Goal: Task Accomplishment & Management: Manage account settings

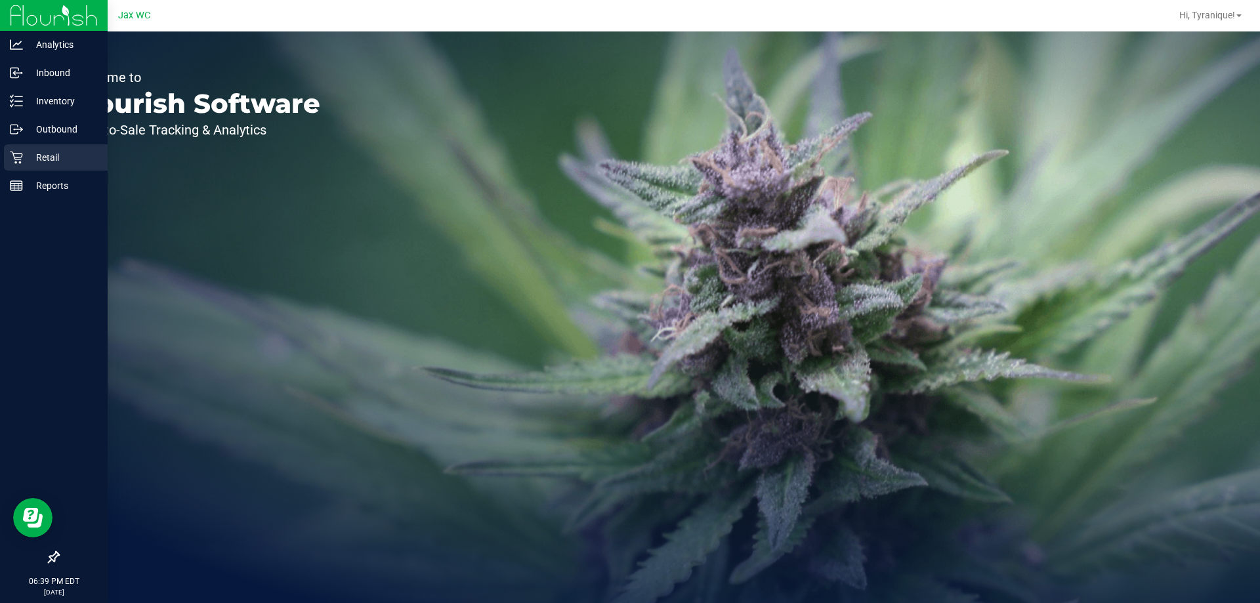
click at [10, 159] on icon at bounding box center [16, 157] width 13 height 13
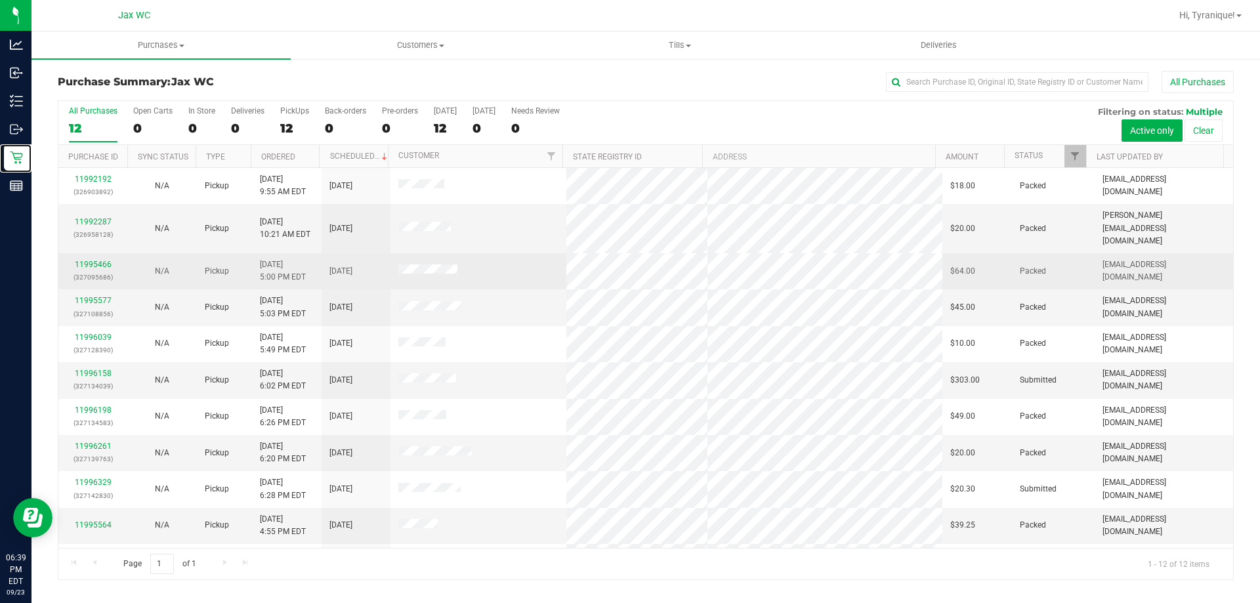
scroll to position [56, 0]
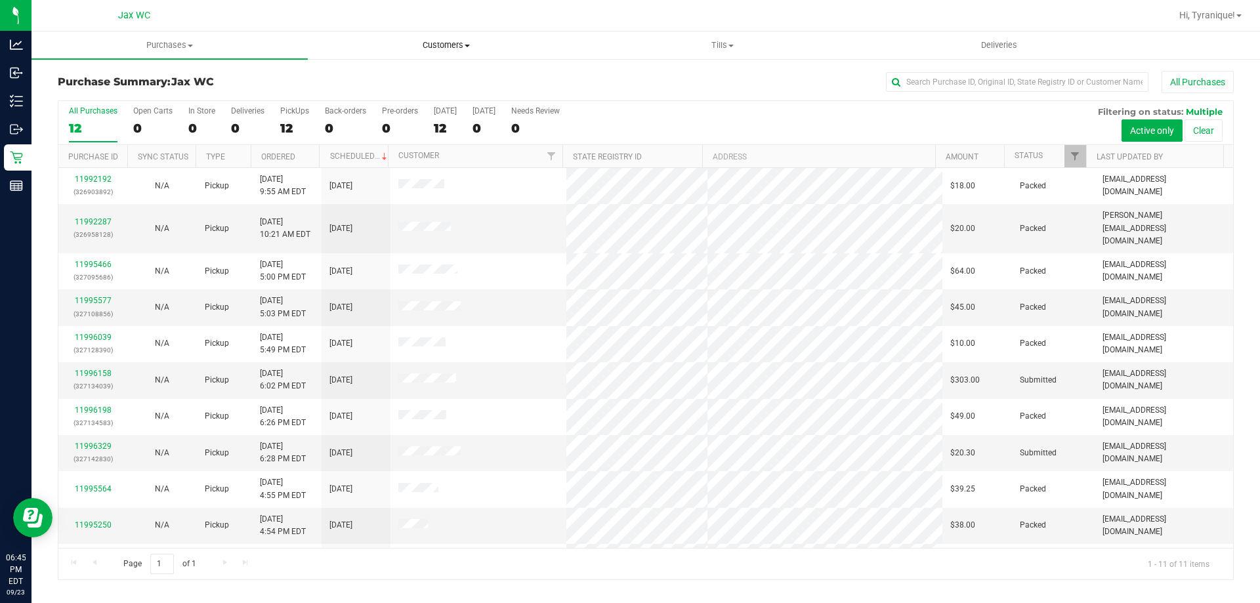
click at [461, 47] on span "Customers" at bounding box center [445, 45] width 275 height 12
click at [665, 102] on div "All Purchases 12 Open Carts 0 In Store 0 Deliveries 0 PickUps 12 Back-orders 0 …" at bounding box center [645, 106] width 1175 height 10
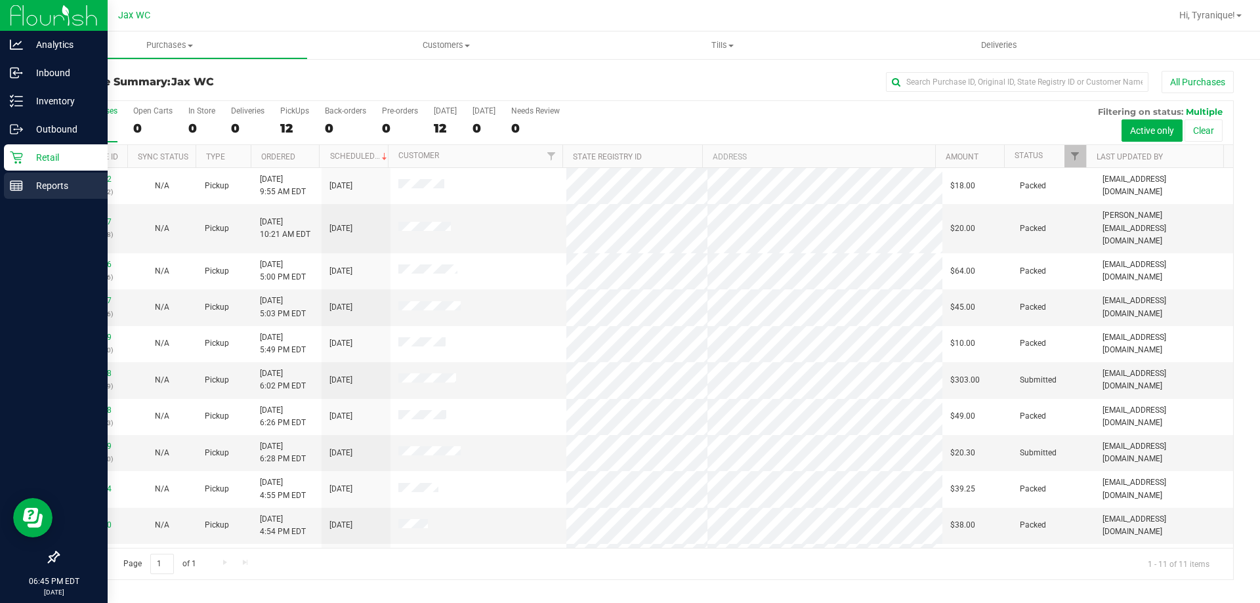
click at [39, 180] on p "Reports" at bounding box center [62, 186] width 79 height 16
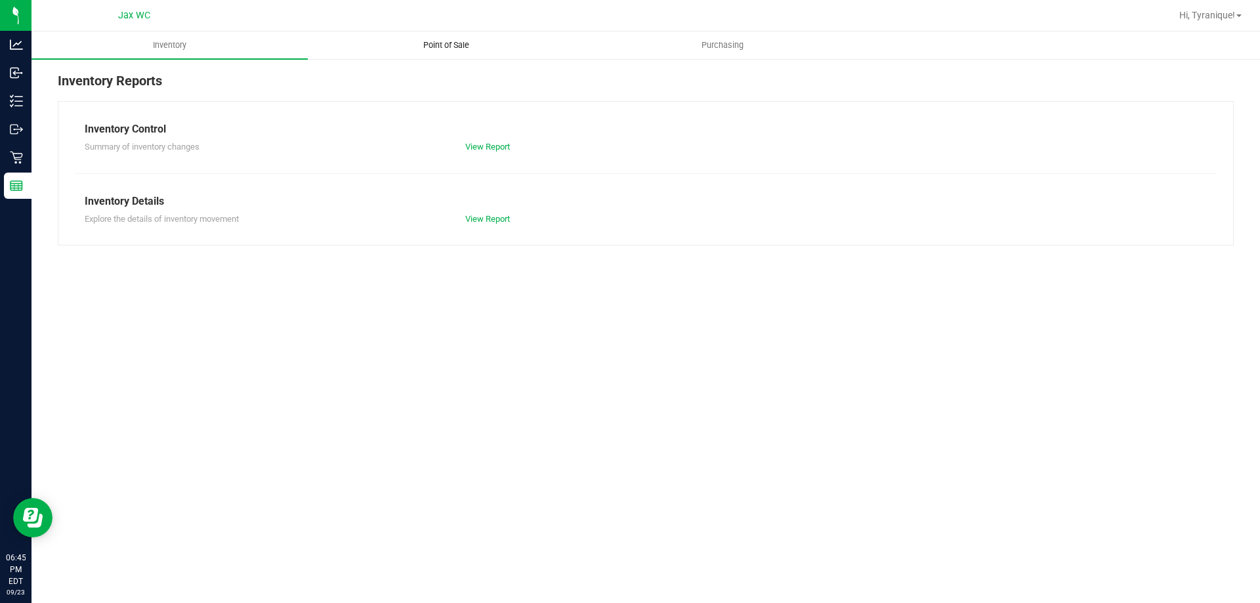
click at [452, 43] on span "Point of Sale" at bounding box center [446, 45] width 81 height 12
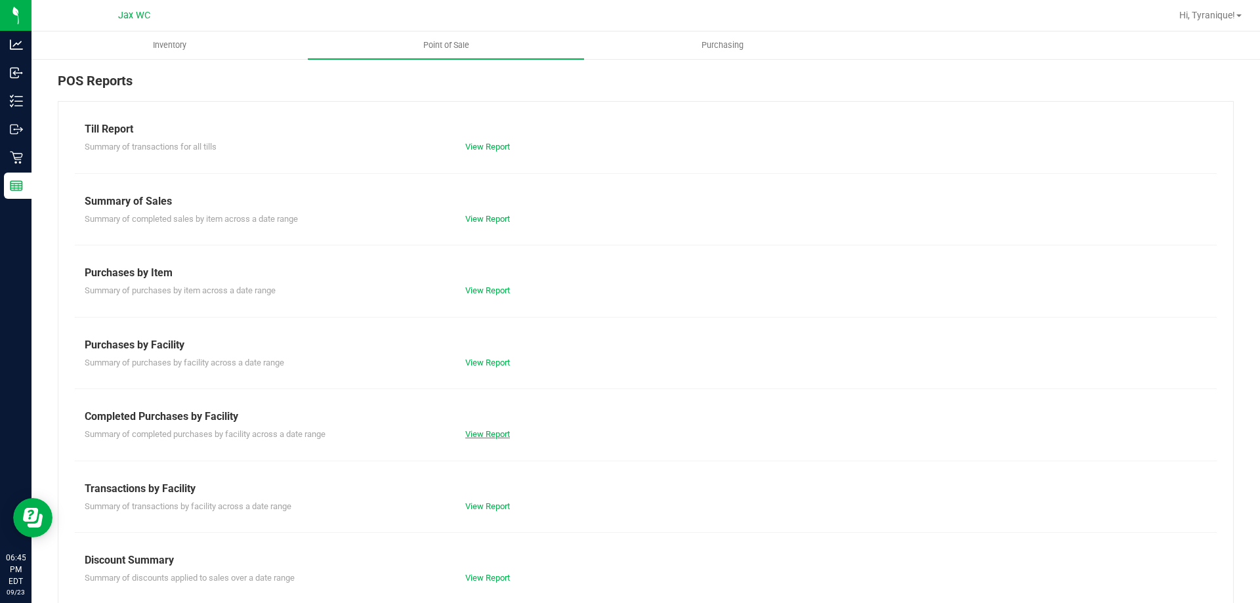
click at [486, 430] on link "View Report" at bounding box center [487, 434] width 45 height 10
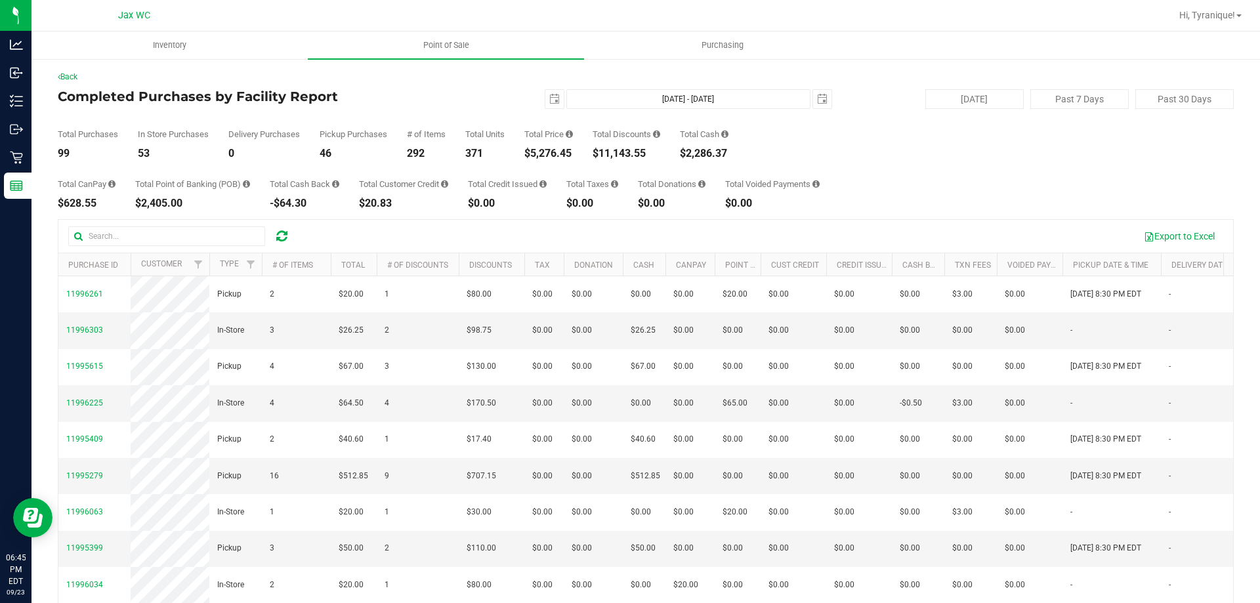
click at [533, 105] on div "2025-09-23 Sep 23, 2025 - Sep 23, 2025 2025-09-23" at bounding box center [641, 99] width 402 height 20
click at [545, 104] on span "select" at bounding box center [554, 99] width 18 height 18
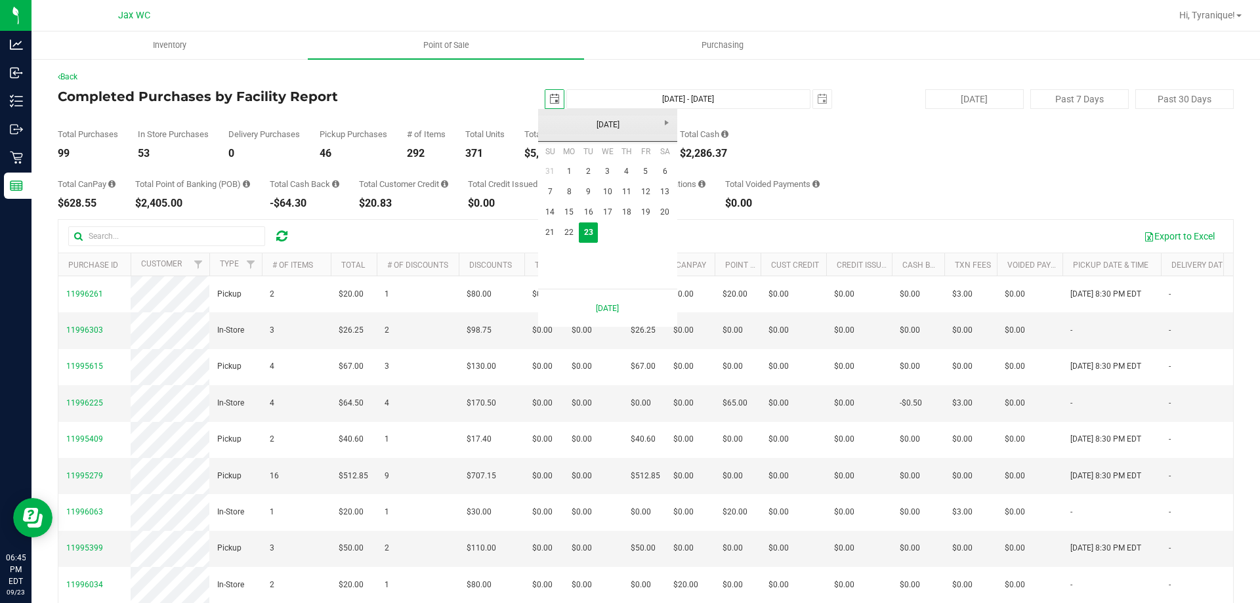
scroll to position [0, 33]
click at [549, 231] on link "21" at bounding box center [550, 232] width 19 height 20
type input "2025-09-21"
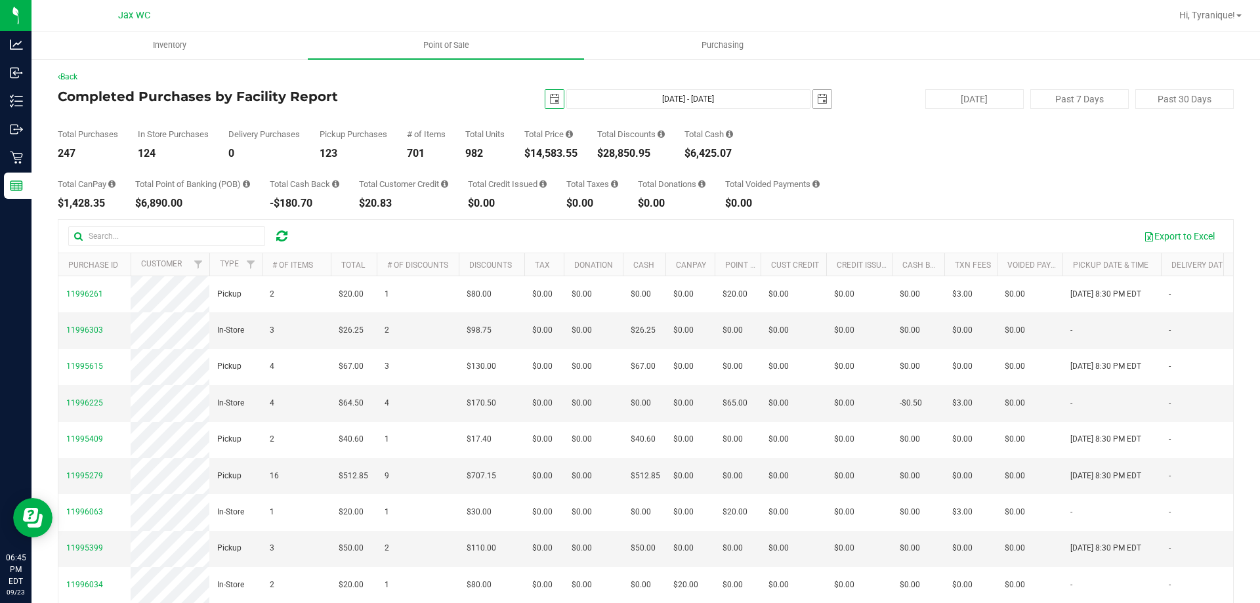
click at [817, 100] on span "select" at bounding box center [822, 99] width 10 height 10
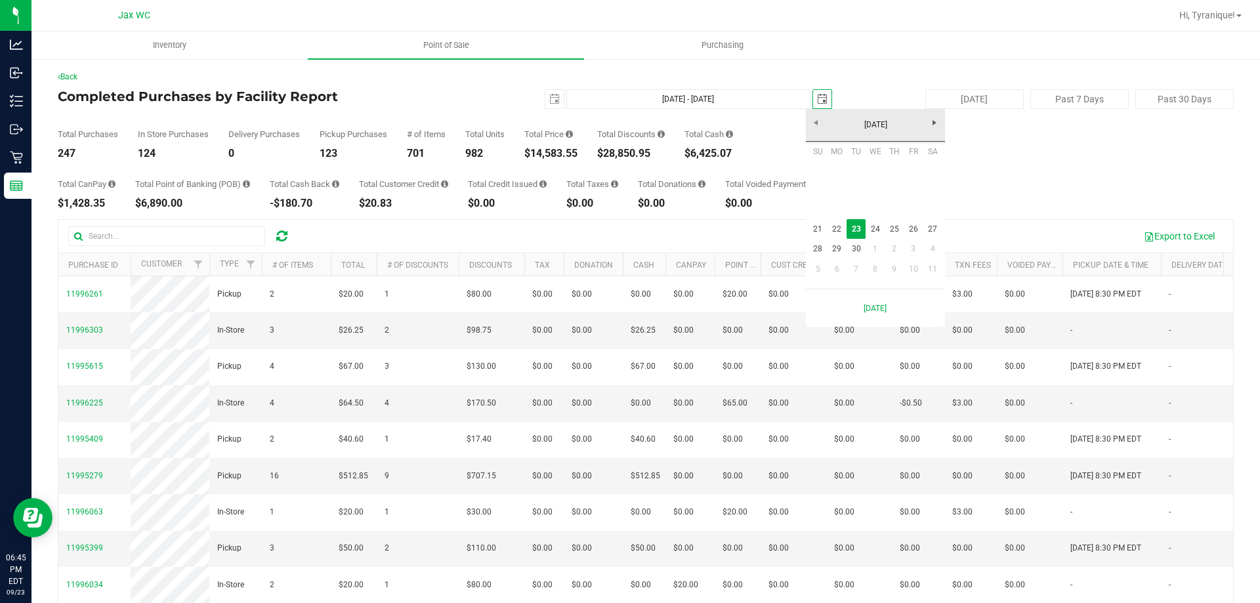
scroll to position [0, 33]
click at [815, 227] on link "21" at bounding box center [817, 229] width 19 height 20
type input "Sep 21, 2025 - Sep 21, 2025"
type input "2025-09-21"
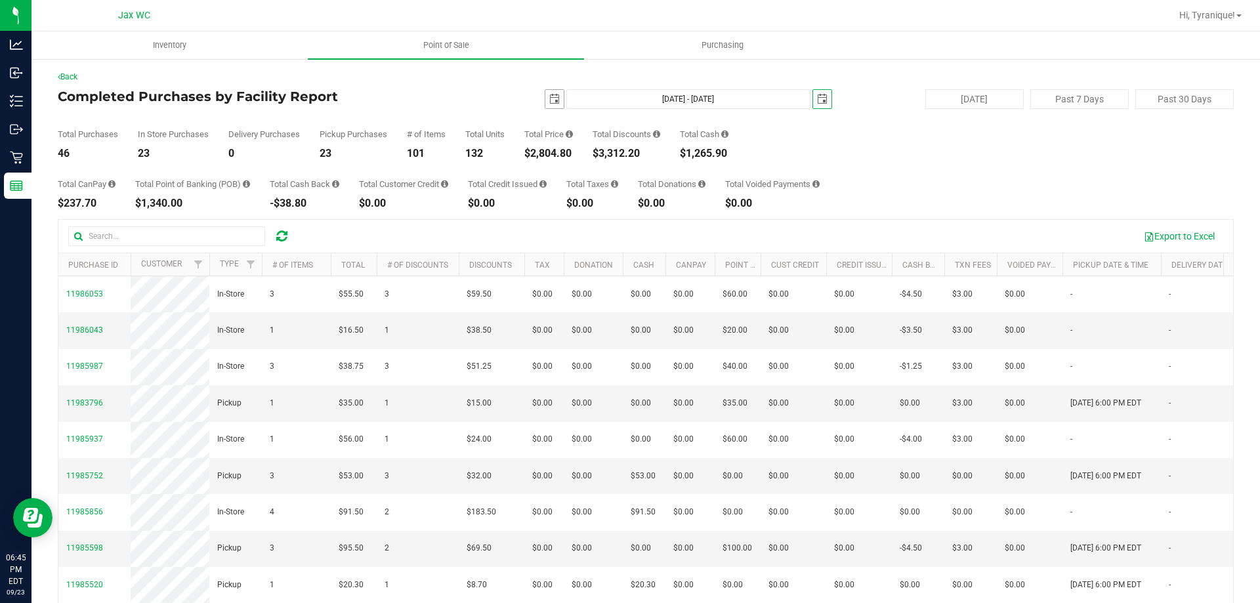
click at [549, 102] on span "select" at bounding box center [554, 99] width 10 height 10
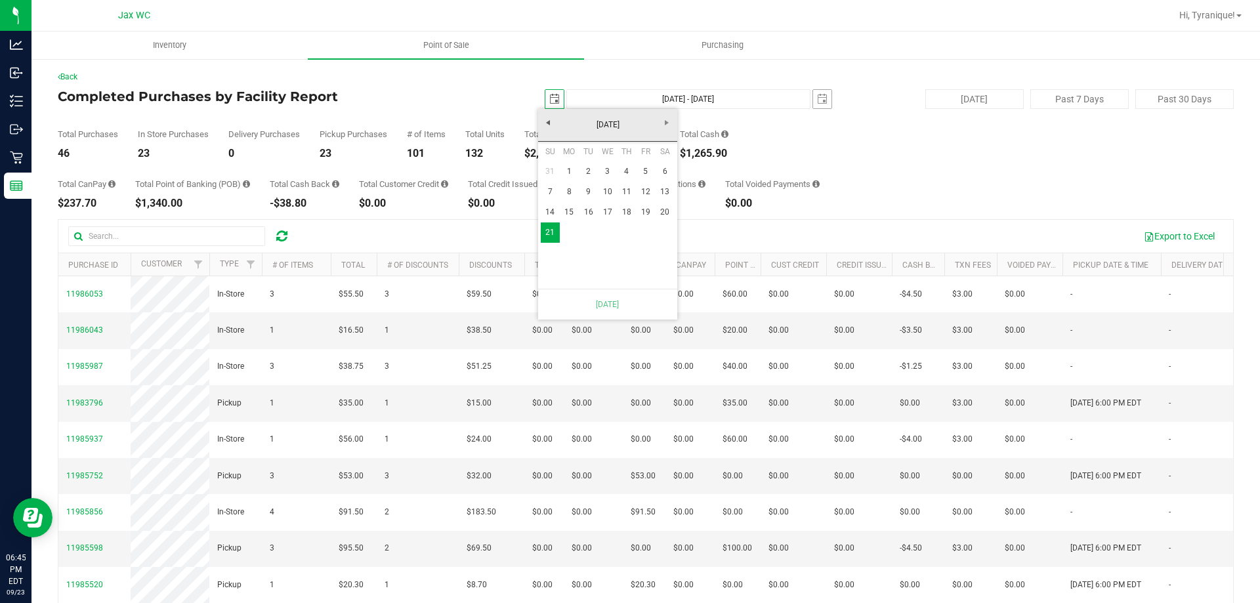
click at [804, 100] on div "2025-09-21 Sep 21, 2025 - Sep 21, 2025 2025-09-21" at bounding box center [641, 99] width 402 height 20
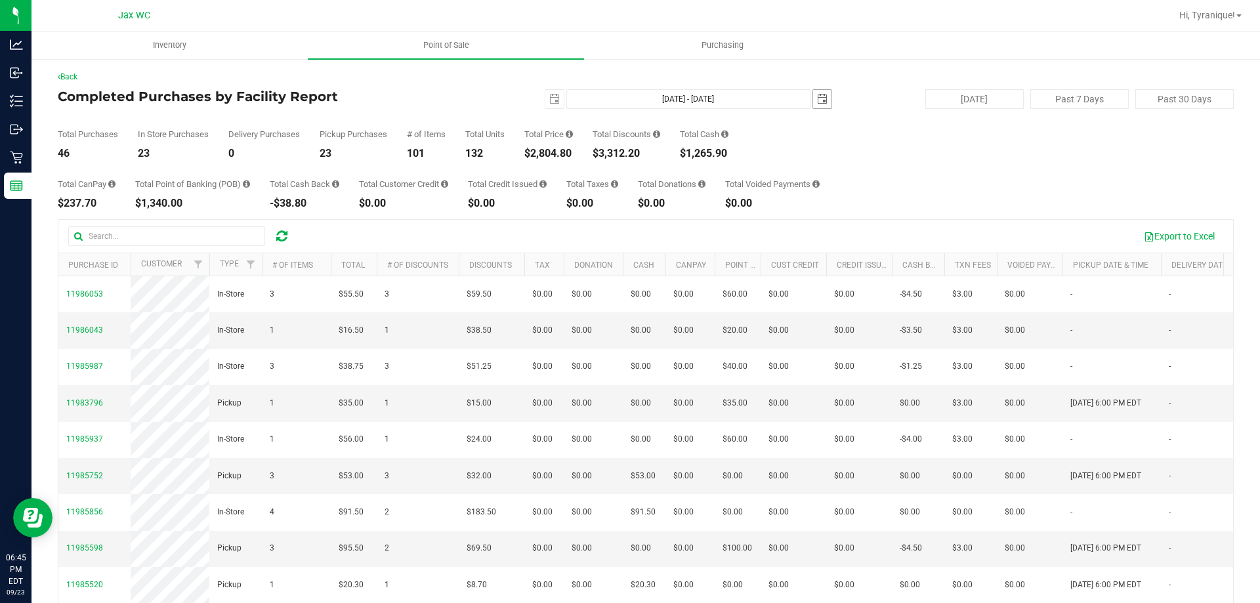
click at [817, 102] on span "select" at bounding box center [822, 99] width 10 height 10
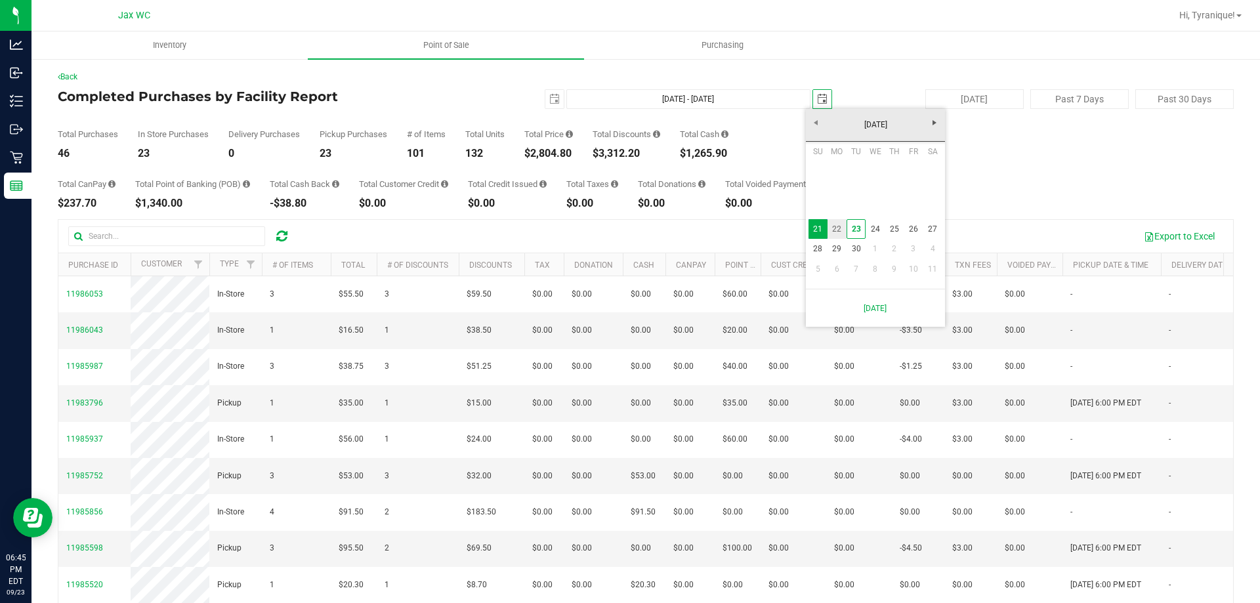
click at [844, 234] on link "22" at bounding box center [836, 229] width 19 height 20
type input "Sep 21, 2025 - Sep 22, 2025"
type input "2025-09-22"
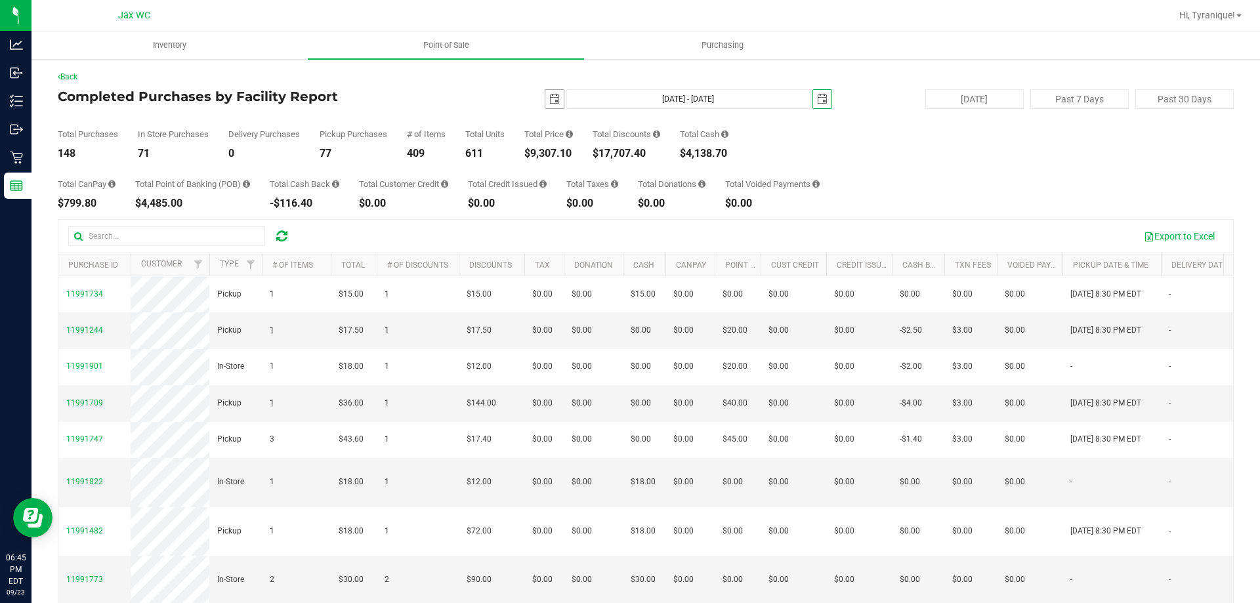
click at [554, 103] on span "select" at bounding box center [554, 99] width 18 height 18
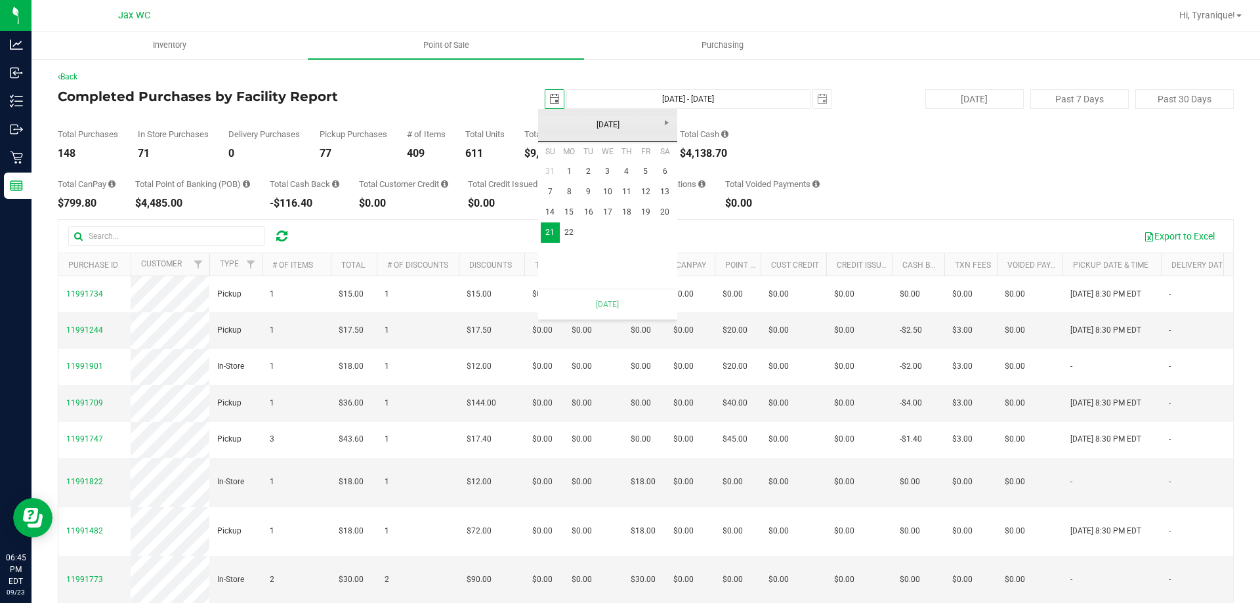
scroll to position [0, 33]
click at [573, 234] on link "22" at bounding box center [569, 232] width 19 height 20
type input "Sep 22, 2025 - Sep 22, 2025"
type input "2025-09-22"
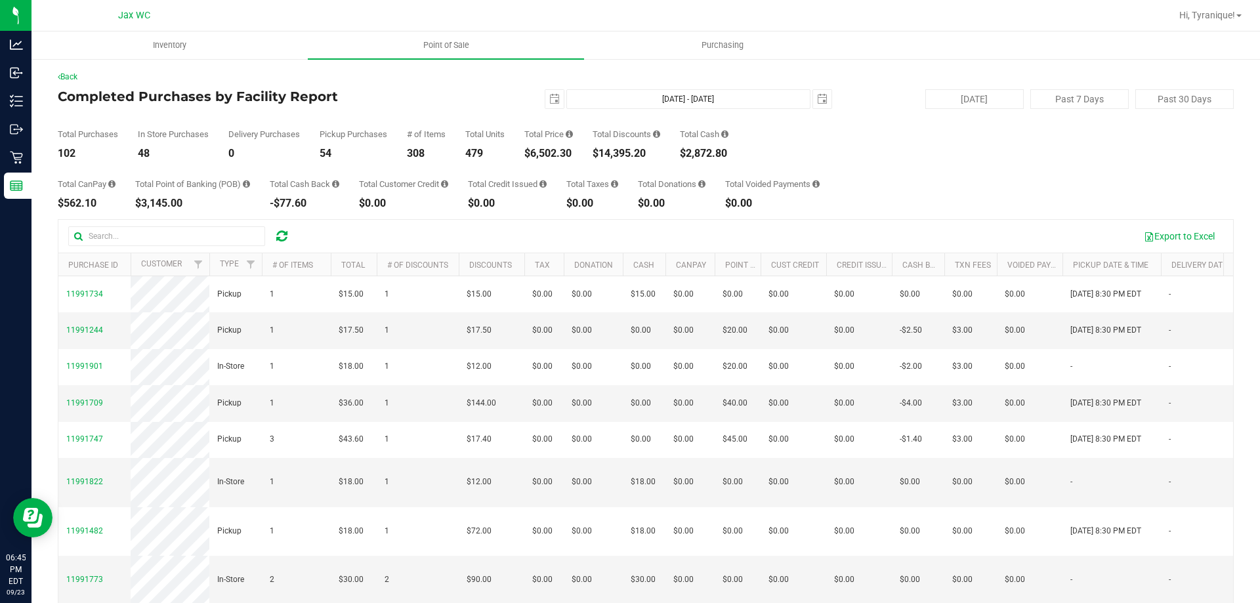
click at [622, 156] on div "$14,395.20" at bounding box center [627, 153] width 68 height 10
click at [568, 154] on div "$6,502.30" at bounding box center [548, 153] width 49 height 10
copy div "6,502.30"
click at [66, 158] on div "102" at bounding box center [88, 153] width 60 height 10
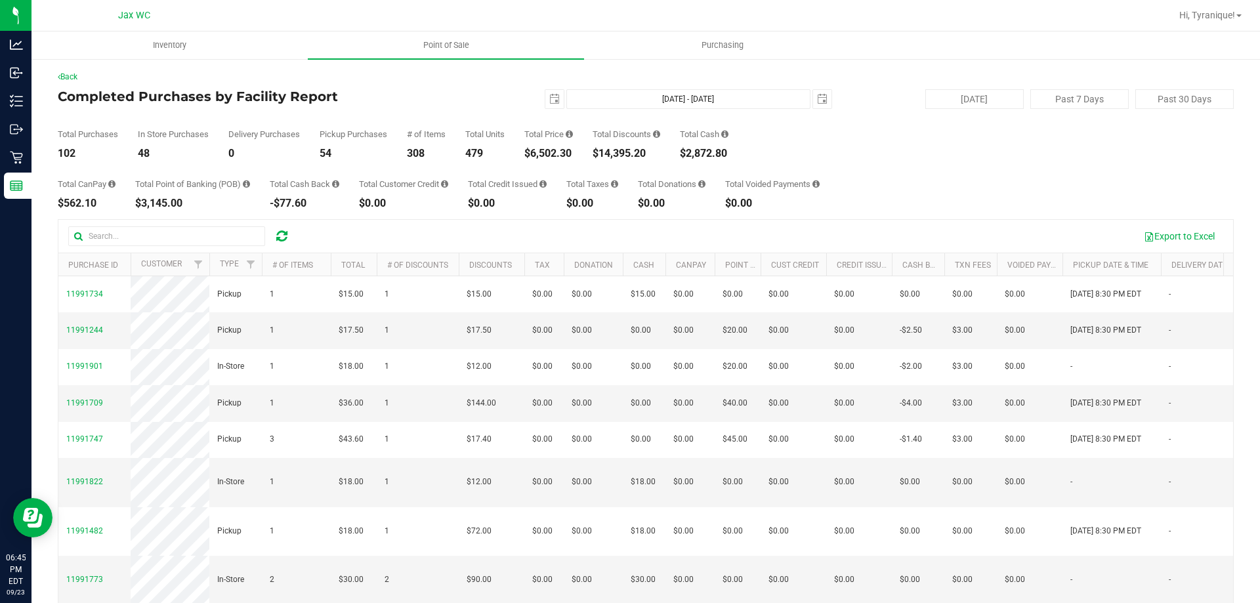
click at [69, 158] on div "102" at bounding box center [88, 153] width 60 height 10
click at [70, 158] on div "102" at bounding box center [88, 153] width 60 height 10
copy div "102"
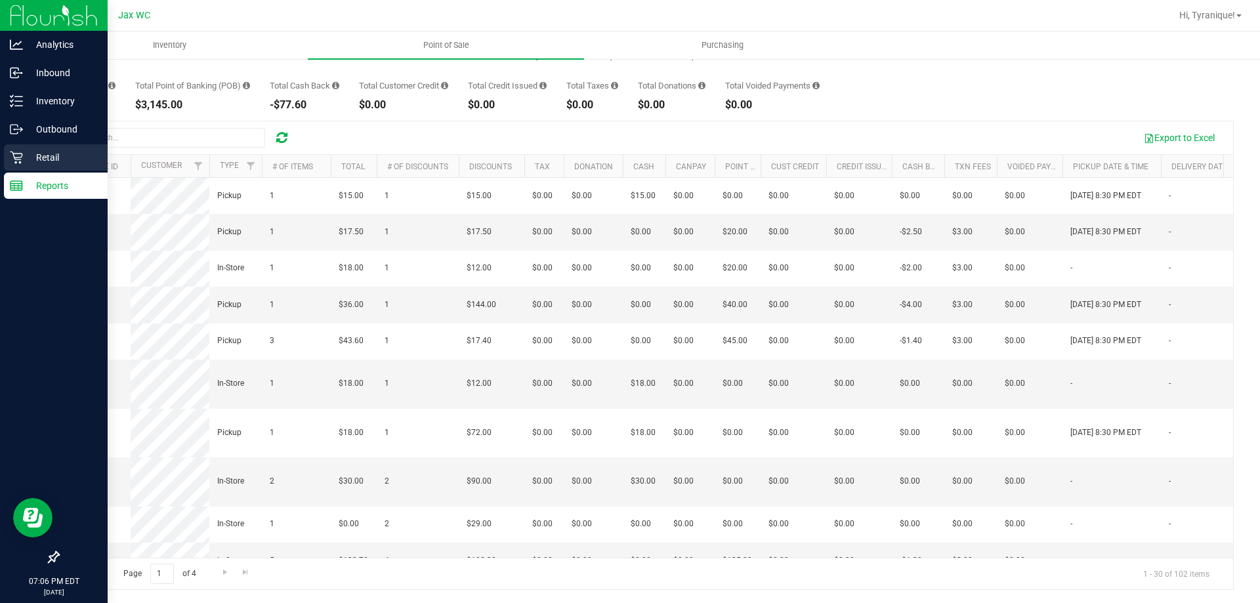
click at [26, 157] on p "Retail" at bounding box center [62, 158] width 79 height 16
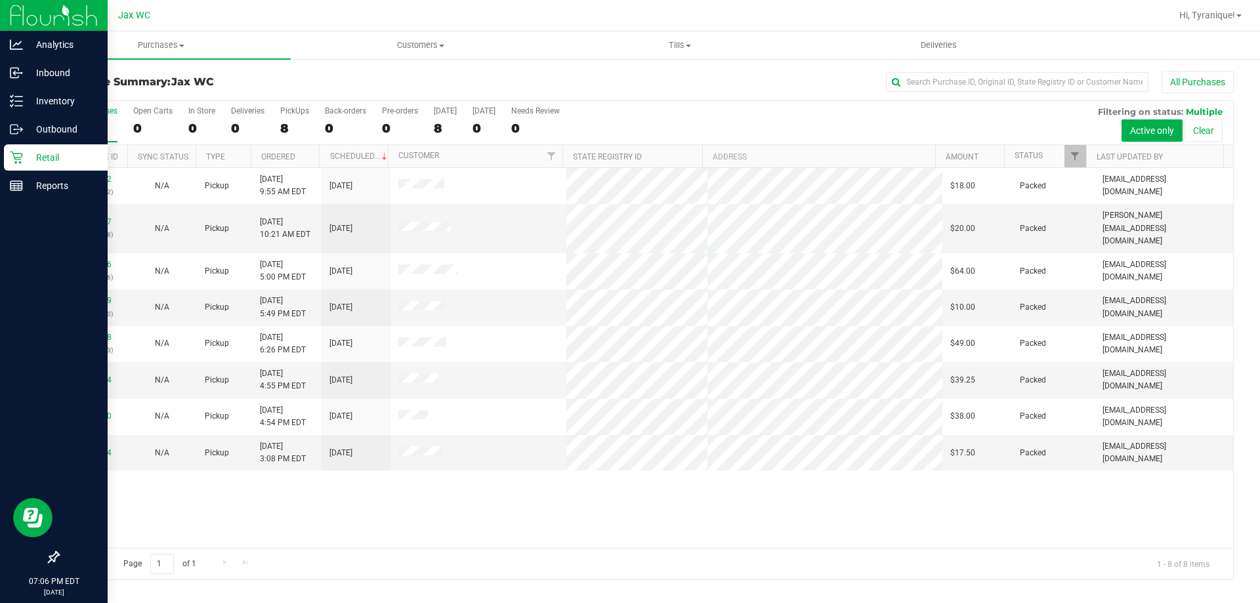
drag, startPoint x: 551, startPoint y: 510, endPoint x: 556, endPoint y: 504, distance: 8.4
click at [551, 512] on div "11992192 (326903892) N/A Pickup 9/23/2025 9:55 AM EDT 9/23/2025 $18.00 Packed a…" at bounding box center [645, 358] width 1175 height 380
click at [715, 512] on div "11992192 (326903892) N/A Pickup 9/23/2025 9:55 AM EDT 9/23/2025 $18.00 Packed a…" at bounding box center [645, 358] width 1175 height 380
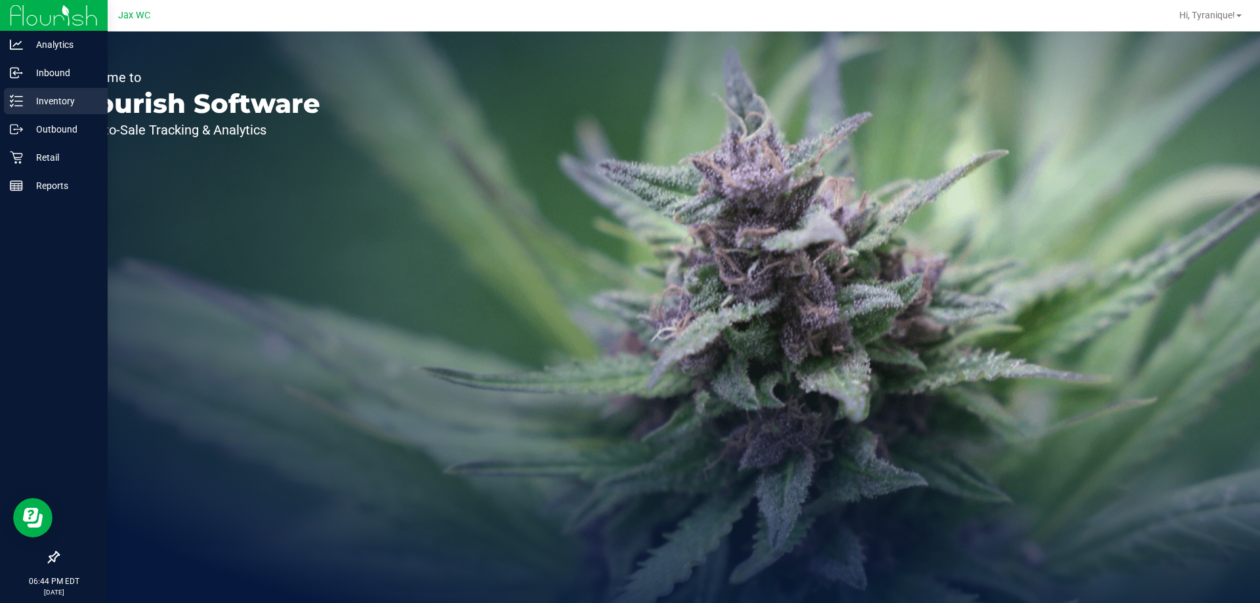
click at [45, 103] on p "Inventory" at bounding box center [62, 101] width 79 height 16
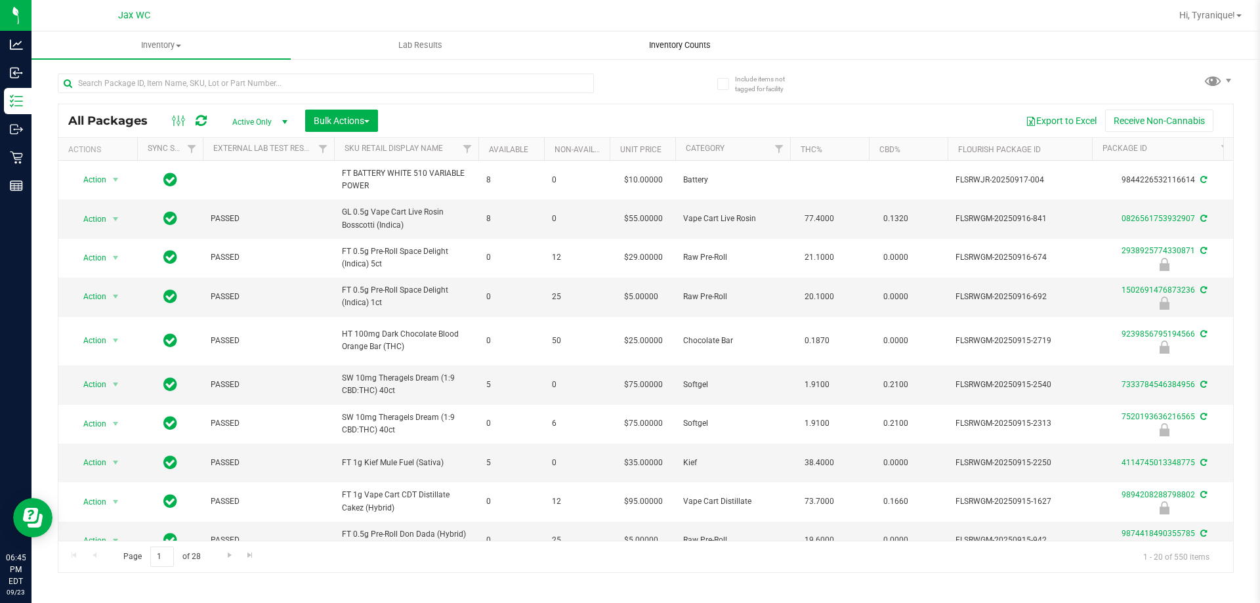
click at [691, 43] on span "Inventory Counts" at bounding box center [679, 45] width 97 height 12
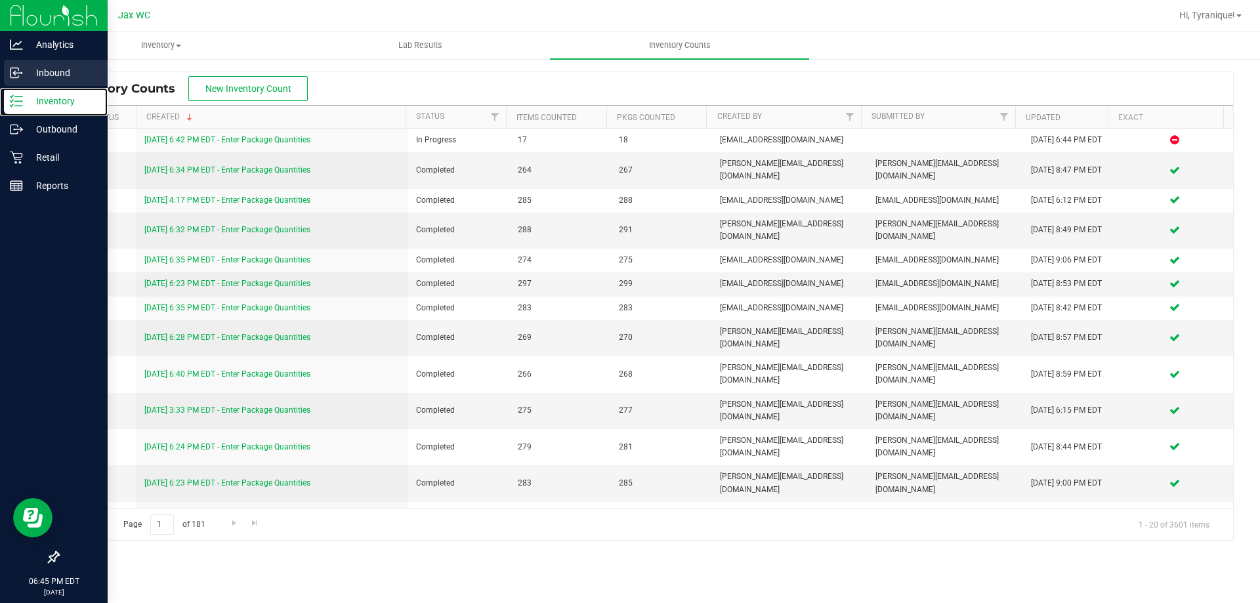
click at [36, 87] on nav "Analytics Inbound Inventory Outbound Retail Reports 06:45 PM EDT 09/23/2025 09/…" at bounding box center [54, 301] width 108 height 603
click at [43, 94] on p "Inventory" at bounding box center [62, 101] width 79 height 16
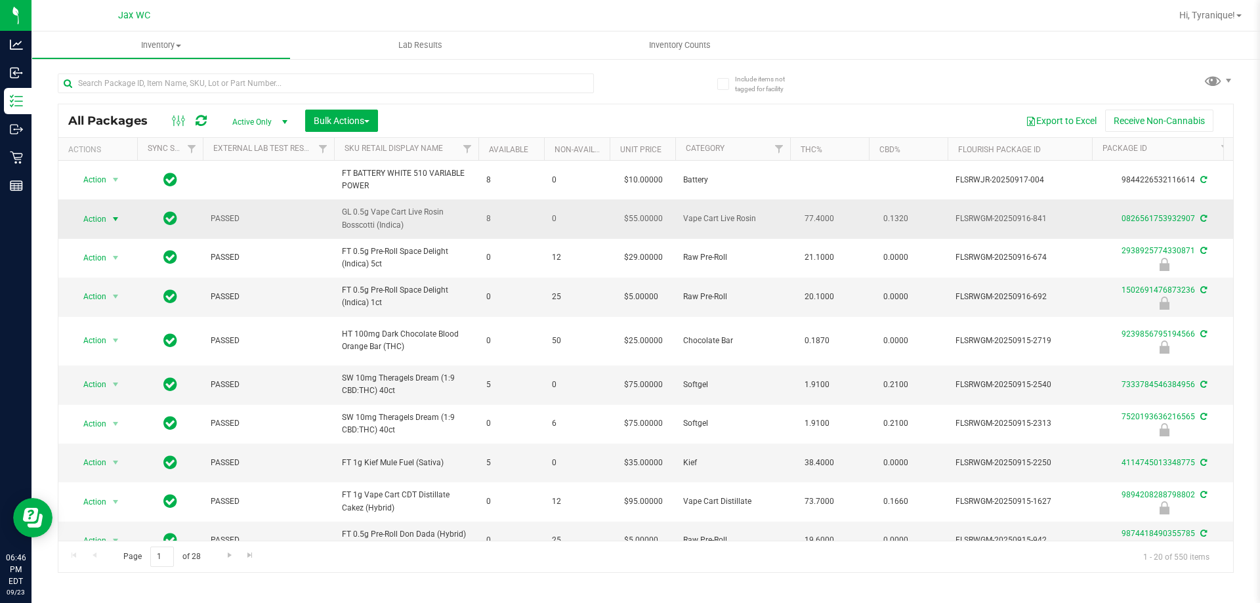
click at [81, 214] on span "Action" at bounding box center [89, 219] width 35 height 18
click at [130, 373] on li "Print package label" at bounding box center [123, 377] width 102 height 20
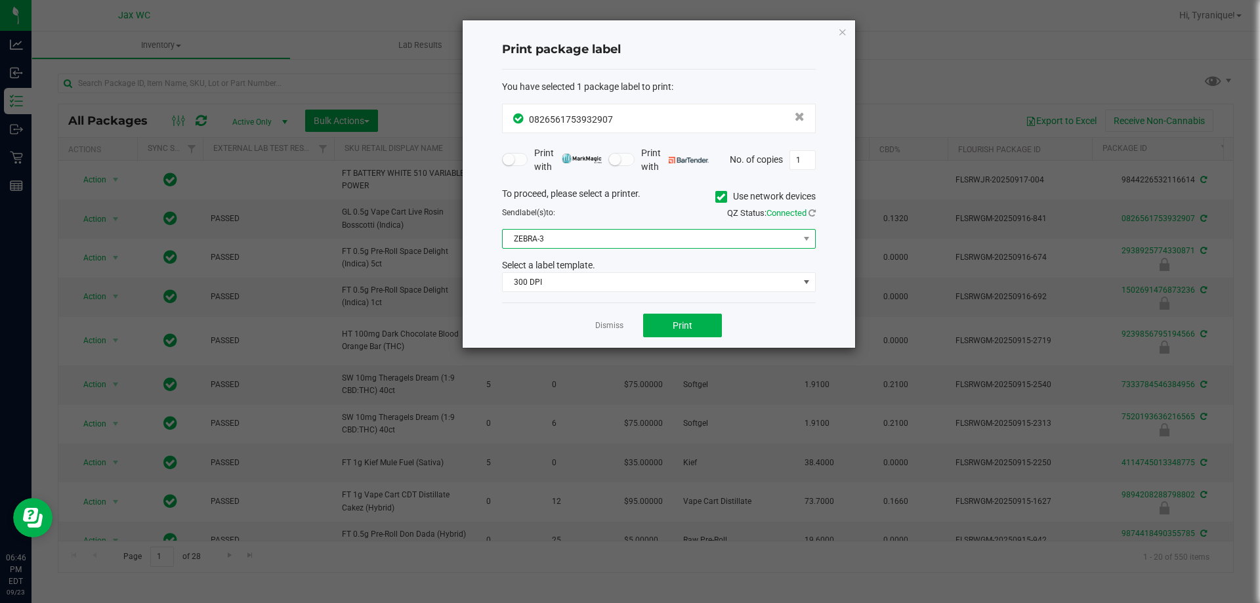
drag, startPoint x: 577, startPoint y: 236, endPoint x: 571, endPoint y: 245, distance: 10.4
click at [575, 238] on span "ZEBRA-3" at bounding box center [651, 239] width 296 height 18
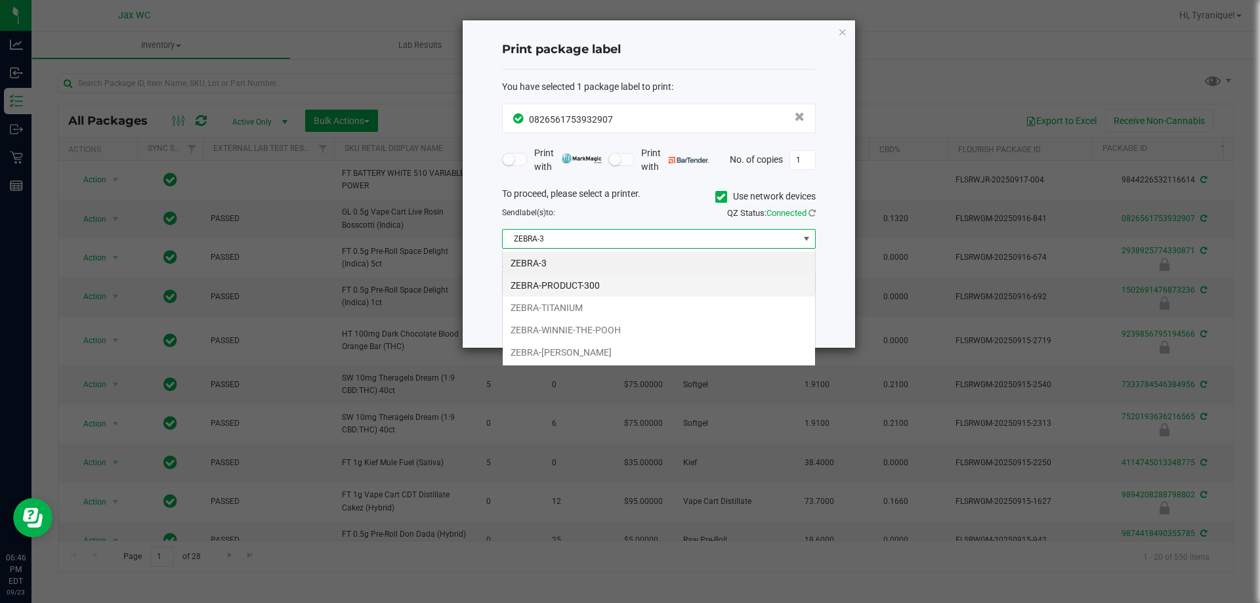
scroll to position [20, 314]
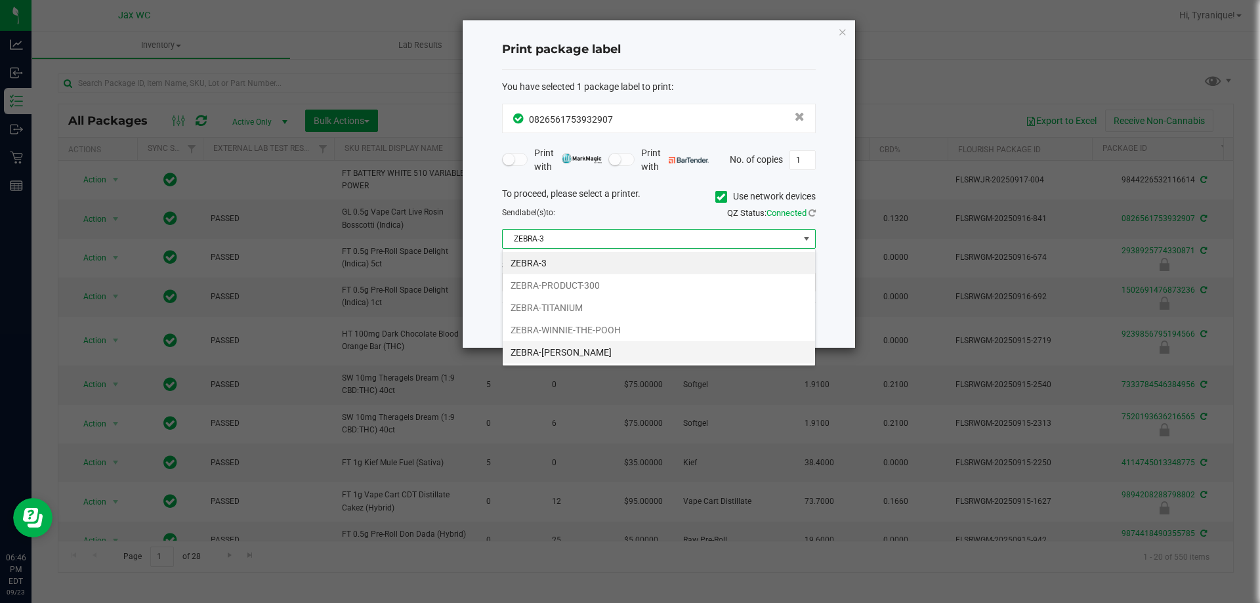
click at [556, 347] on li "ZEBRA-YOHANNA-LOGAN" at bounding box center [659, 352] width 312 height 22
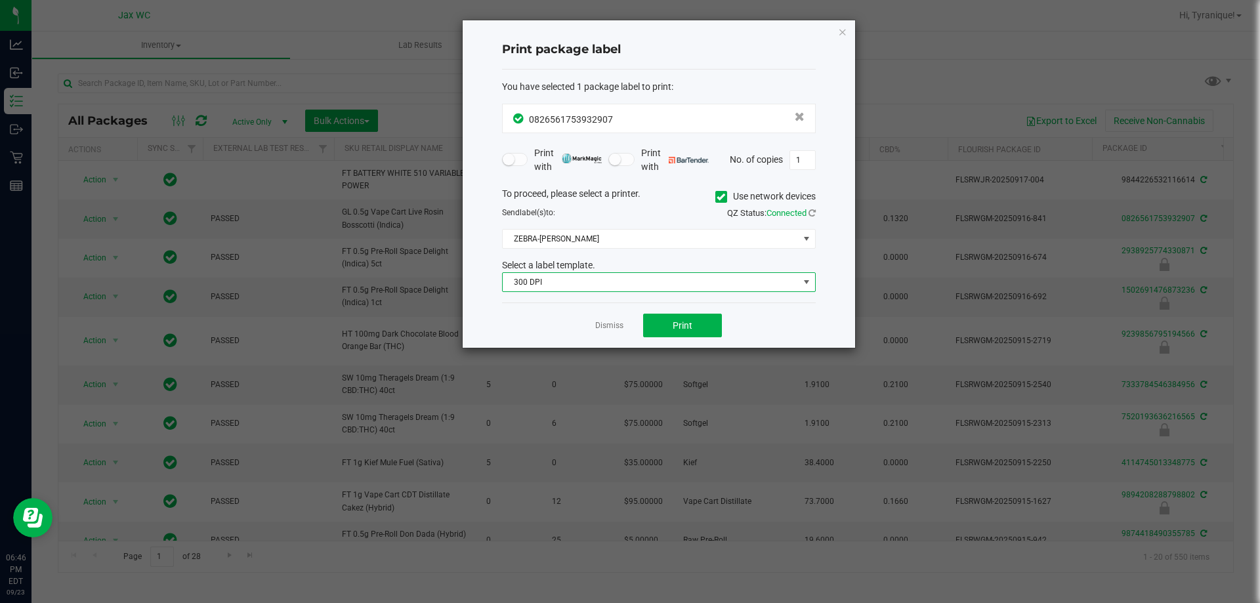
click at [568, 287] on span "300 DPI" at bounding box center [651, 282] width 296 height 18
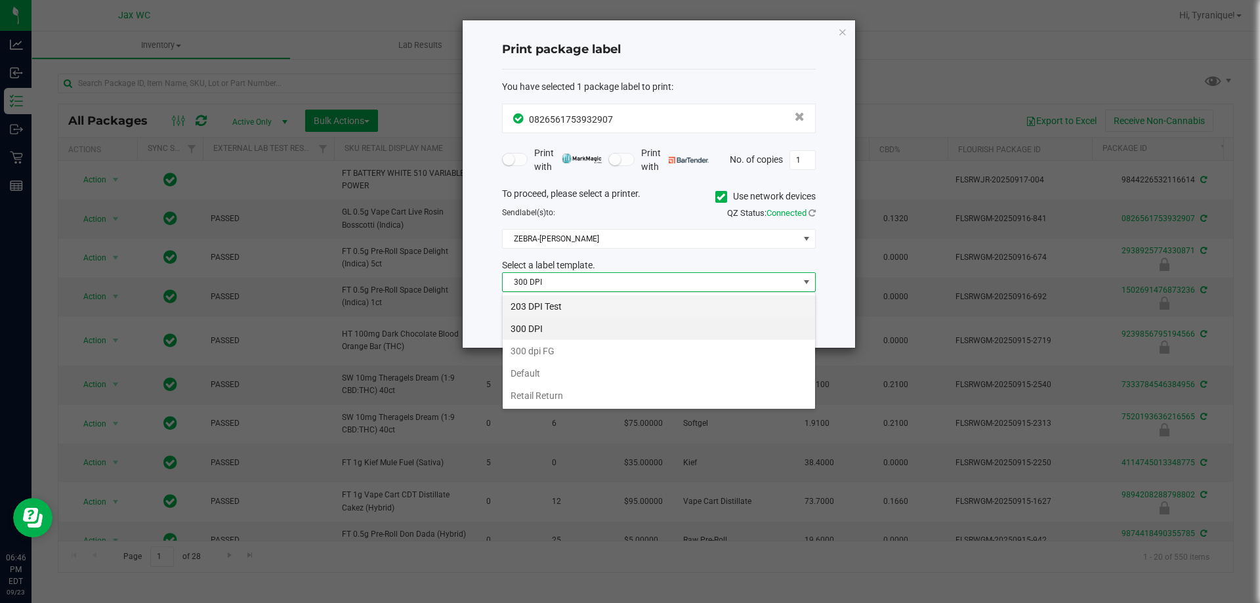
click at [564, 302] on li "203 DPI Test" at bounding box center [659, 306] width 312 height 22
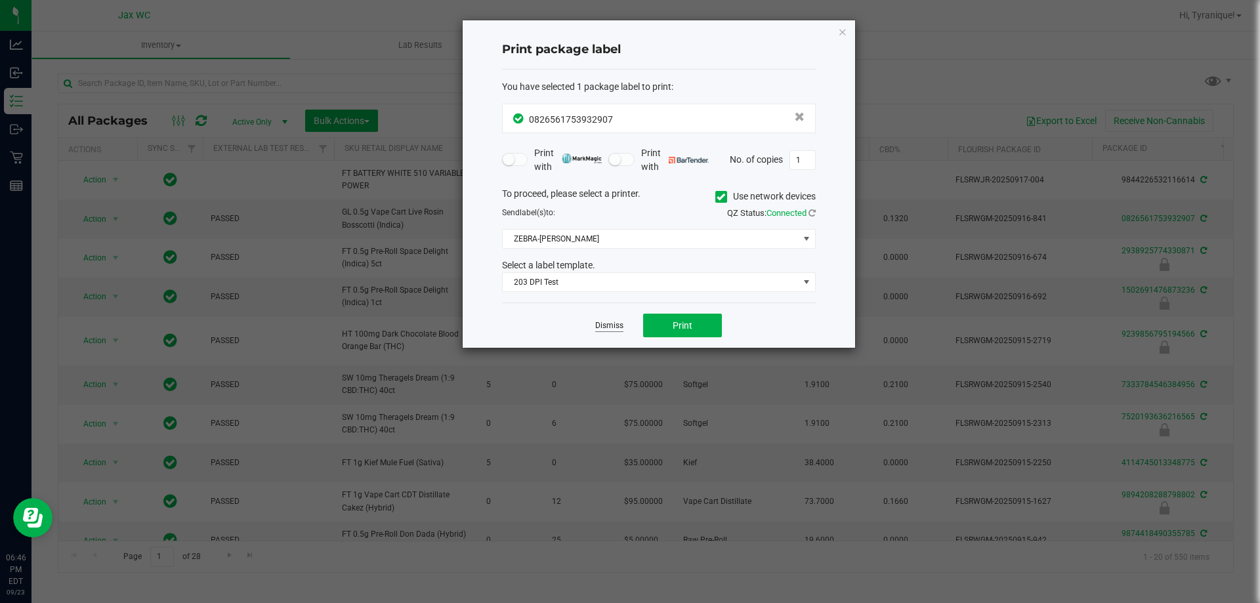
click at [619, 331] on link "Dismiss" at bounding box center [609, 325] width 28 height 11
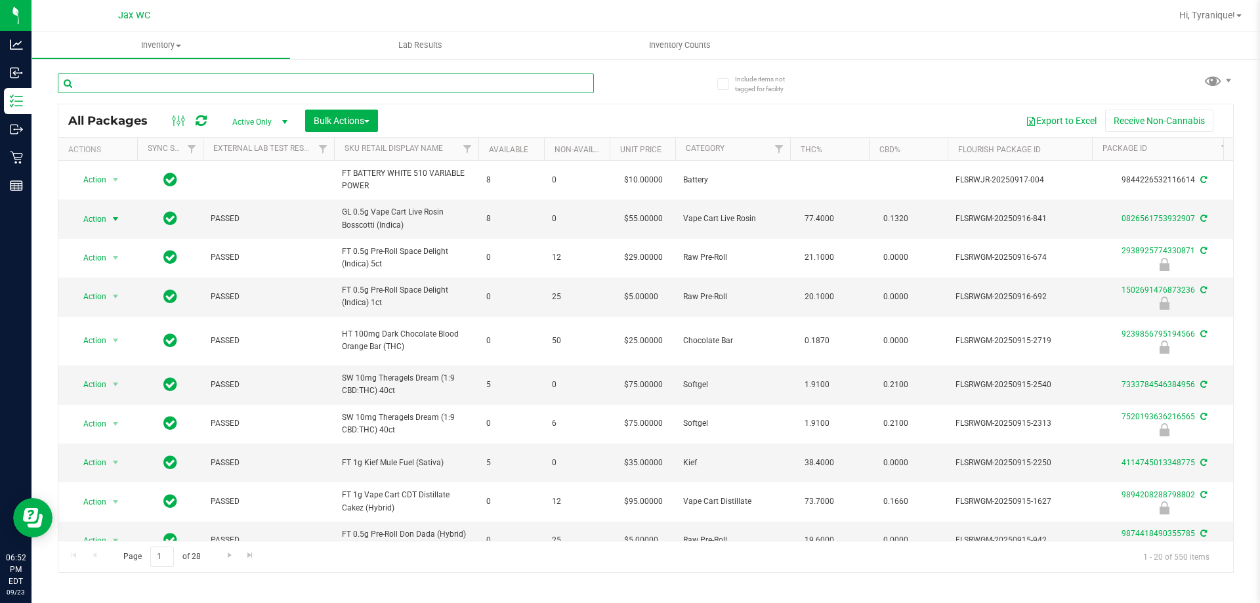
click at [288, 83] on input "text" at bounding box center [326, 83] width 536 height 20
type input "8070501222103366"
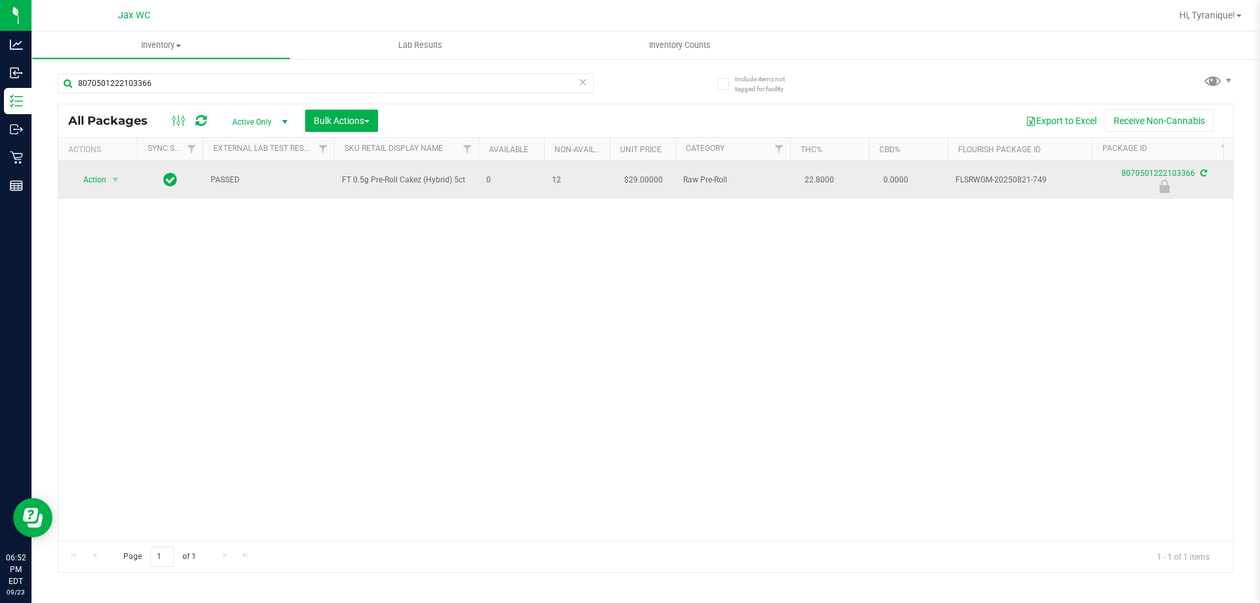
click at [131, 187] on td "Action Action Edit attributes Global inventory Locate package Package audit log…" at bounding box center [97, 180] width 79 height 38
click at [106, 188] on span "Action" at bounding box center [89, 180] width 35 height 18
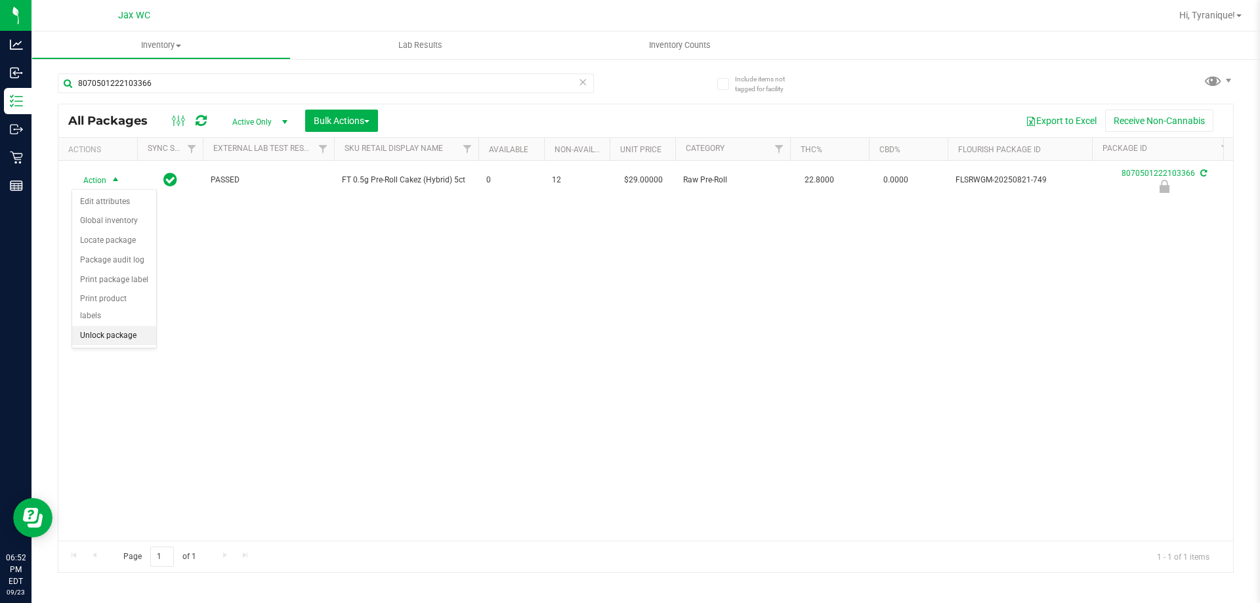
click at [125, 326] on li "Unlock package" at bounding box center [114, 336] width 84 height 20
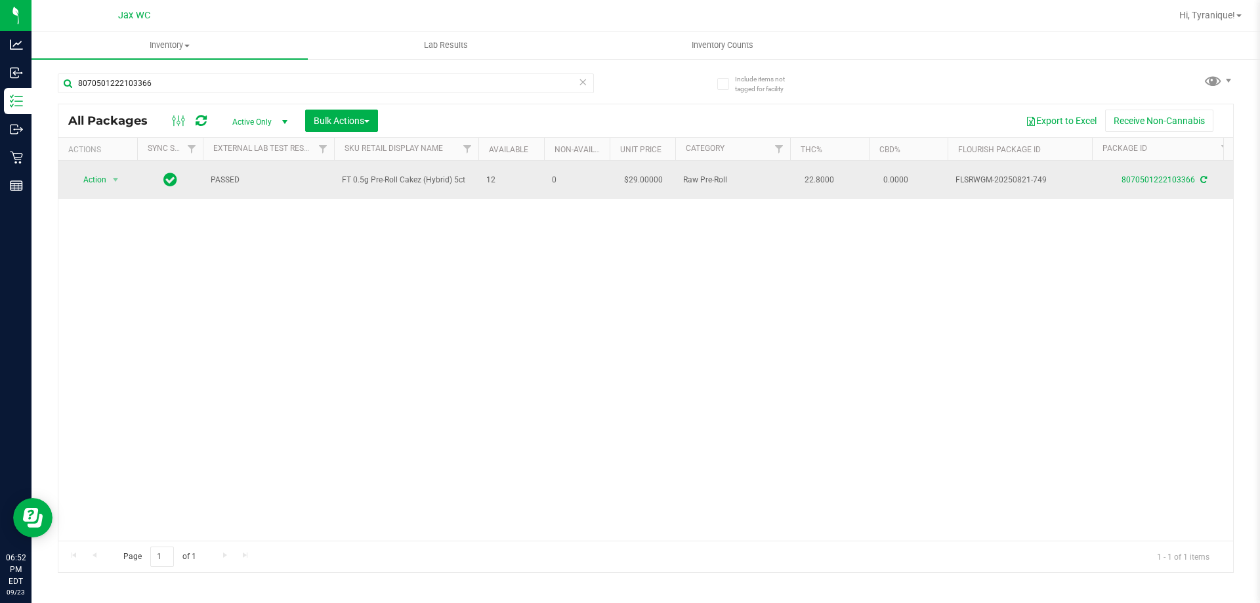
click at [87, 170] on td "Action Action Adjust qty Create package Edit attributes Global inventory Locate…" at bounding box center [97, 180] width 79 height 38
click at [98, 175] on span "Action" at bounding box center [89, 180] width 35 height 18
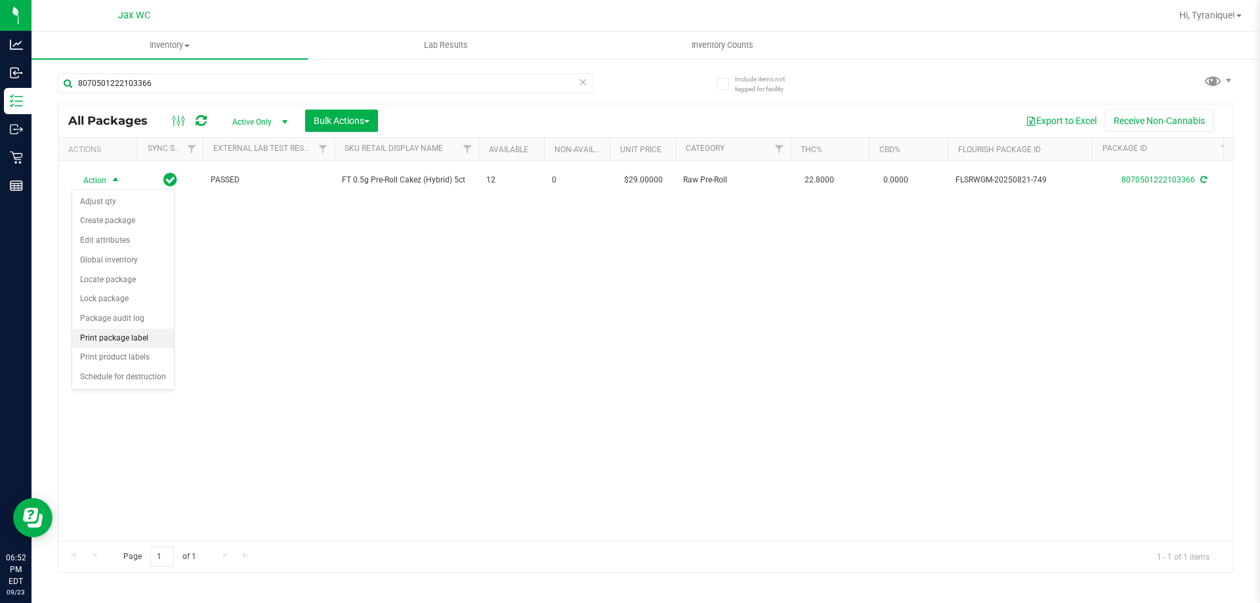
click at [135, 335] on li "Print package label" at bounding box center [123, 339] width 102 height 20
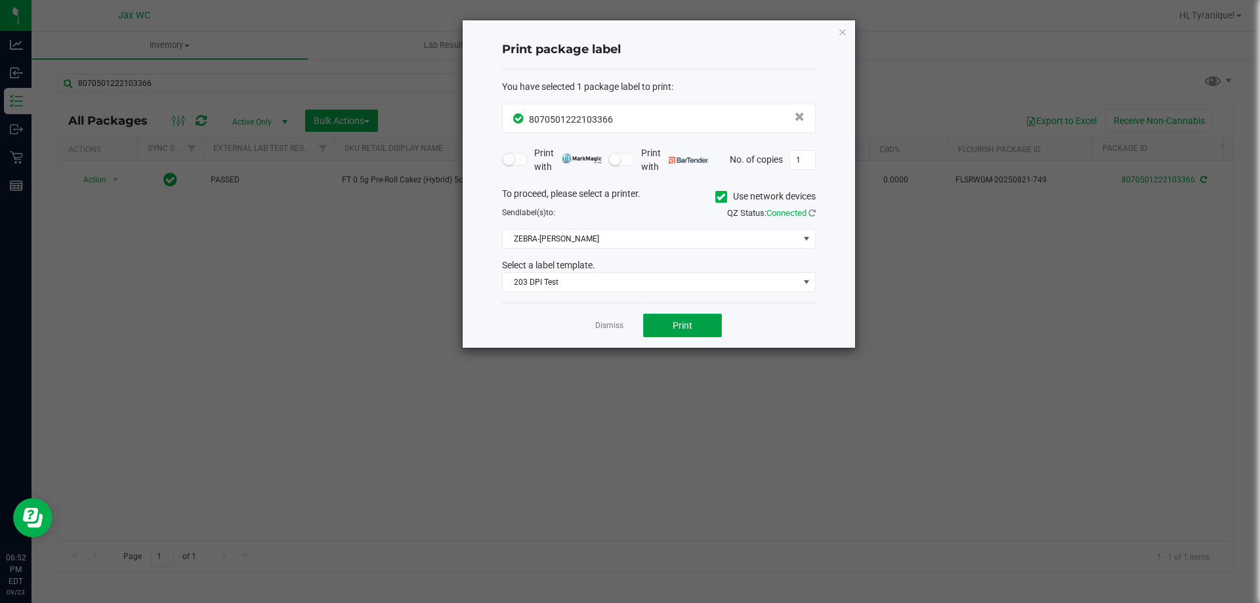
click at [679, 335] on button "Print" at bounding box center [682, 326] width 79 height 24
drag, startPoint x: 630, startPoint y: 306, endPoint x: 621, endPoint y: 322, distance: 17.7
click at [630, 307] on div "Dismiss Print" at bounding box center [659, 324] width 314 height 45
click at [620, 325] on link "Dismiss" at bounding box center [609, 325] width 28 height 11
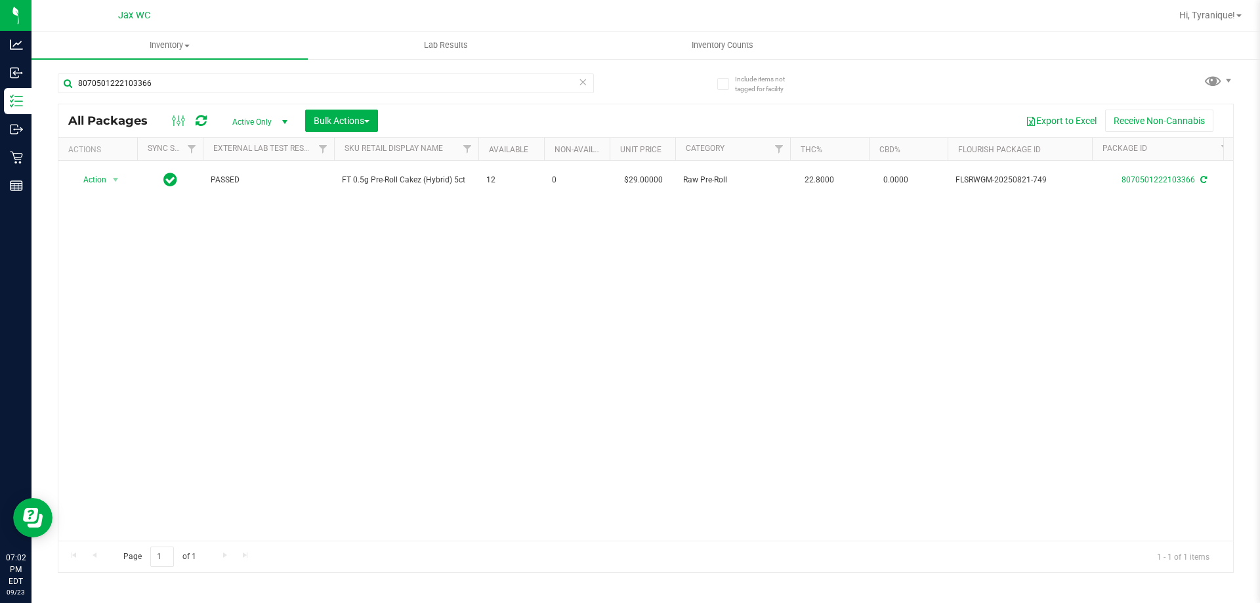
click at [581, 82] on icon at bounding box center [582, 81] width 9 height 16
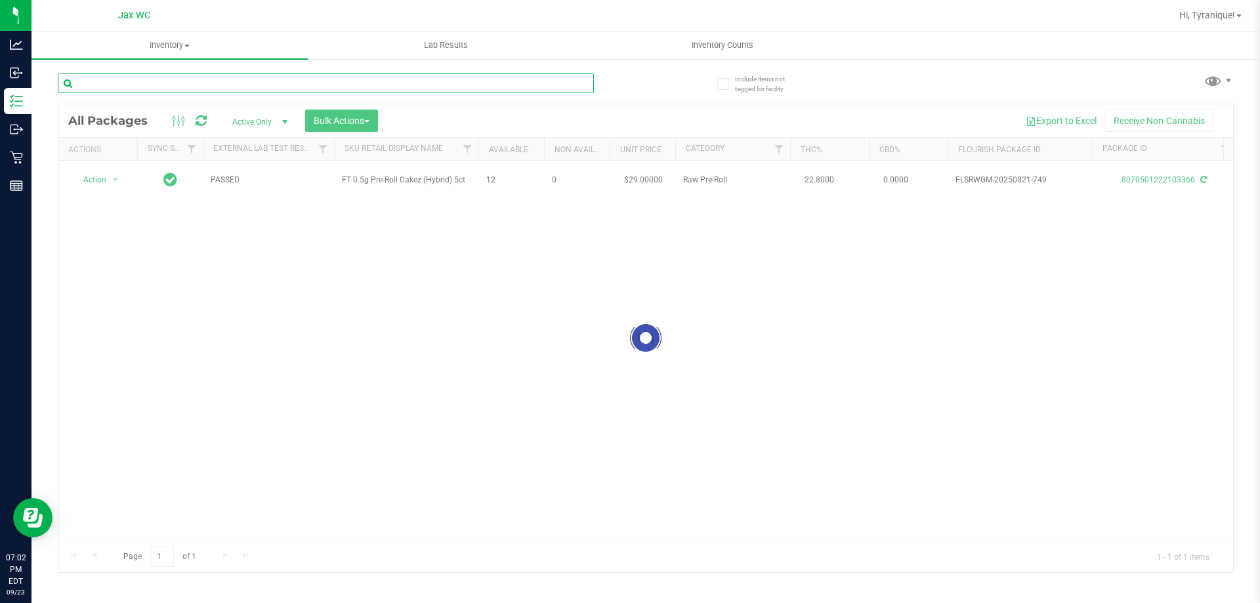
click at [530, 83] on input "text" at bounding box center [326, 83] width 536 height 20
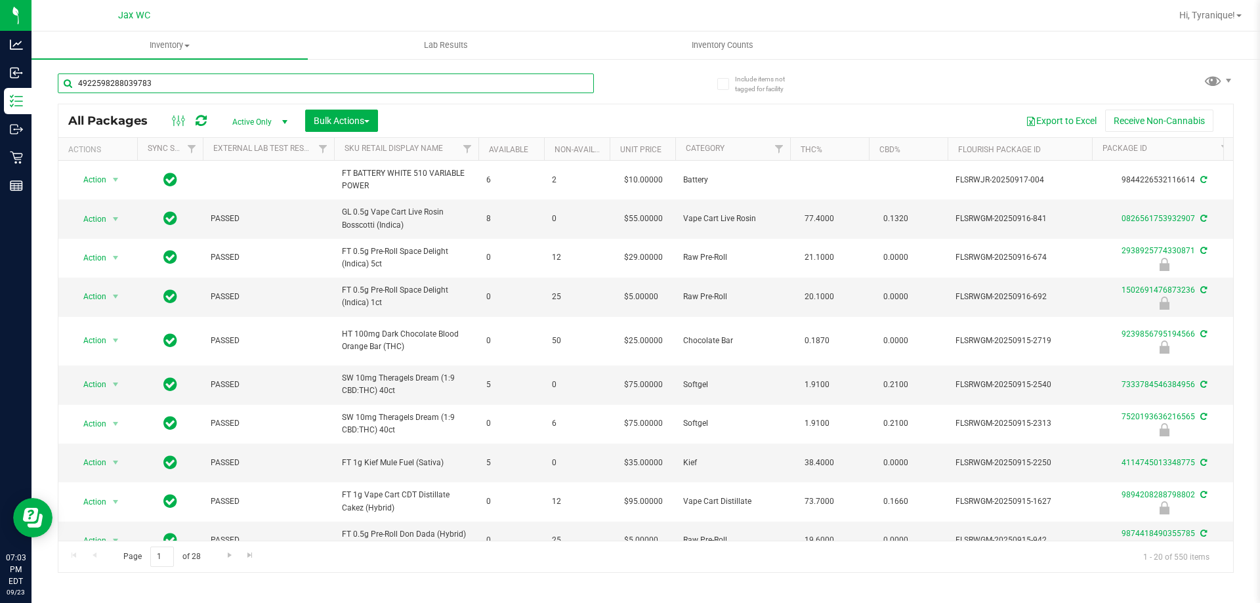
type input "4922598288039783"
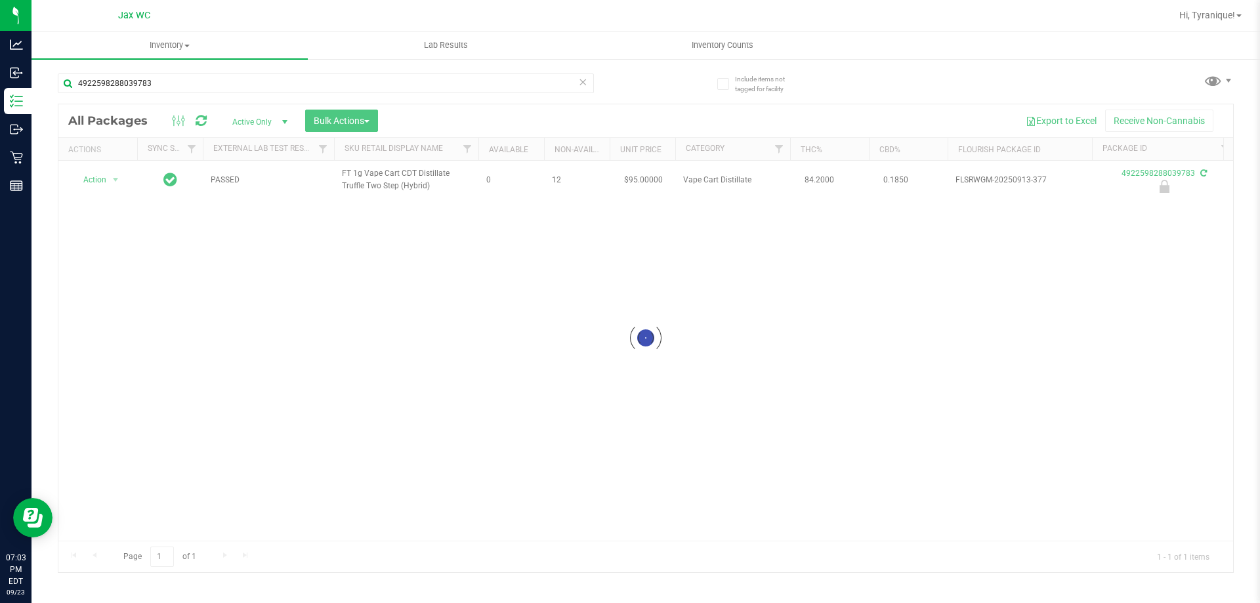
click at [101, 180] on div at bounding box center [645, 338] width 1175 height 468
click at [102, 180] on div at bounding box center [645, 338] width 1175 height 468
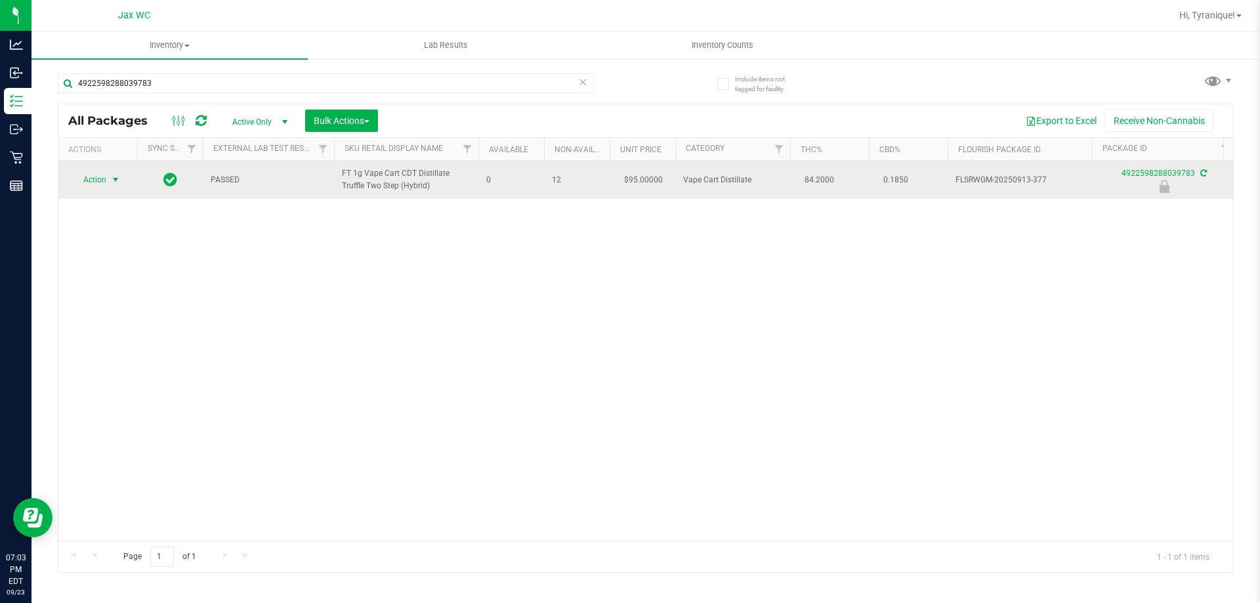
click at [106, 182] on span "Action" at bounding box center [89, 180] width 35 height 18
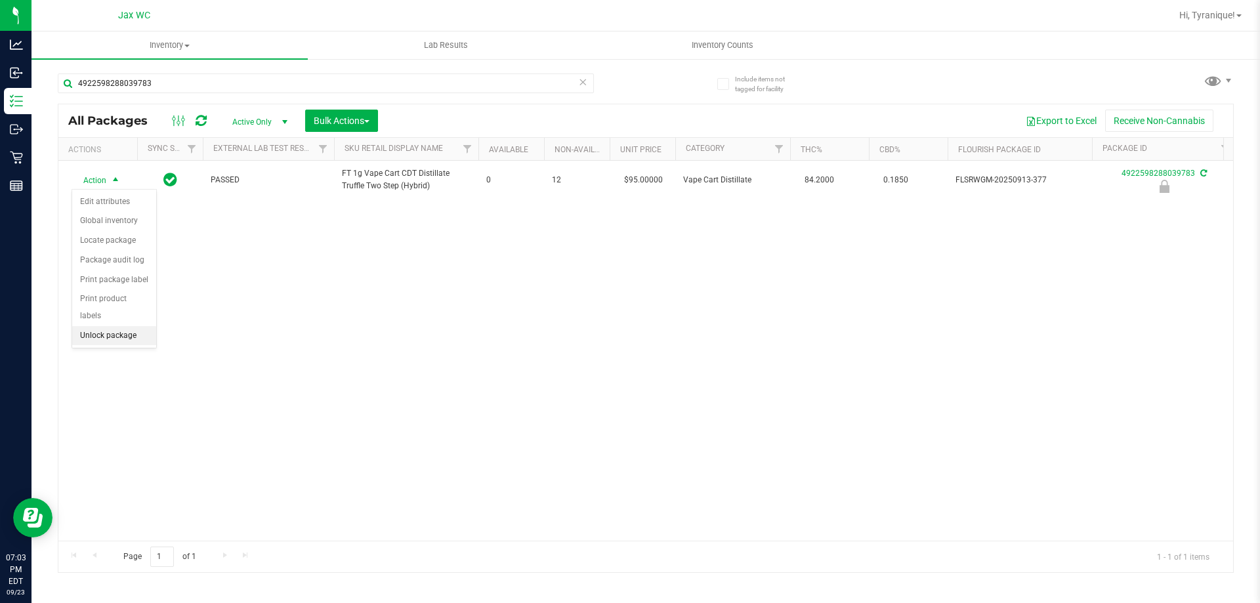
click at [153, 326] on li "Unlock package" at bounding box center [114, 336] width 84 height 20
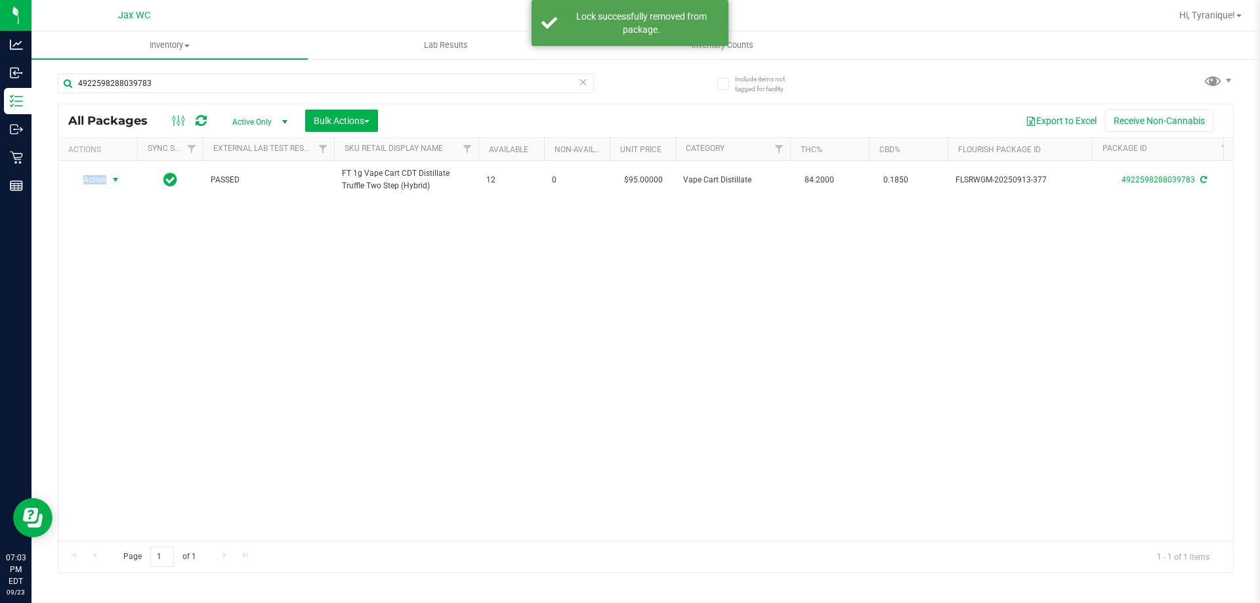
click at [98, 178] on span "Action" at bounding box center [89, 180] width 35 height 18
click at [152, 336] on li "Print package label" at bounding box center [123, 339] width 102 height 20
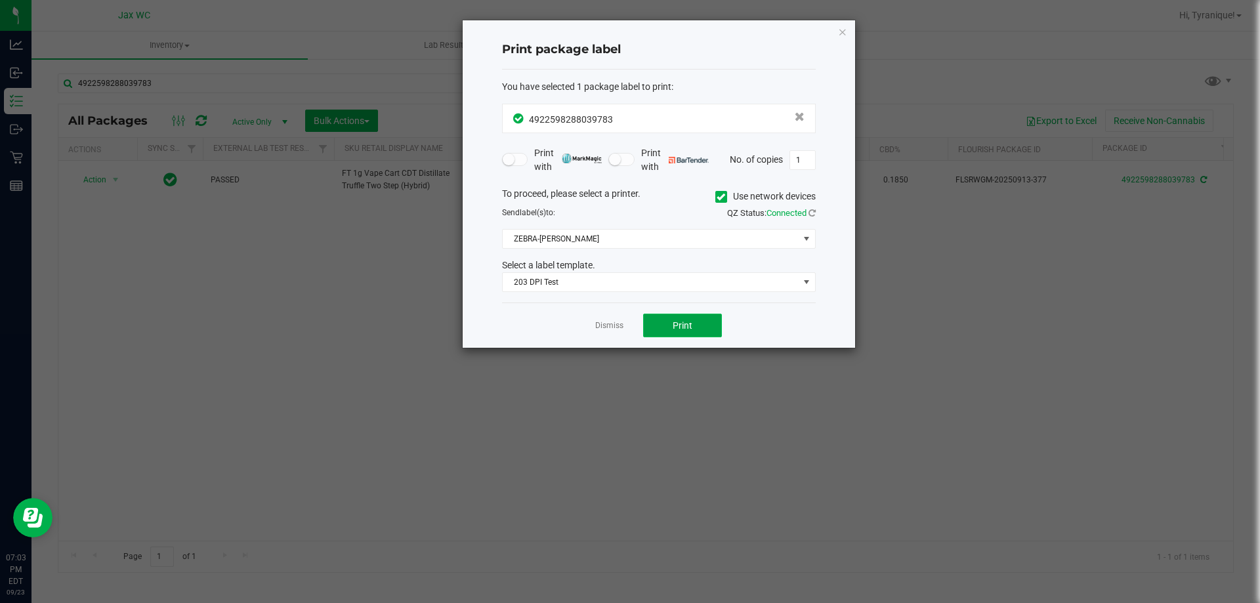
click at [691, 328] on span "Print" at bounding box center [683, 325] width 20 height 10
click at [604, 323] on link "Dismiss" at bounding box center [609, 325] width 28 height 11
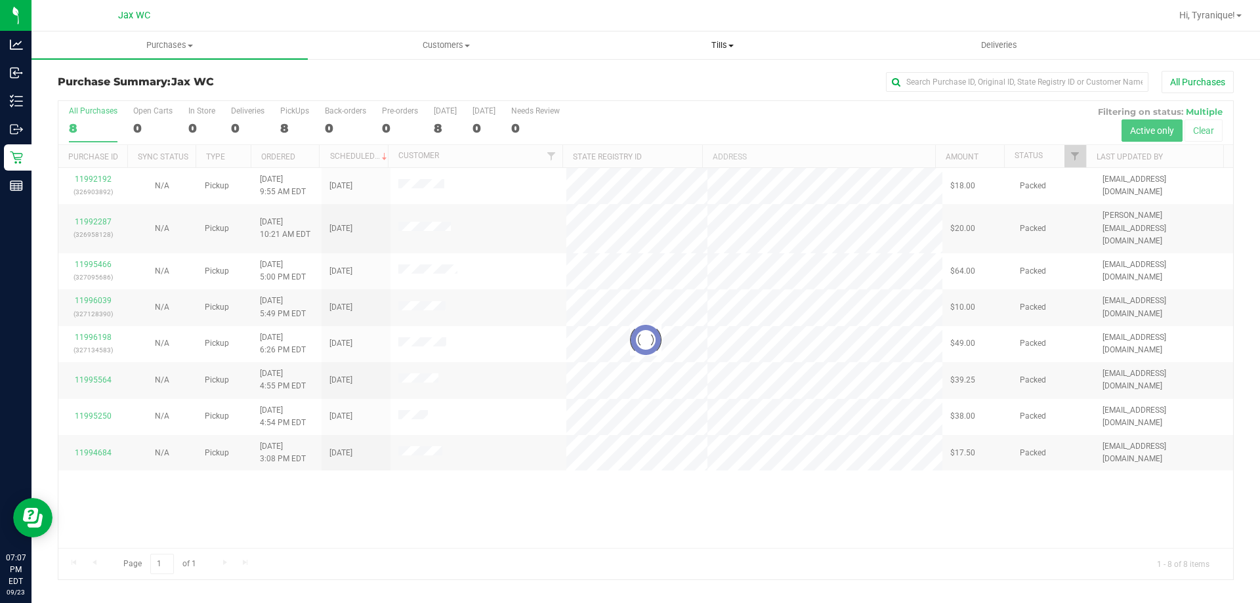
click at [720, 46] on span "Tills" at bounding box center [722, 45] width 275 height 12
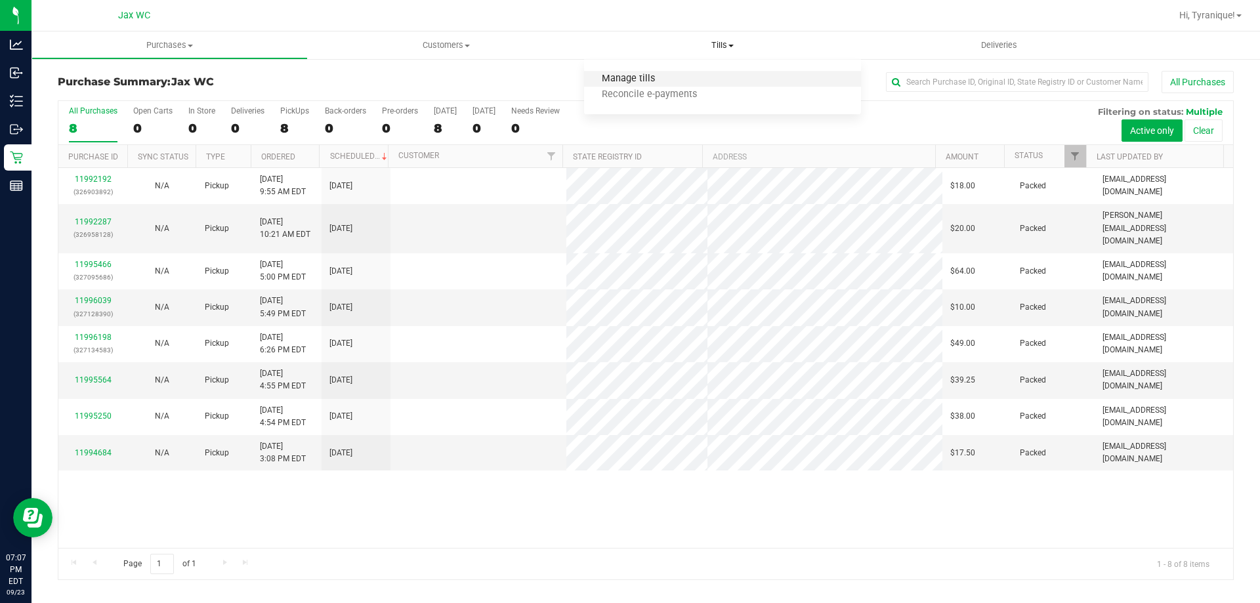
click at [638, 81] on span "Manage tills" at bounding box center [628, 78] width 89 height 11
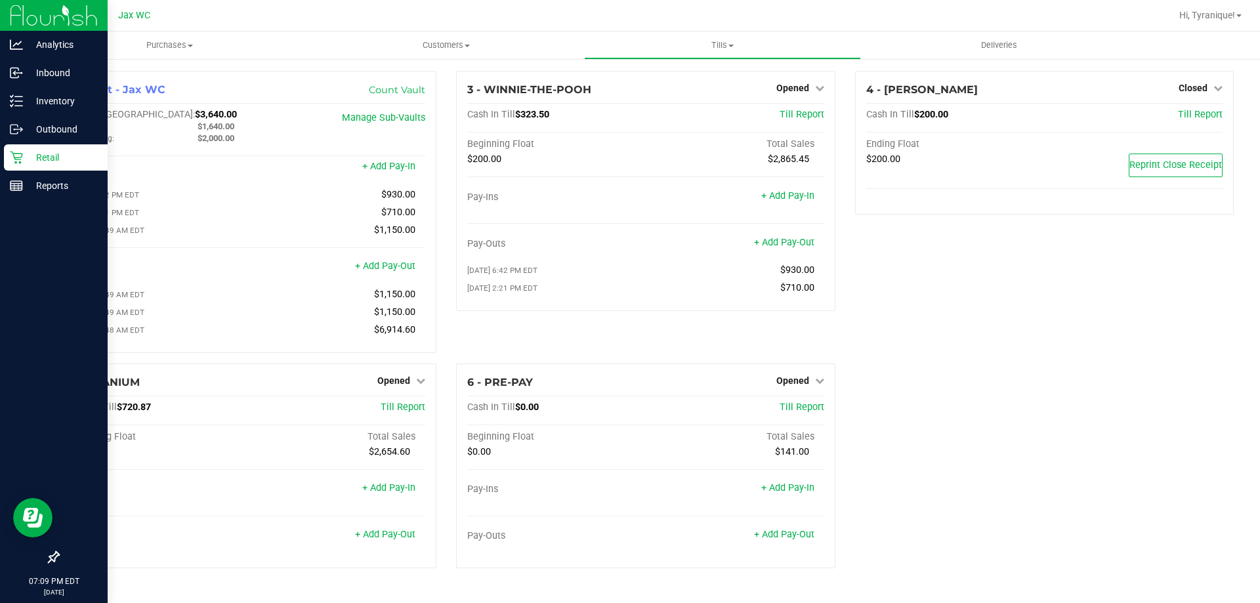
click at [24, 159] on p "Retail" at bounding box center [62, 158] width 79 height 16
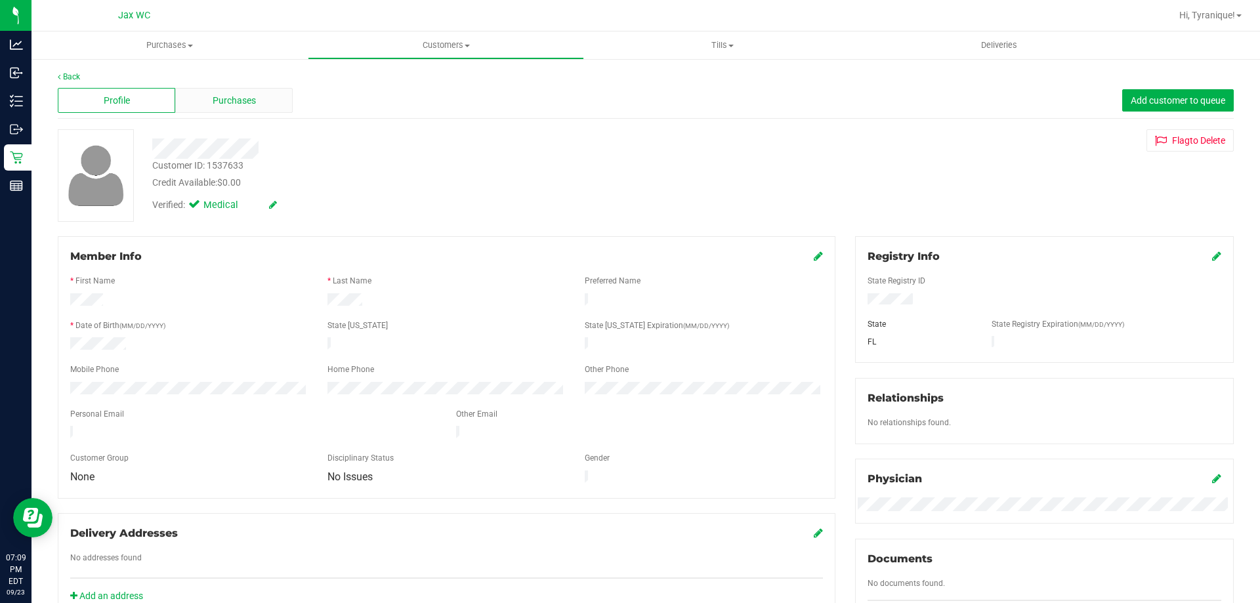
click at [194, 96] on div "Purchases" at bounding box center [233, 100] width 117 height 25
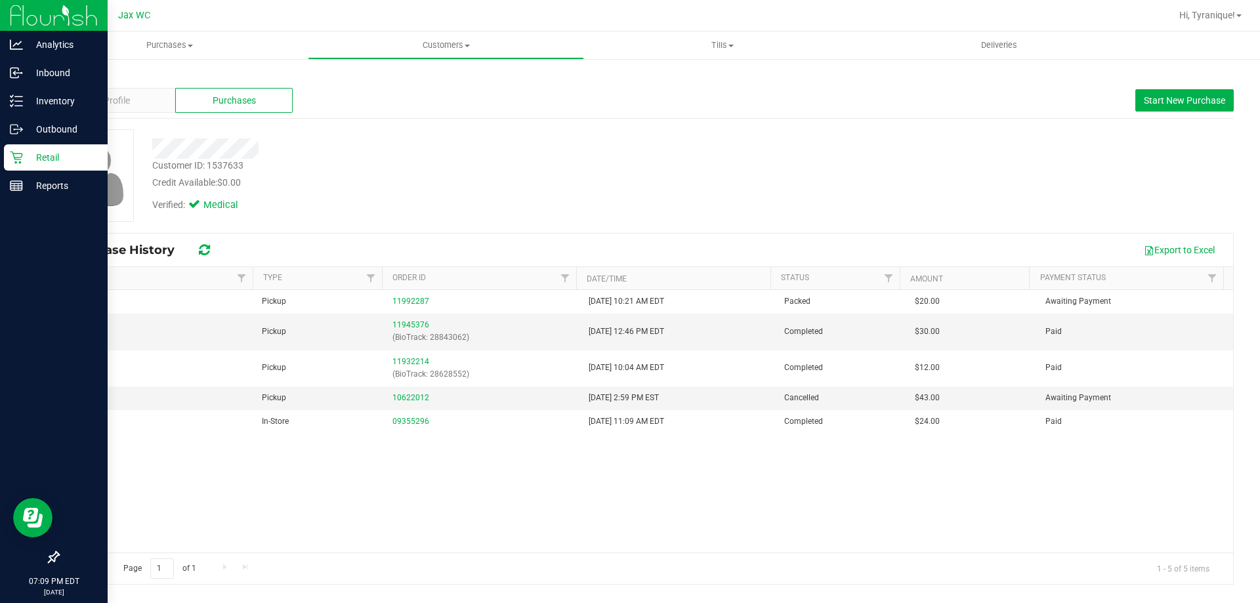
click at [17, 156] on icon at bounding box center [16, 157] width 13 height 13
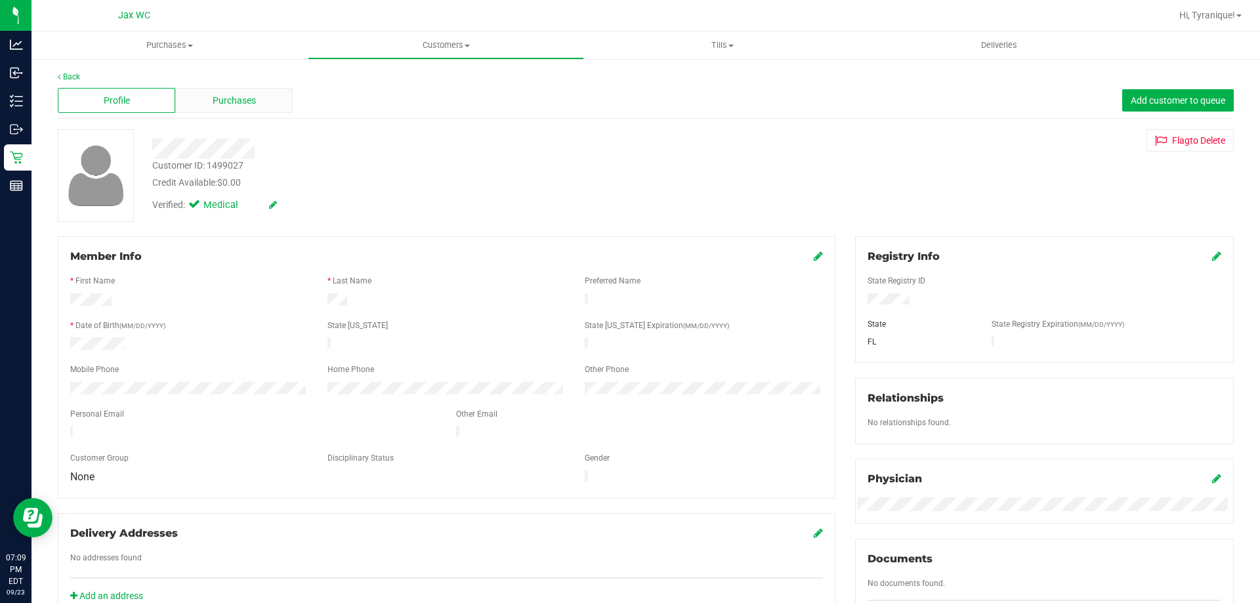
drag, startPoint x: 254, startPoint y: 115, endPoint x: 255, endPoint y: 106, distance: 8.6
click at [253, 118] on div "Profile Purchases Add customer to queue" at bounding box center [646, 101] width 1176 height 36
click at [256, 102] on div "Purchases" at bounding box center [233, 100] width 117 height 25
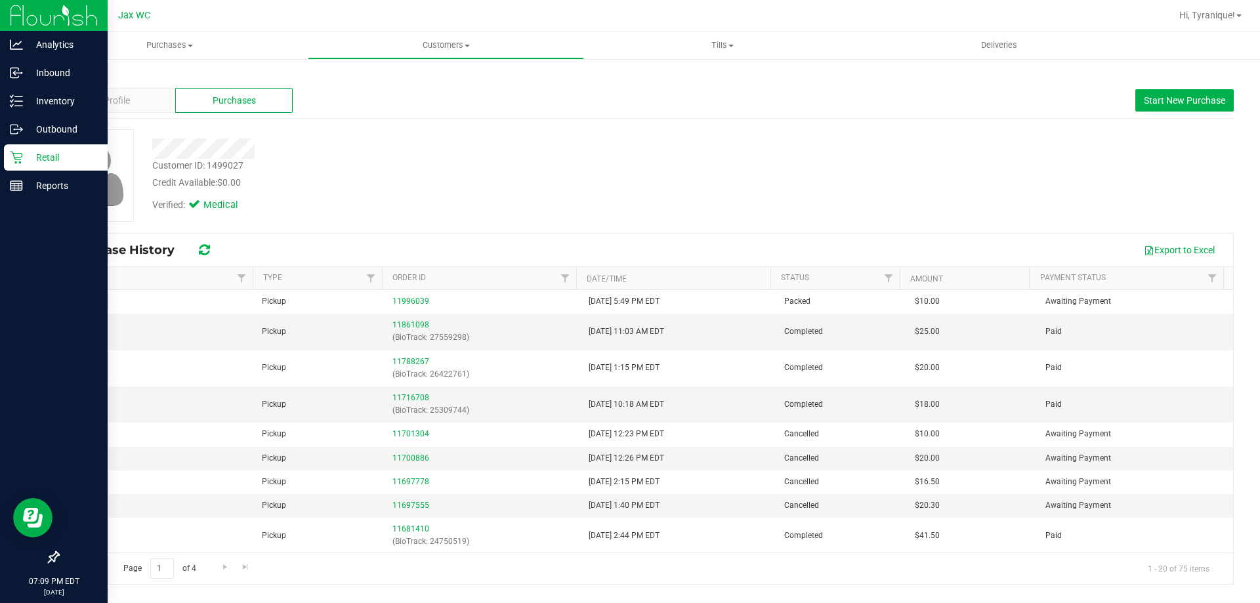
click at [67, 152] on p "Retail" at bounding box center [62, 158] width 79 height 16
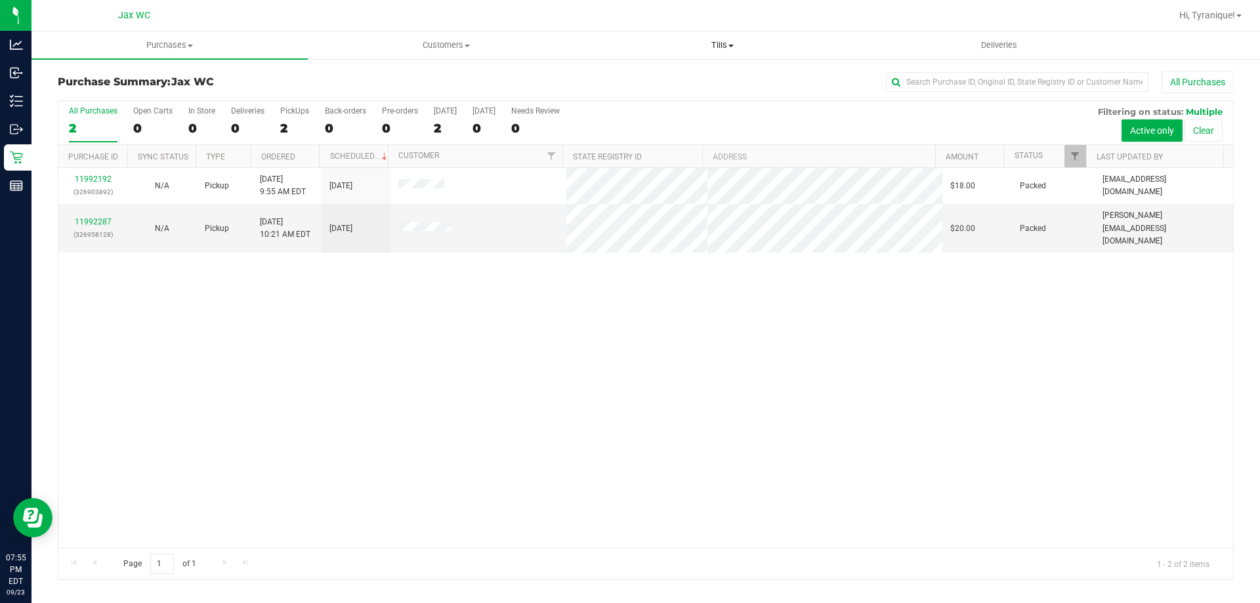
click at [710, 39] on uib-tab-heading "Tills Manage tills Reconcile e-payments" at bounding box center [722, 45] width 275 height 26
click at [686, 77] on li "Manage tills" at bounding box center [722, 80] width 276 height 16
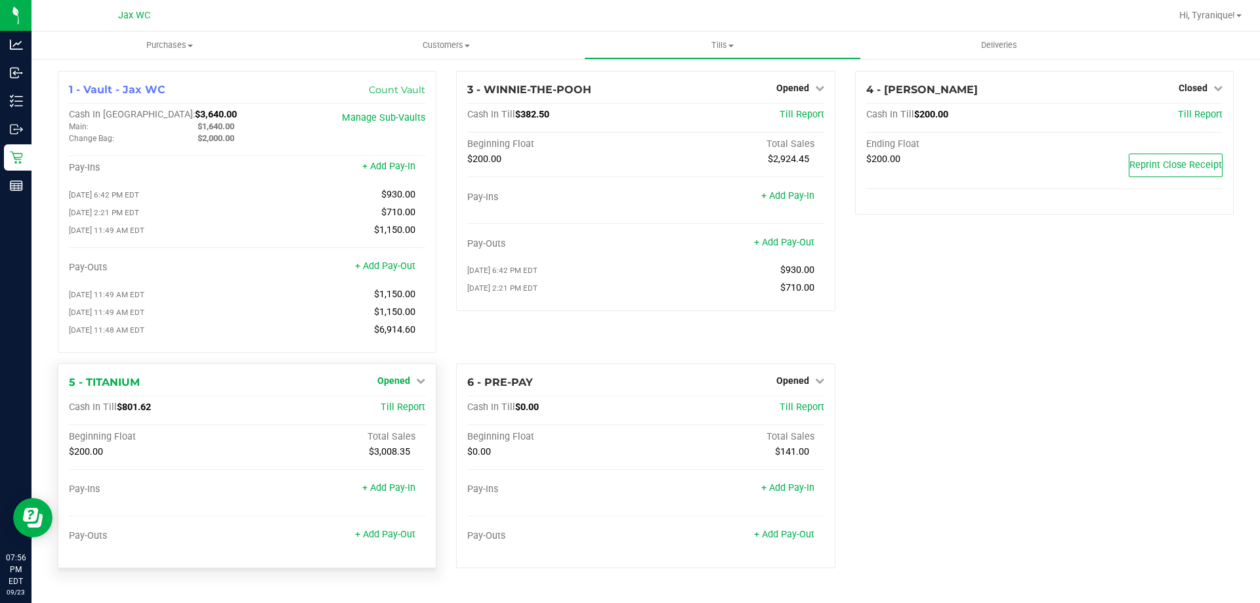
click at [404, 385] on span "Opened" at bounding box center [393, 380] width 33 height 10
click at [394, 409] on link "Close Till" at bounding box center [395, 407] width 35 height 10
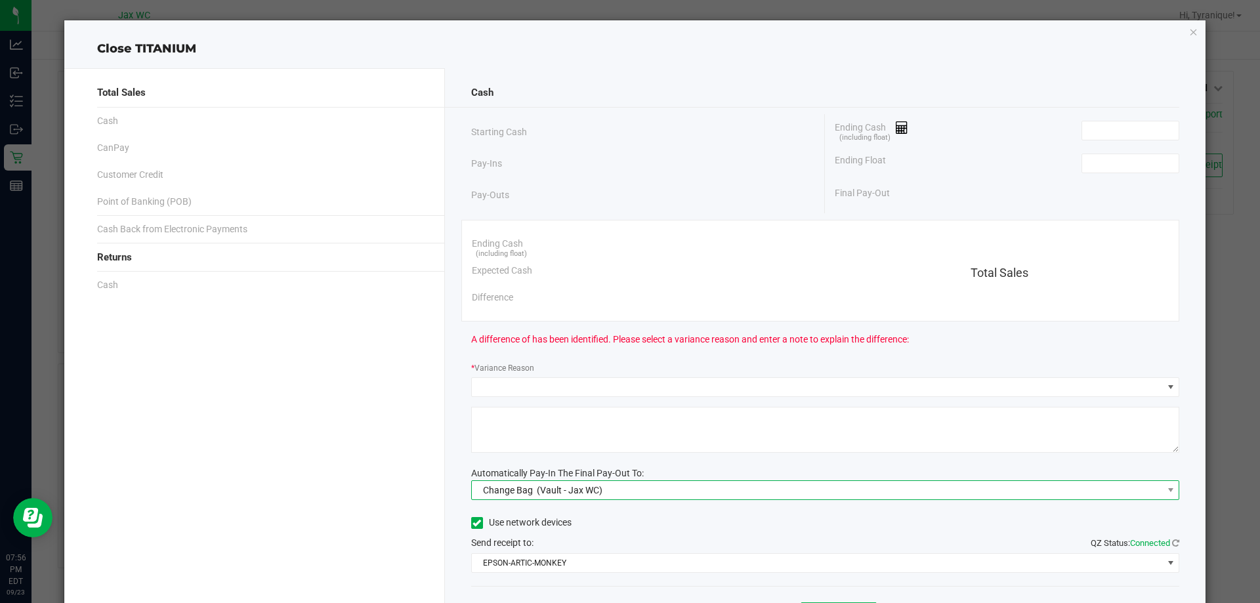
click at [732, 499] on span "Change Bag (Vault - Jax WC)" at bounding box center [817, 490] width 691 height 18
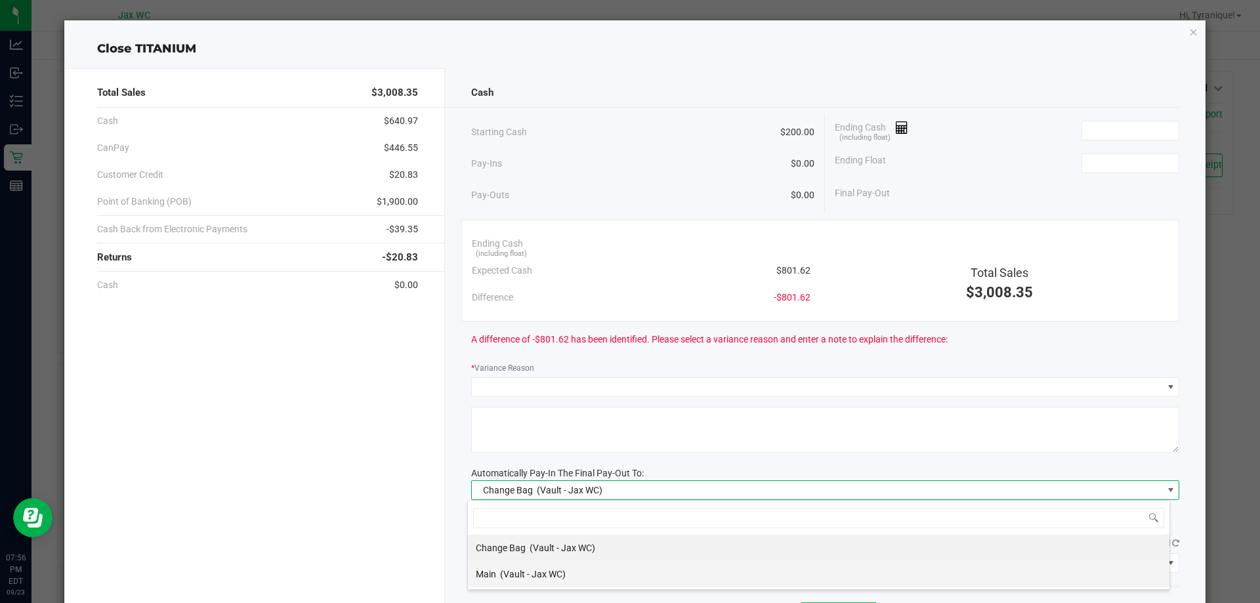
click at [583, 581] on li "Main (Vault - Jax WC)" at bounding box center [818, 574] width 701 height 26
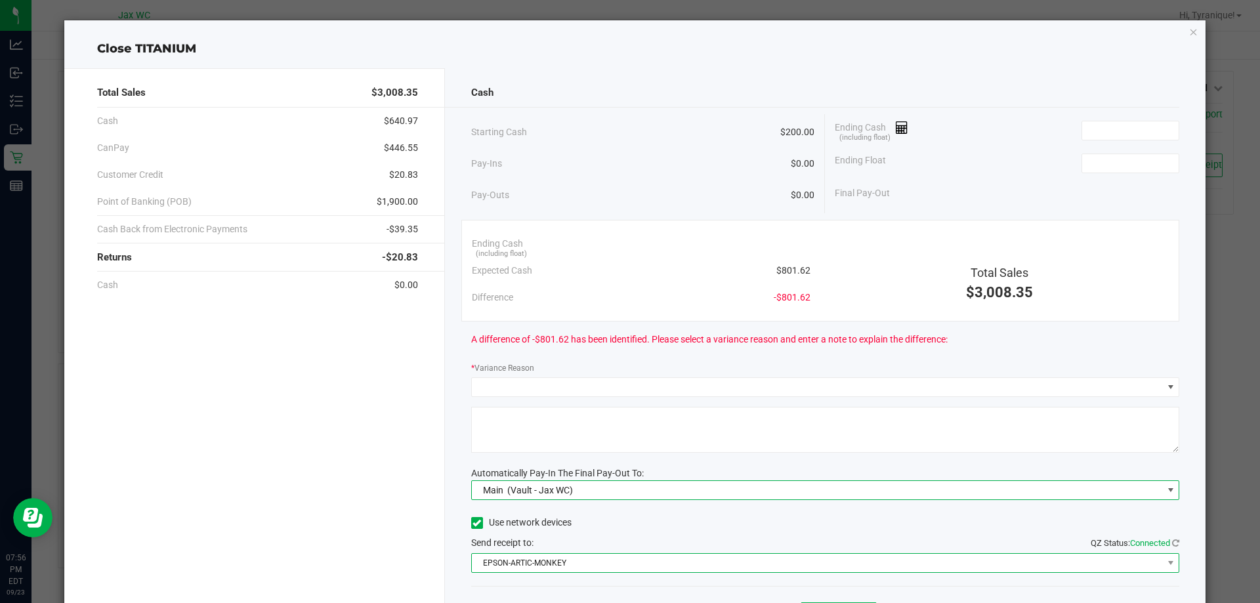
click at [553, 564] on span "EPSON-ARTIC-MONKEY" at bounding box center [817, 563] width 691 height 18
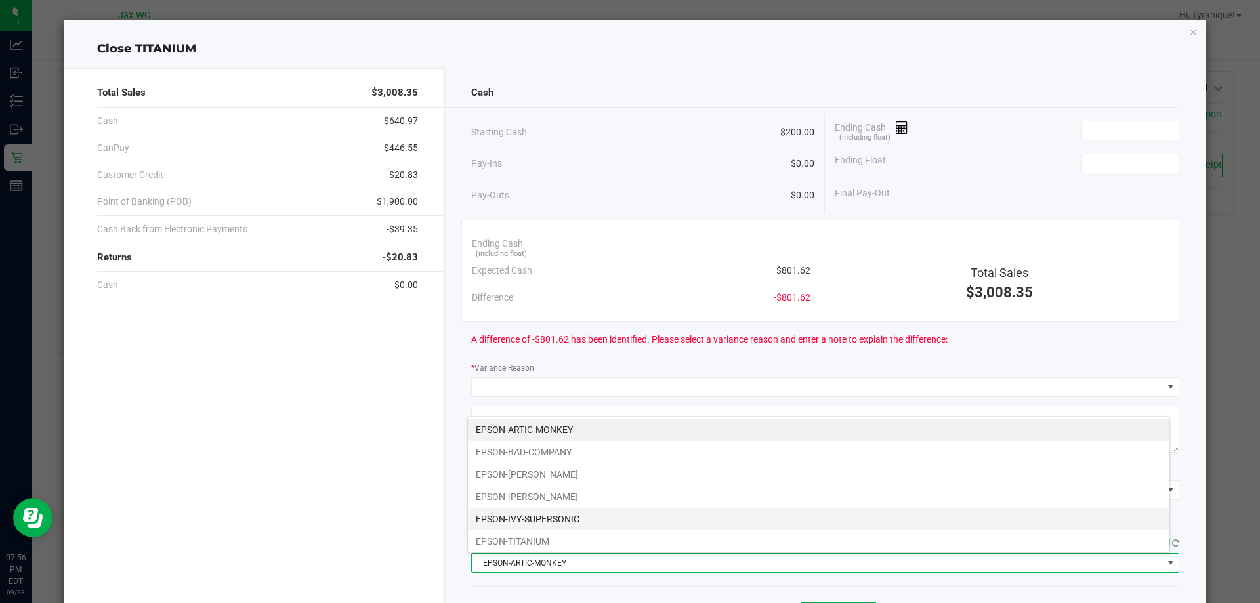
click at [545, 517] on li "EPSON-IVY-SUPERSONIC" at bounding box center [818, 519] width 701 height 22
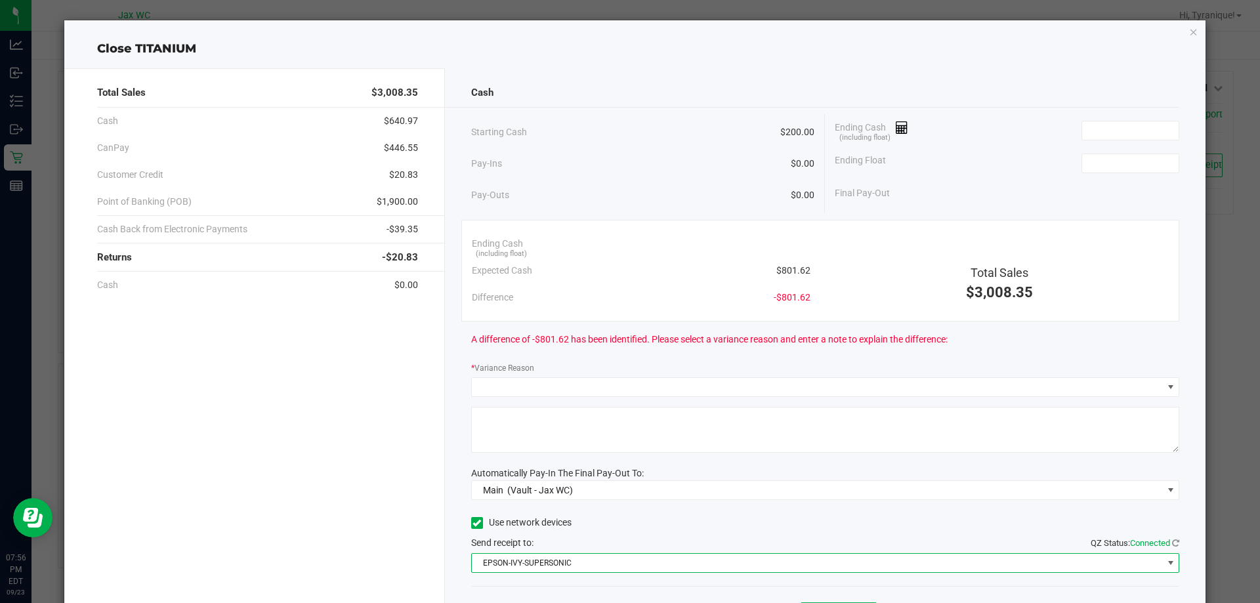
click at [1103, 119] on div "Ending Cash (including float)" at bounding box center [1007, 130] width 344 height 33
click at [1100, 129] on input at bounding box center [1130, 130] width 96 height 18
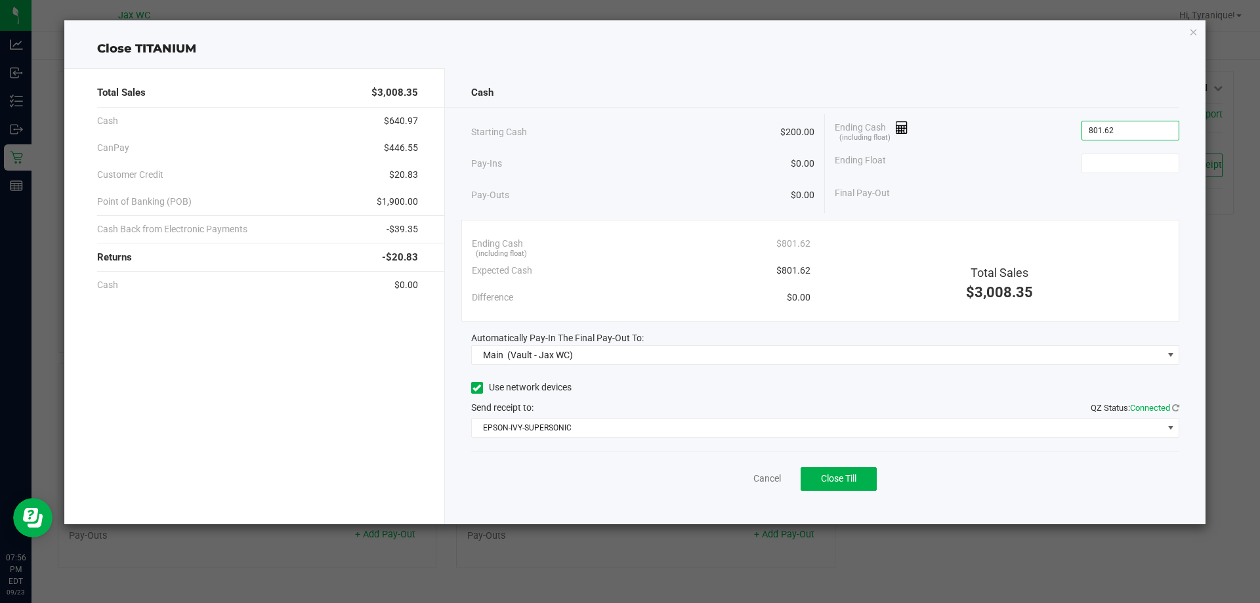
type input "$801.62"
click at [1115, 152] on div "Ending Float" at bounding box center [1007, 163] width 344 height 33
type input "$200.00"
drag, startPoint x: 1078, startPoint y: 176, endPoint x: 1087, endPoint y: 181, distance: 10.6
click at [1080, 176] on div "Ending Float $200.00" at bounding box center [1007, 163] width 344 height 33
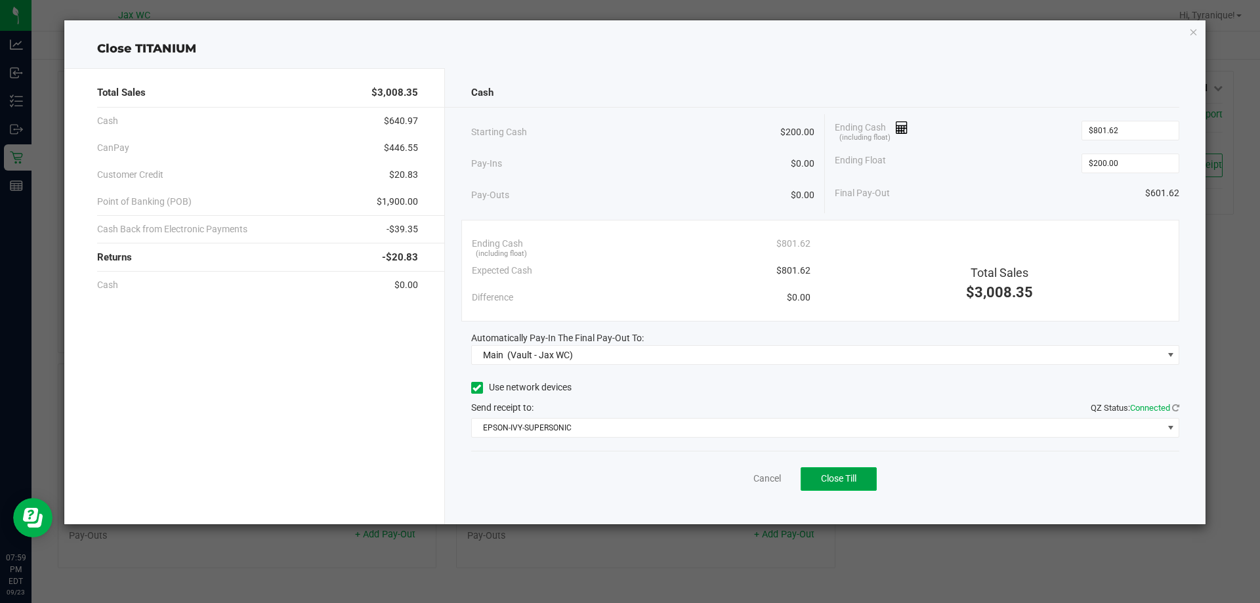
click at [826, 474] on span "Close Till" at bounding box center [838, 478] width 35 height 10
click at [743, 472] on link "Dismiss" at bounding box center [737, 479] width 31 height 14
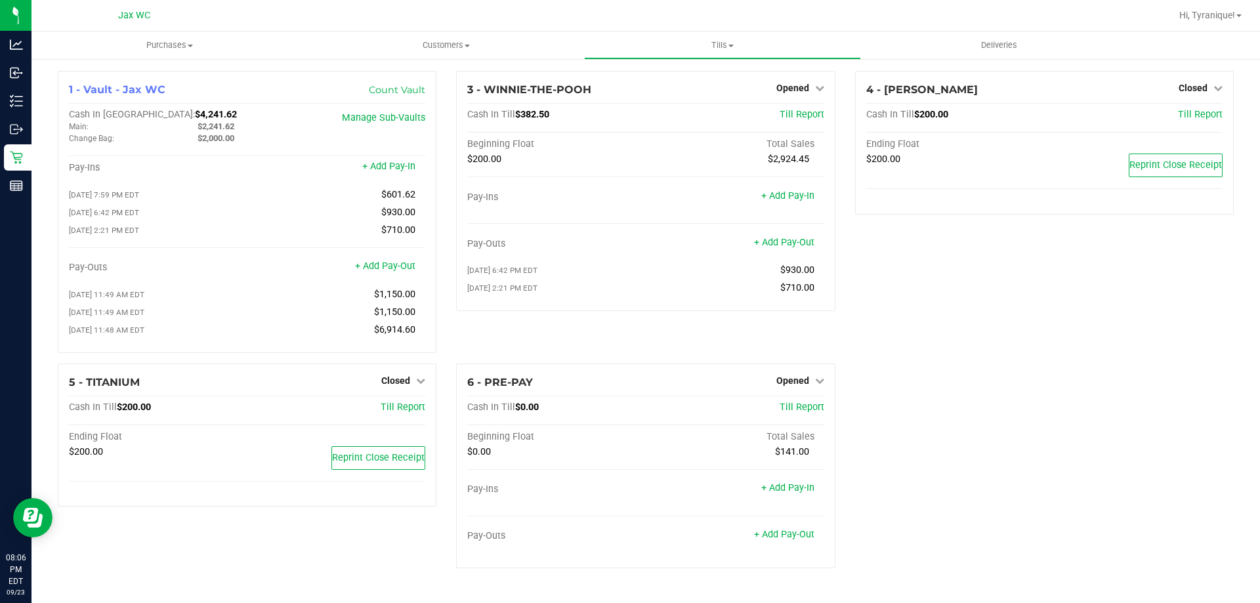
click at [911, 337] on div "4 - YOUSSOU-NDOUR Closed Open Till Cash In Till $200.00 Till Report Ending Floa…" at bounding box center [1044, 217] width 398 height 293
click at [795, 90] on span "Opened" at bounding box center [792, 88] width 33 height 10
click at [930, 295] on div "4 - YOUSSOU-NDOUR Closed Open Till Cash In Till $200.00 Till Report Ending Floa…" at bounding box center [1044, 217] width 398 height 293
drag, startPoint x: 947, startPoint y: 327, endPoint x: 941, endPoint y: 319, distance: 10.8
click at [947, 325] on div "4 - YOUSSOU-NDOUR Closed Open Till Cash In Till $200.00 Till Report Ending Floa…" at bounding box center [1044, 217] width 398 height 293
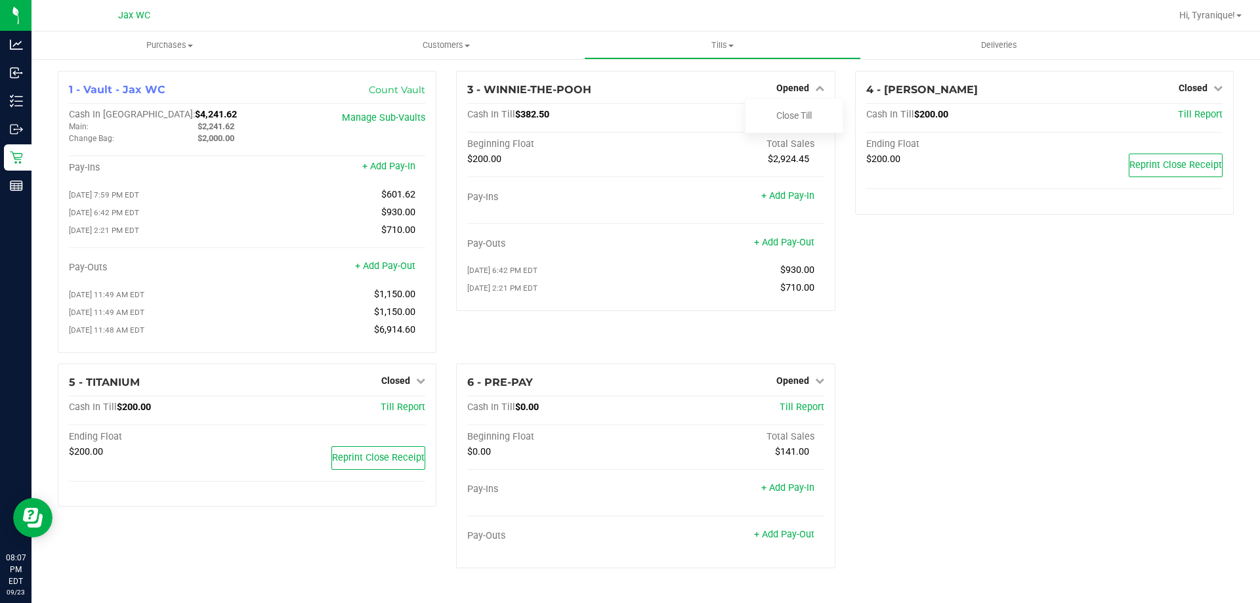
click at [762, 335] on div "3 - WINNIE-THE-POOH Opened Close Till Cash In Till $382.50 Till Report Beginnin…" at bounding box center [645, 217] width 398 height 293
click at [974, 343] on div "4 - YOUSSOU-NDOUR Closed Open Till Cash In Till $200.00 Till Report Ending Floa…" at bounding box center [1044, 217] width 398 height 293
click at [699, 335] on div "3 - WINNIE-THE-POOH Opened Close Till Cash In Till $382.50 Till Report Beginnin…" at bounding box center [645, 217] width 398 height 293
click at [877, 295] on div "4 - YOUSSOU-NDOUR Closed Open Till Cash In Till $200.00 Till Report Ending Floa…" at bounding box center [1044, 217] width 398 height 293
click at [817, 85] on icon at bounding box center [819, 87] width 9 height 9
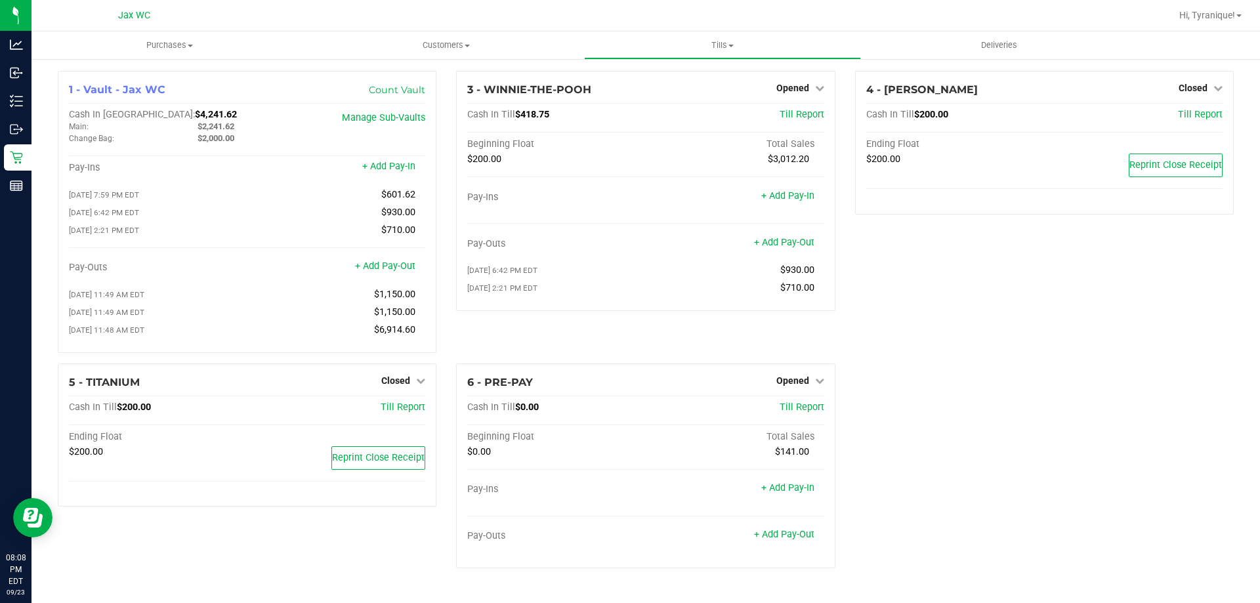
drag, startPoint x: 1001, startPoint y: 304, endPoint x: 1009, endPoint y: 308, distance: 8.8
click at [1005, 307] on div "4 - YOUSSOU-NDOUR Closed Open Till Cash In Till $200.00 Till Report Ending Floa…" at bounding box center [1044, 217] width 398 height 293
click at [1002, 344] on div "4 - YOUSSOU-NDOUR Closed Open Till Cash In Till $200.00 Till Report Ending Floa…" at bounding box center [1044, 217] width 398 height 293
click at [843, 325] on div "3 - WINNIE-THE-POOH Opened Close Till Cash In Till $418.75 Till Report Beginnin…" at bounding box center [645, 217] width 398 height 293
click at [832, 351] on div "3 - WINNIE-THE-POOH Opened Close Till Cash In Till $418.75 Till Report Beginnin…" at bounding box center [645, 217] width 398 height 293
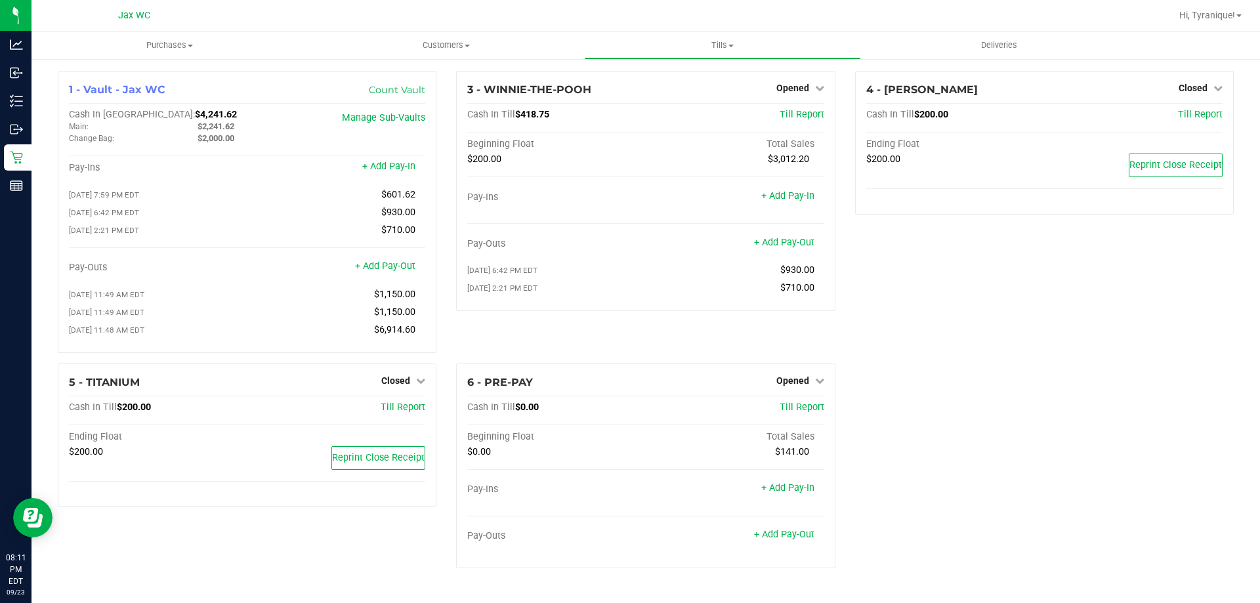
click at [1009, 287] on div "4 - YOUSSOU-NDOUR Closed Open Till Cash In Till $200.00 Till Report Ending Floa…" at bounding box center [1044, 217] width 398 height 293
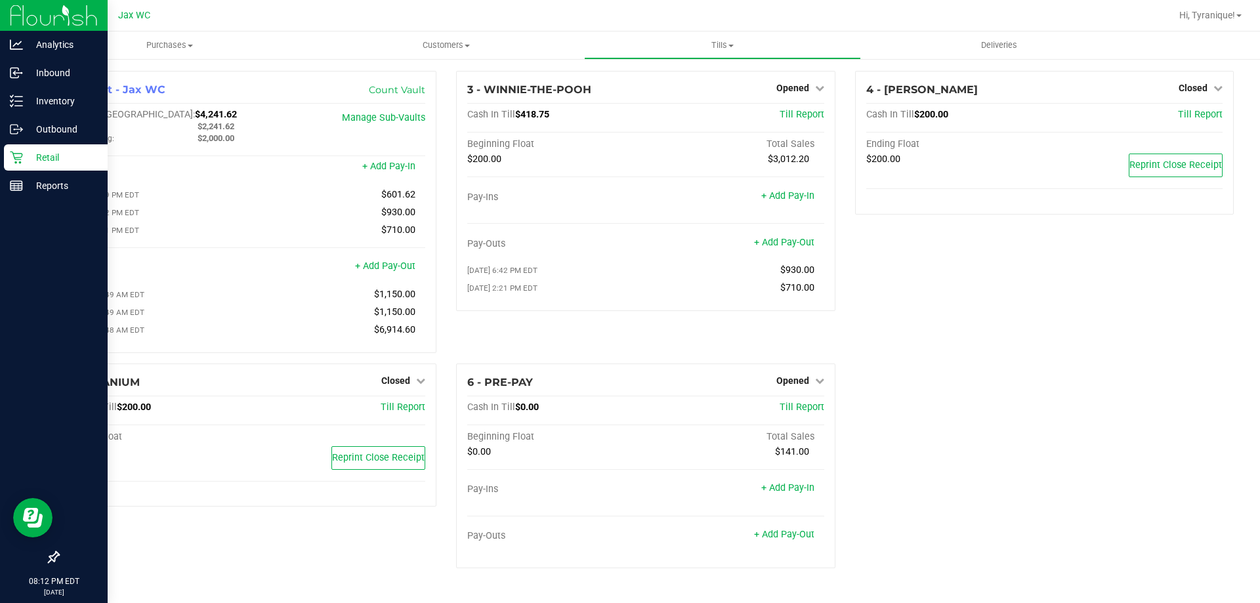
click at [13, 164] on div "Retail" at bounding box center [56, 157] width 104 height 26
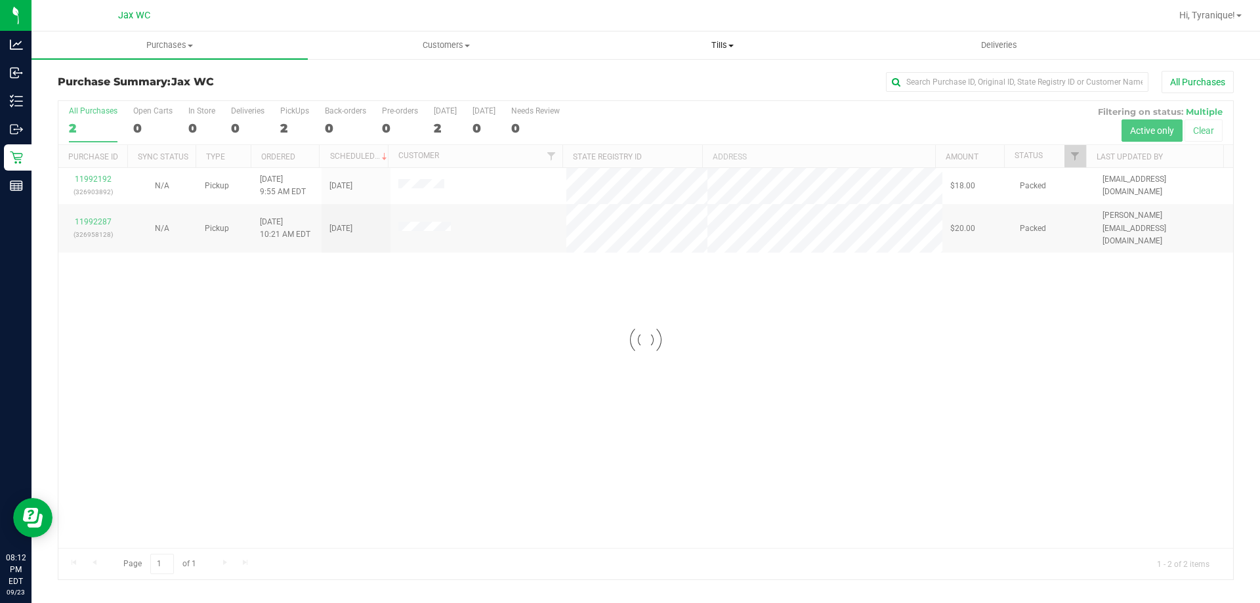
click at [734, 46] on span at bounding box center [730, 46] width 5 height 3
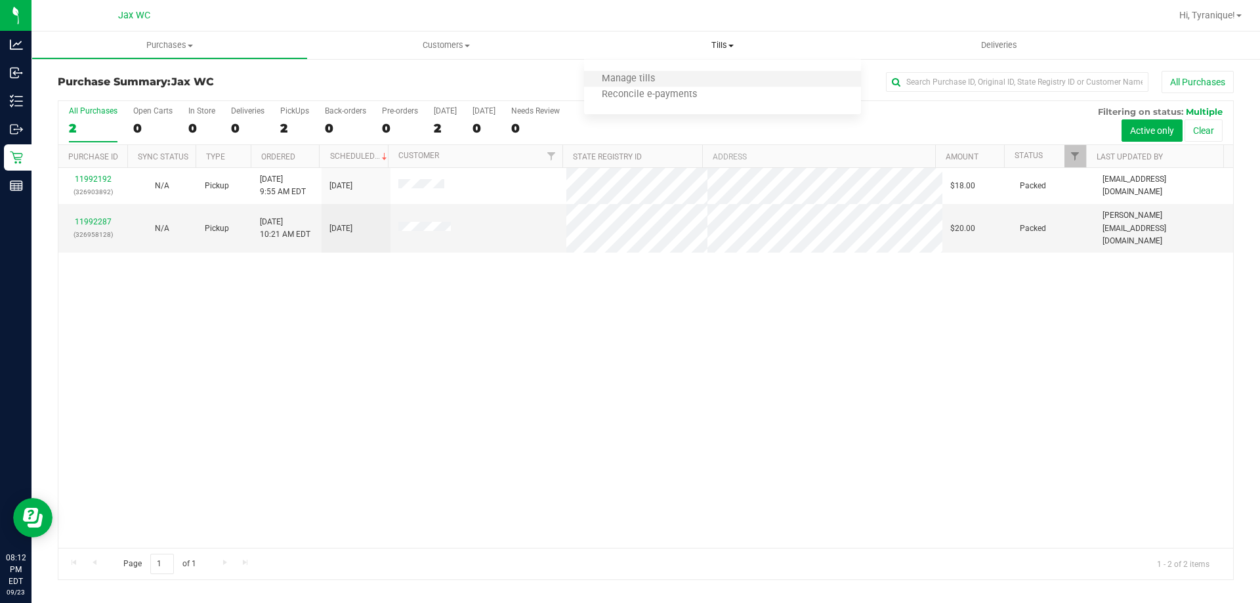
click at [673, 76] on li "Manage tills" at bounding box center [722, 80] width 276 height 16
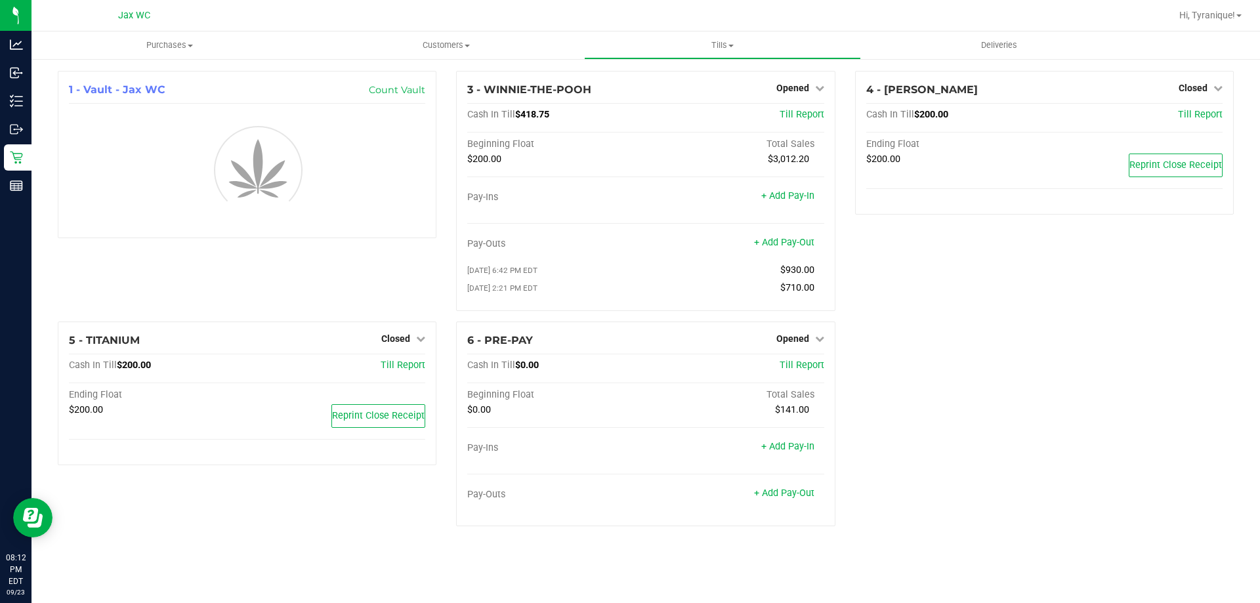
click at [917, 280] on div "4 - YOUSSOU-NDOUR Closed Open Till Cash In Till $200.00 Till Report Ending Floa…" at bounding box center [1044, 196] width 398 height 251
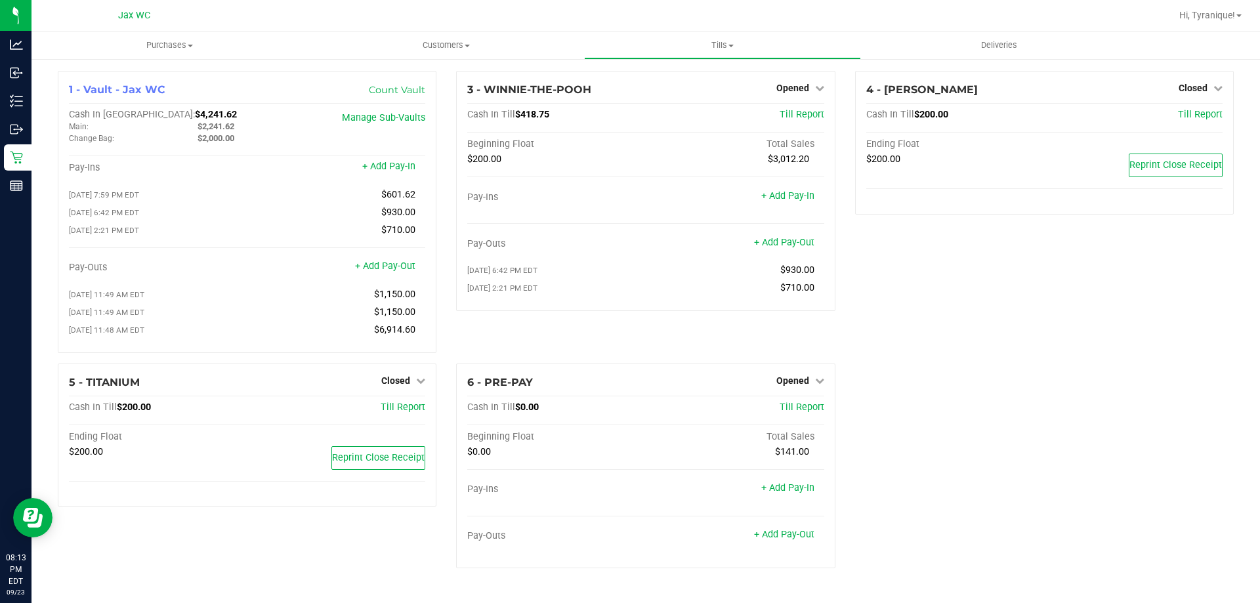
click at [915, 289] on div "4 - YOUSSOU-NDOUR Closed Open Till Cash In Till $200.00 Till Report Ending Floa…" at bounding box center [1044, 217] width 398 height 293
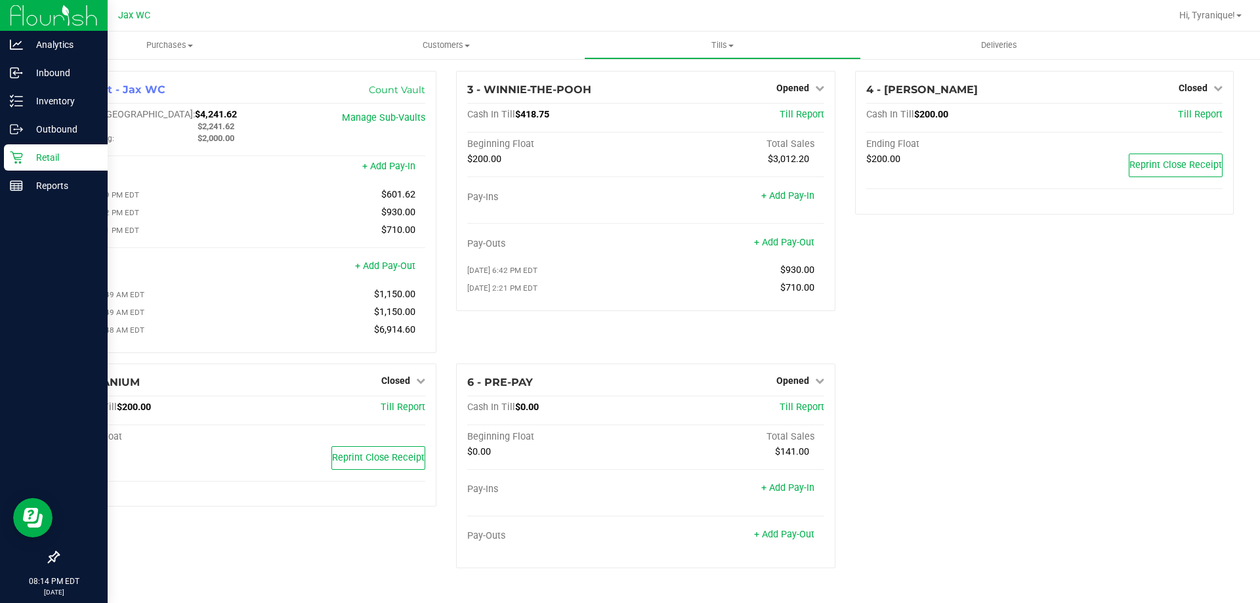
click at [37, 157] on p "Retail" at bounding box center [62, 158] width 79 height 16
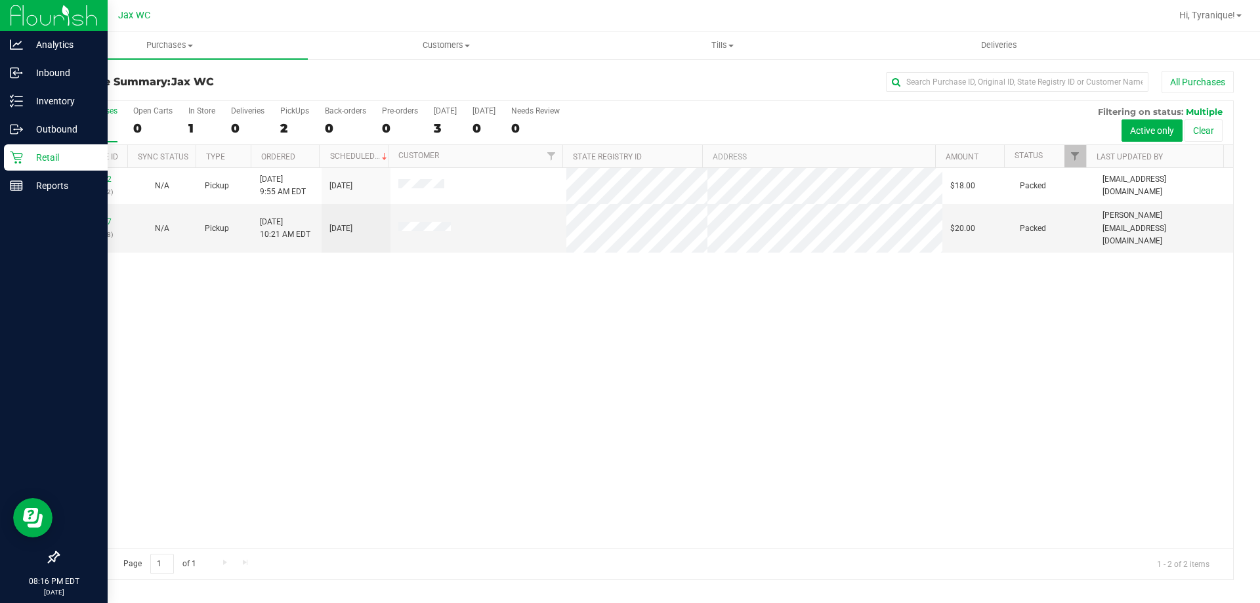
click at [16, 159] on icon at bounding box center [16, 157] width 13 height 13
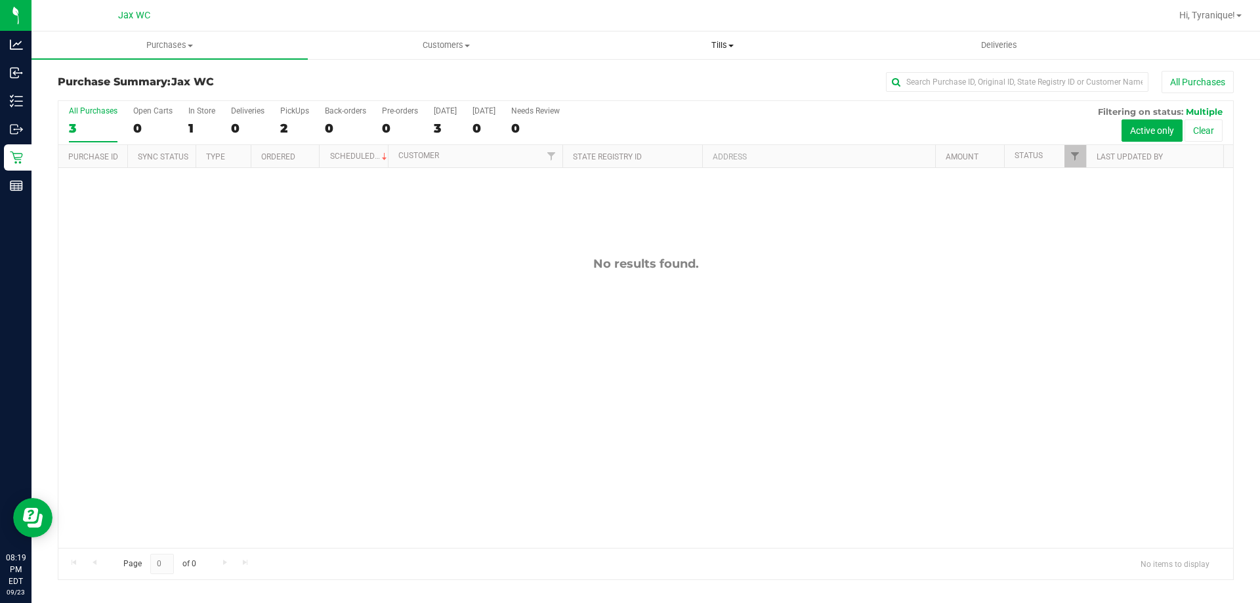
click at [709, 51] on uib-tab-heading "Tills Manage tills Reconcile e-payments" at bounding box center [722, 45] width 275 height 26
click at [699, 76] on li "Manage tills" at bounding box center [722, 80] width 276 height 16
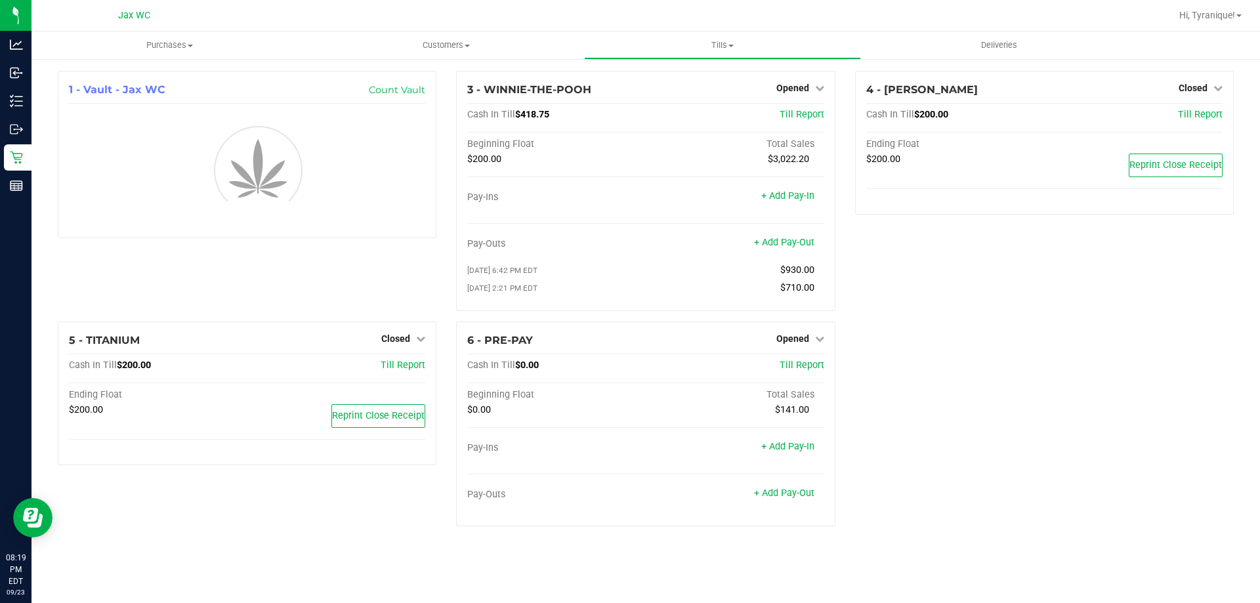
click at [1142, 383] on div "1 - Vault - Jax WC Count Vault 3 - WINNIE-THE-POOH Opened Close Till Cash In Ti…" at bounding box center [646, 304] width 1196 height 466
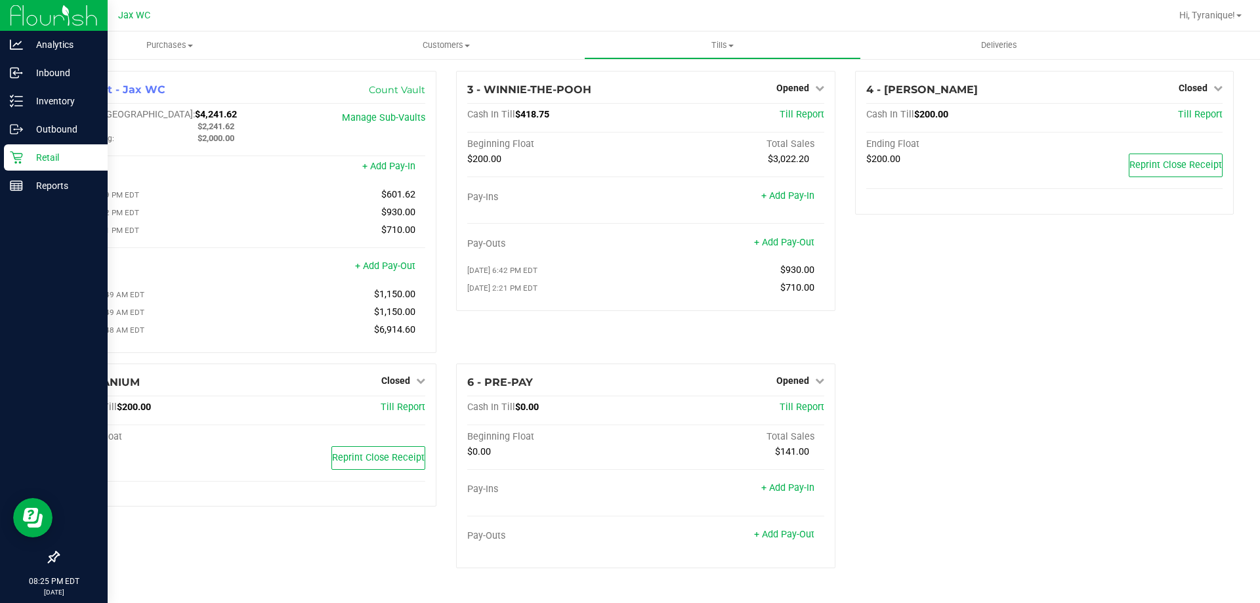
click at [28, 156] on p "Retail" at bounding box center [62, 158] width 79 height 16
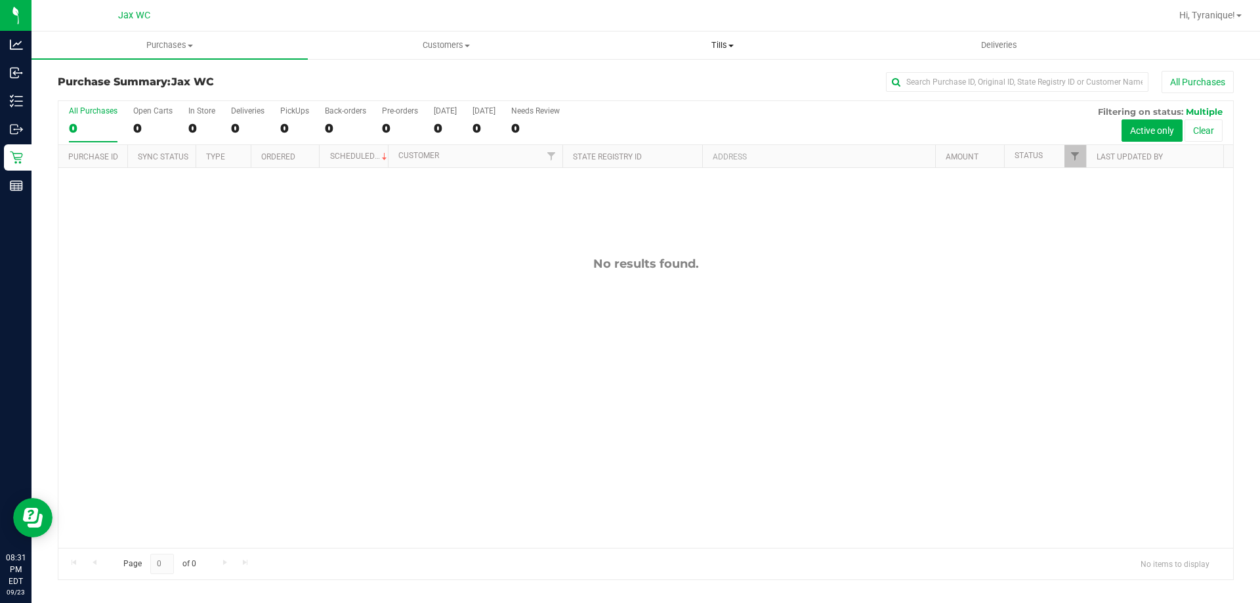
click at [722, 53] on uib-tab-heading "Tills Manage tills Reconcile e-payments" at bounding box center [722, 45] width 275 height 26
click at [676, 86] on li "Manage tills" at bounding box center [722, 80] width 276 height 16
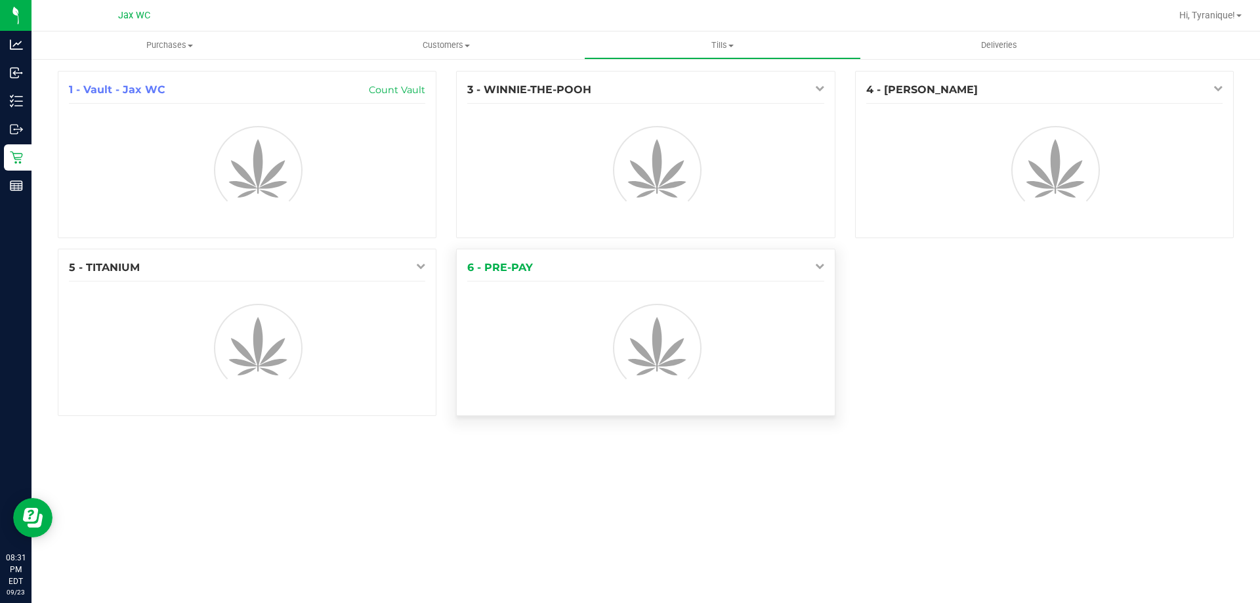
click at [819, 270] on icon at bounding box center [819, 265] width 9 height 9
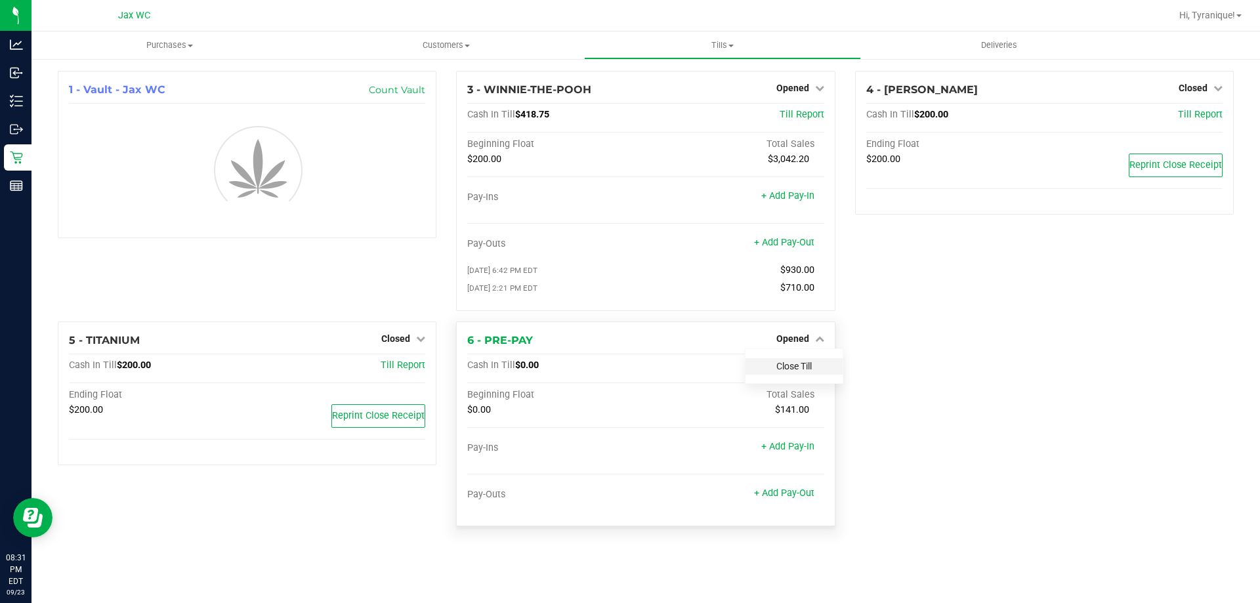
click at [801, 371] on link "Close Till" at bounding box center [793, 366] width 35 height 10
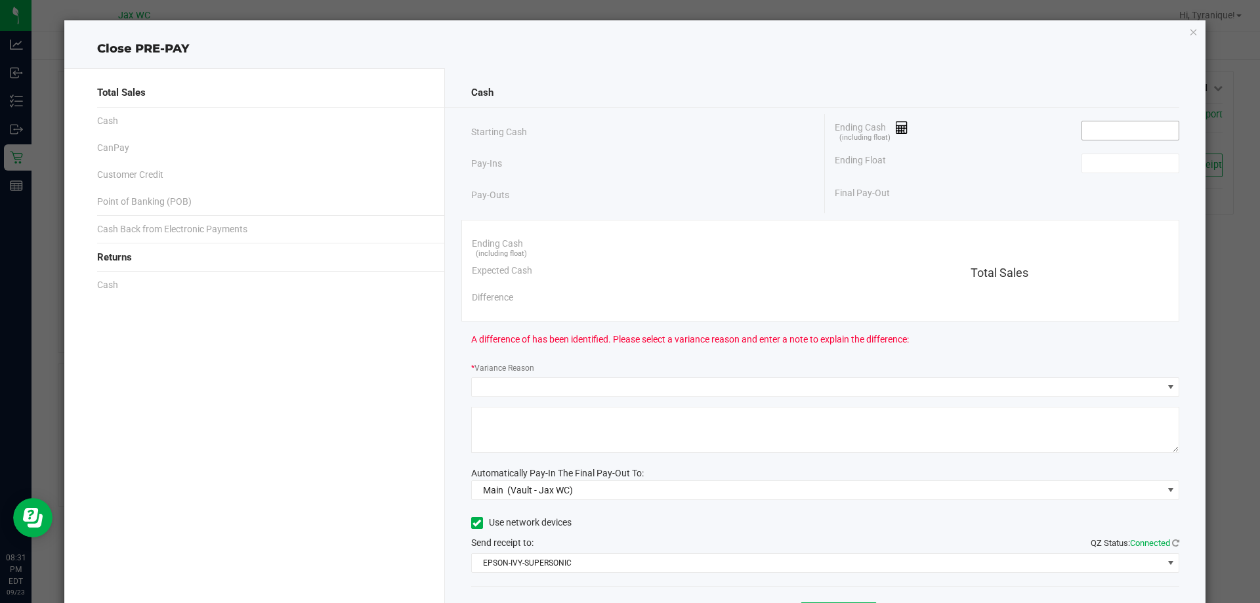
click at [1095, 138] on input at bounding box center [1130, 130] width 96 height 18
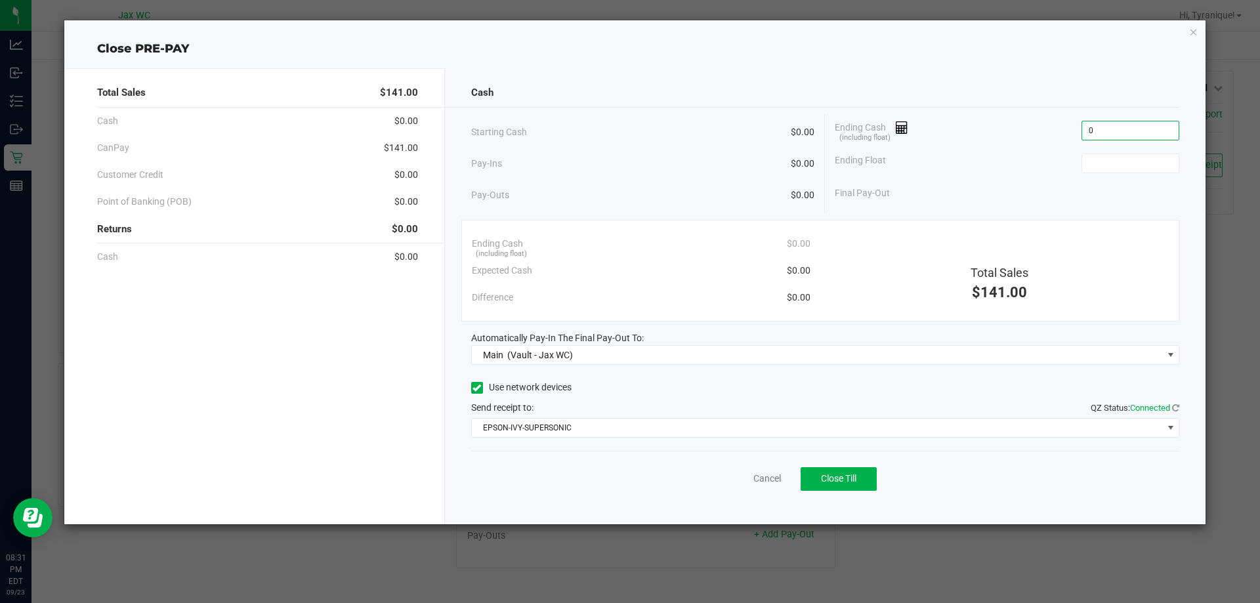
type input "$0.00"
click at [862, 487] on button "Close Till" at bounding box center [839, 479] width 76 height 24
click at [1196, 33] on icon "button" at bounding box center [1193, 32] width 9 height 16
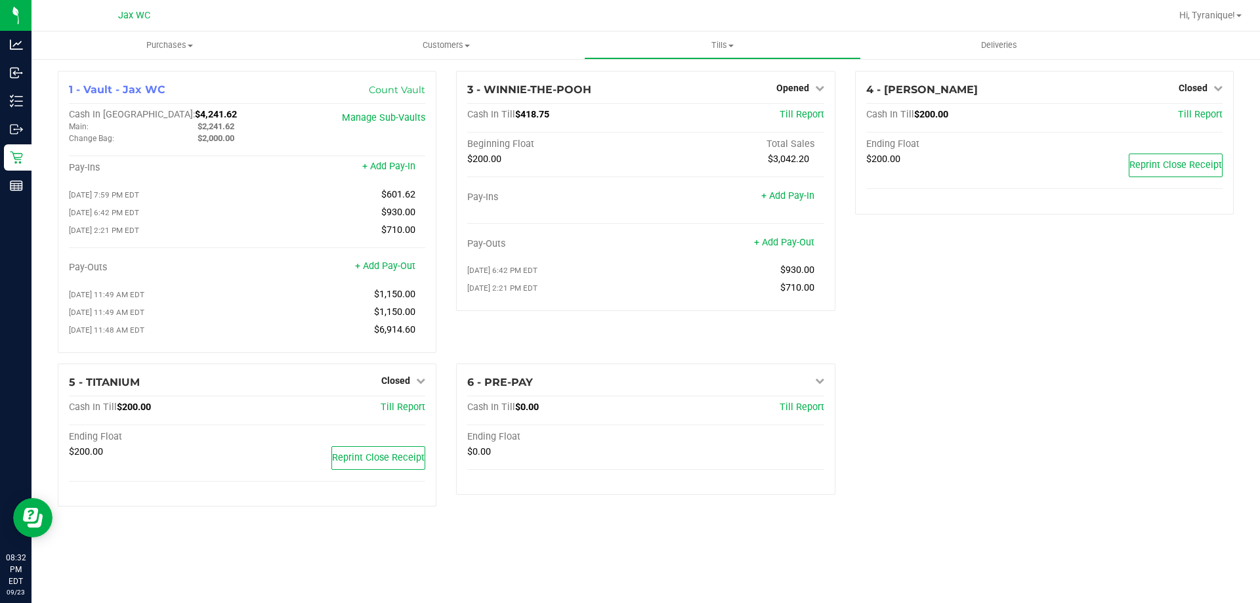
click at [986, 407] on div "1 - Vault - Jax WC Count Vault Cash In Vault: $4,241.62 Main: $2,241.62 Change …" at bounding box center [646, 294] width 1196 height 446
click at [786, 84] on span "Opened" at bounding box center [792, 88] width 33 height 10
click at [796, 119] on link "Close Till" at bounding box center [793, 115] width 35 height 10
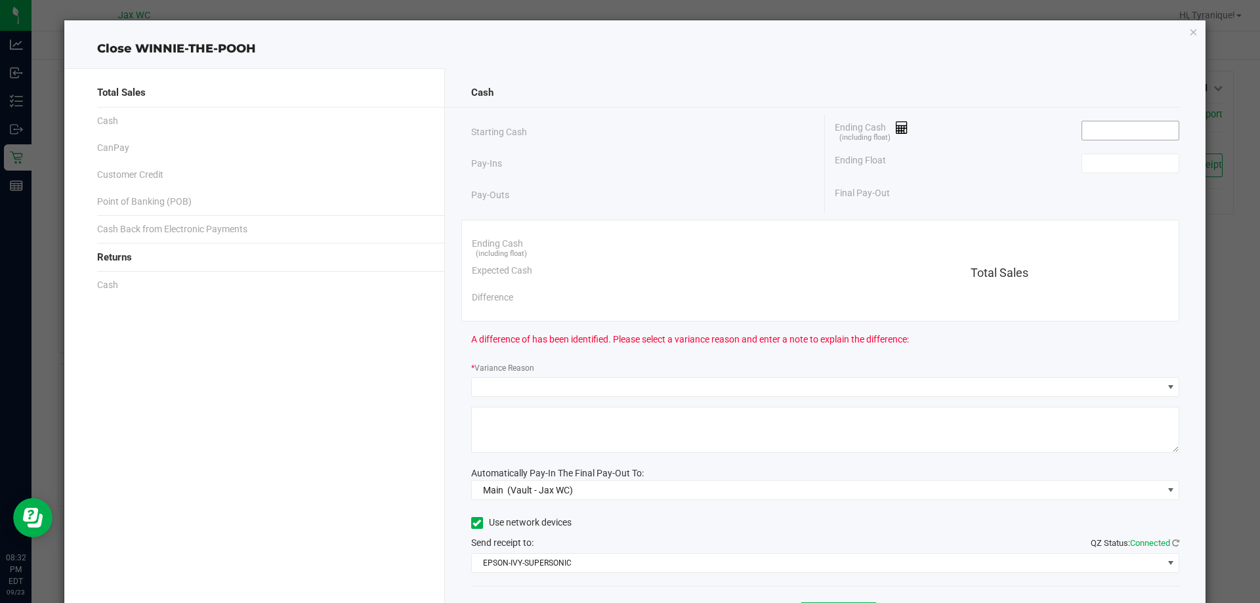
click at [1106, 129] on input at bounding box center [1130, 130] width 96 height 18
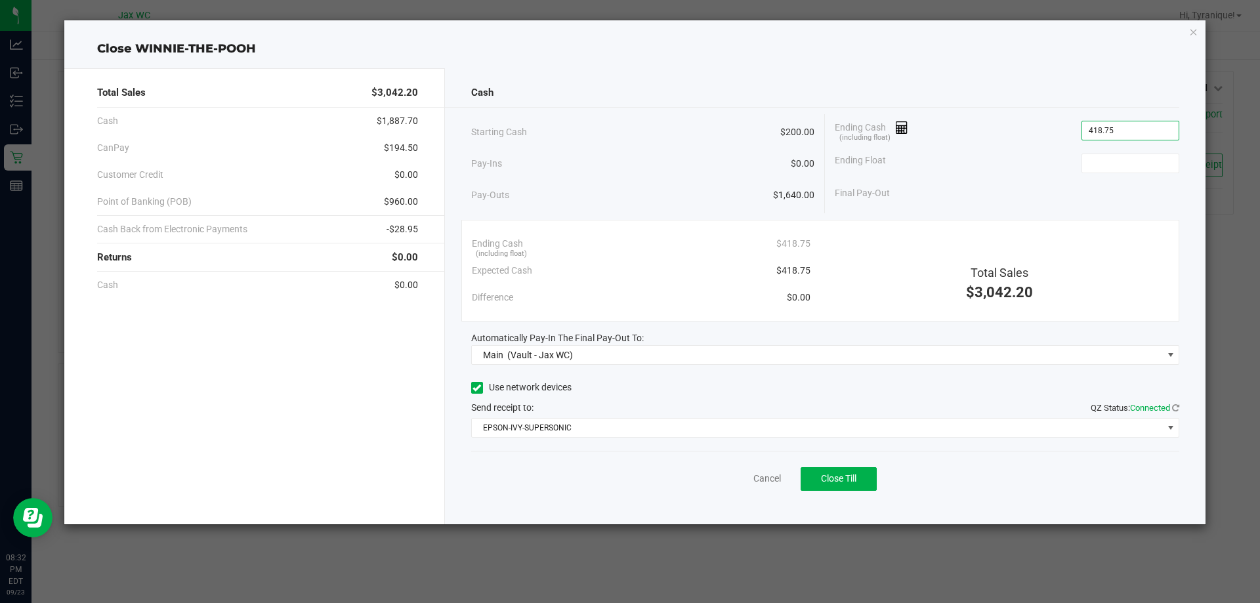
type input "$418.75"
type input "$200.00"
click at [739, 266] on div "Expected Cash $418.75" at bounding box center [641, 270] width 339 height 27
drag, startPoint x: 581, startPoint y: 227, endPoint x: 574, endPoint y: 216, distance: 12.9
click at [559, 193] on div "Cash Starting Cash $200.00 Pay-Ins $0.00 Pay-Outs $1,640.00 Ending Cash (includ…" at bounding box center [825, 296] width 761 height 456
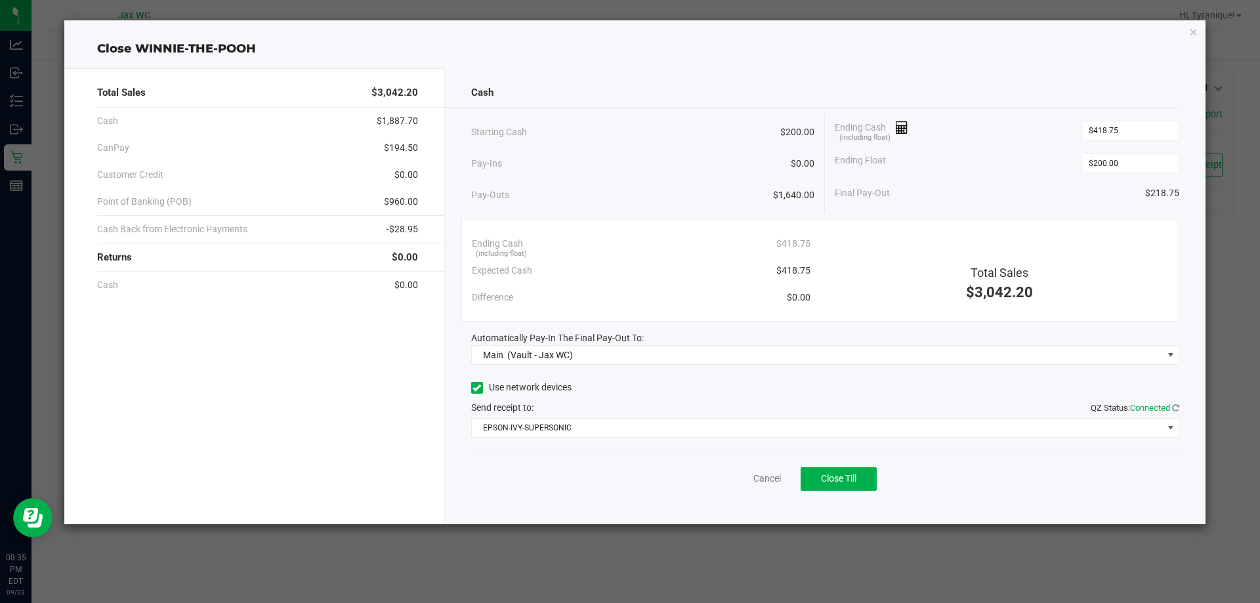
click at [704, 266] on div "Expected Cash $418.75" at bounding box center [641, 270] width 339 height 27
click at [838, 481] on span "Close Till" at bounding box center [838, 478] width 35 height 10
click at [747, 481] on link "Dismiss" at bounding box center [737, 479] width 31 height 14
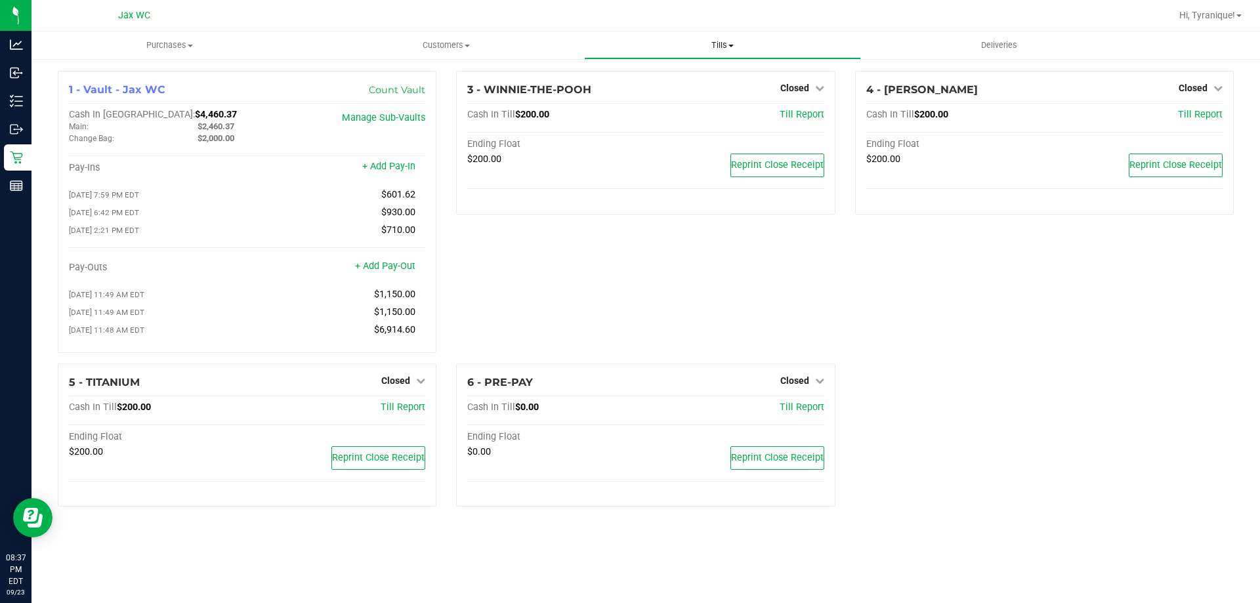
click at [714, 43] on span "Tills" at bounding box center [722, 45] width 275 height 12
click at [684, 94] on span "Reconcile e-payments" at bounding box center [649, 94] width 131 height 11
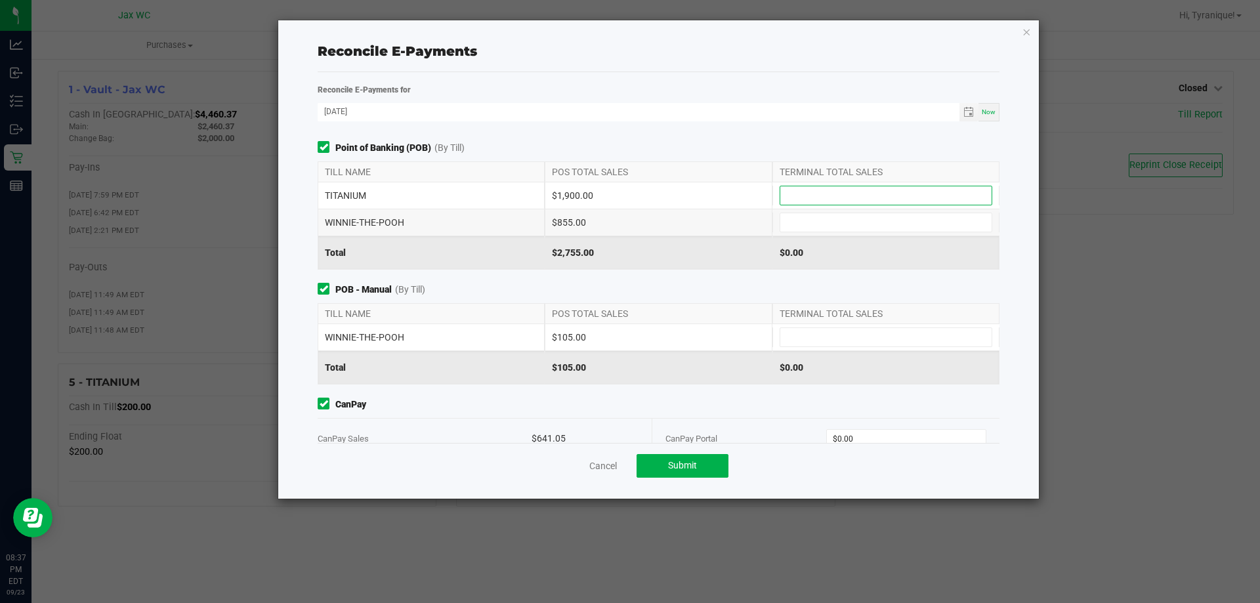
click at [859, 203] on input at bounding box center [885, 195] width 211 height 18
type input "$1,900.00"
click at [839, 222] on input at bounding box center [885, 222] width 211 height 18
type input "9"
type input "$855.00"
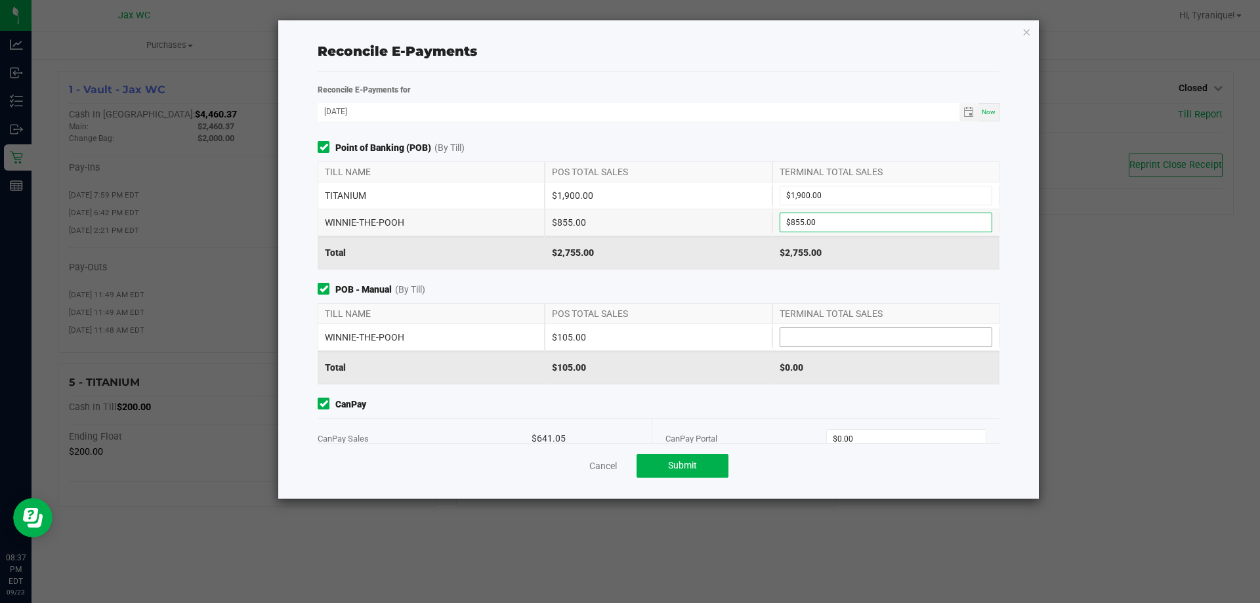
click at [894, 339] on input at bounding box center [885, 337] width 211 height 18
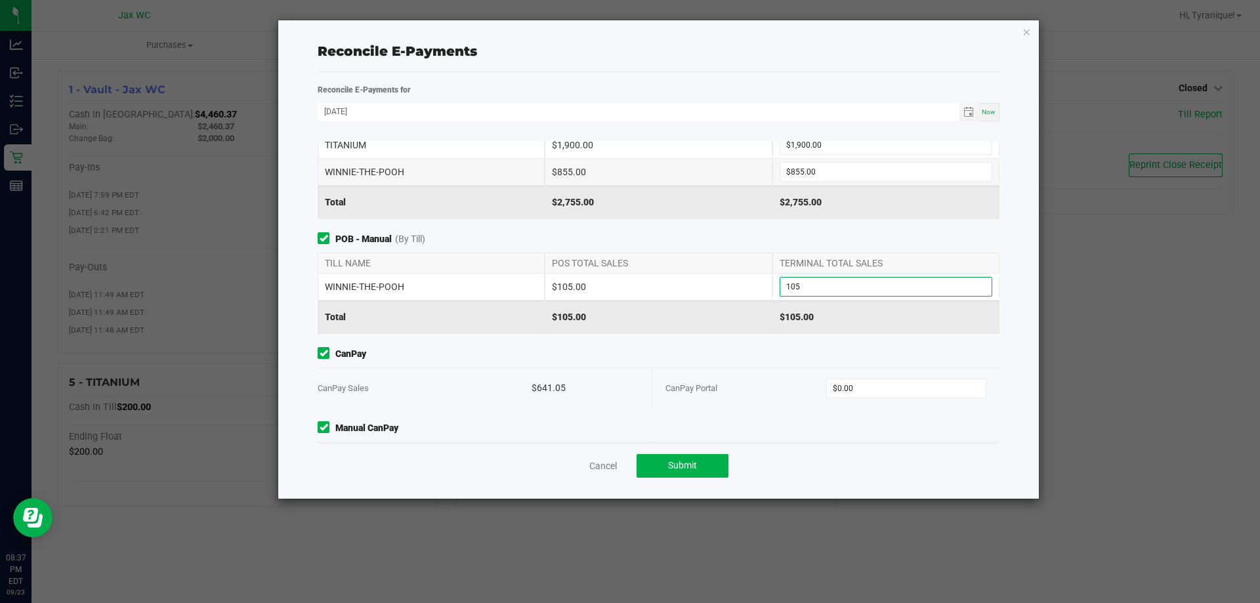
scroll to position [102, 0]
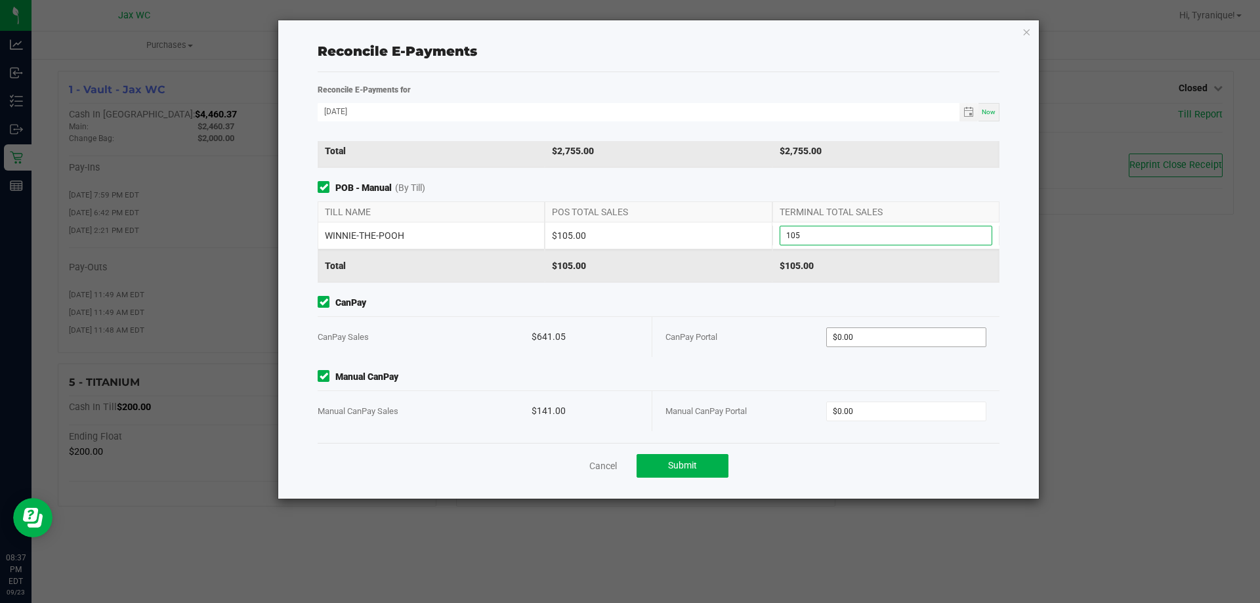
type input "$105.00"
click at [870, 337] on input "0" at bounding box center [906, 337] width 159 height 18
type input "$641.05"
click at [919, 406] on input "0" at bounding box center [906, 411] width 159 height 18
type input "$141.00"
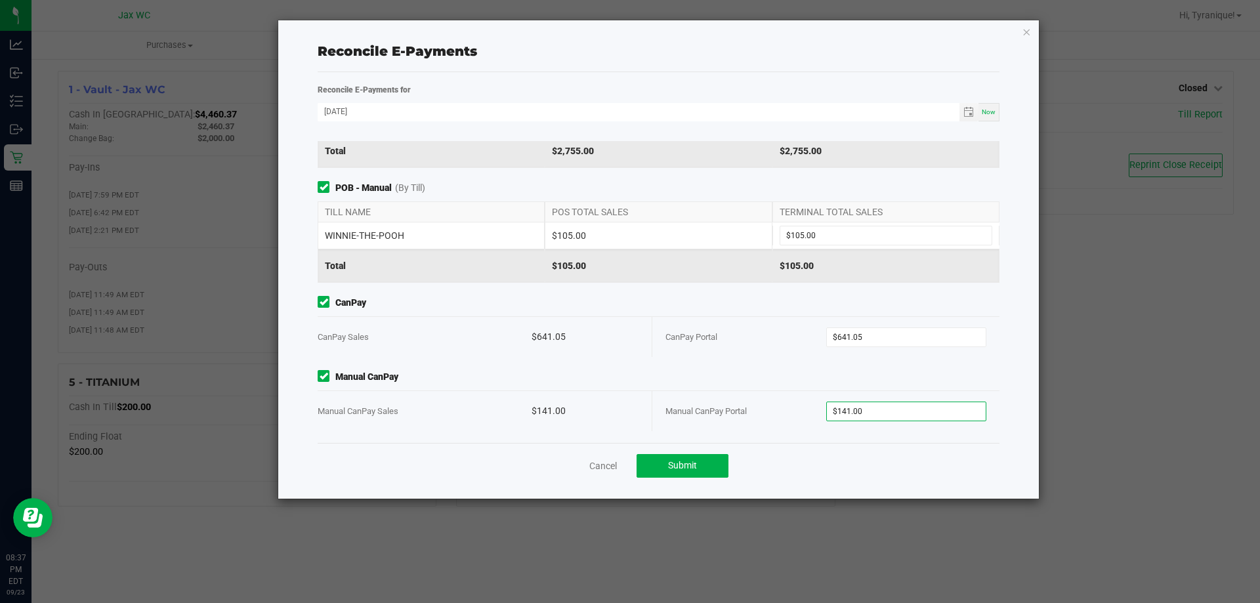
click at [772, 389] on div "Manual CanPay Manual CanPay Sales $141.00 Manual CanPay Portal $141.00" at bounding box center [658, 400] width 701 height 61
click at [693, 459] on button "Submit" at bounding box center [682, 466] width 92 height 24
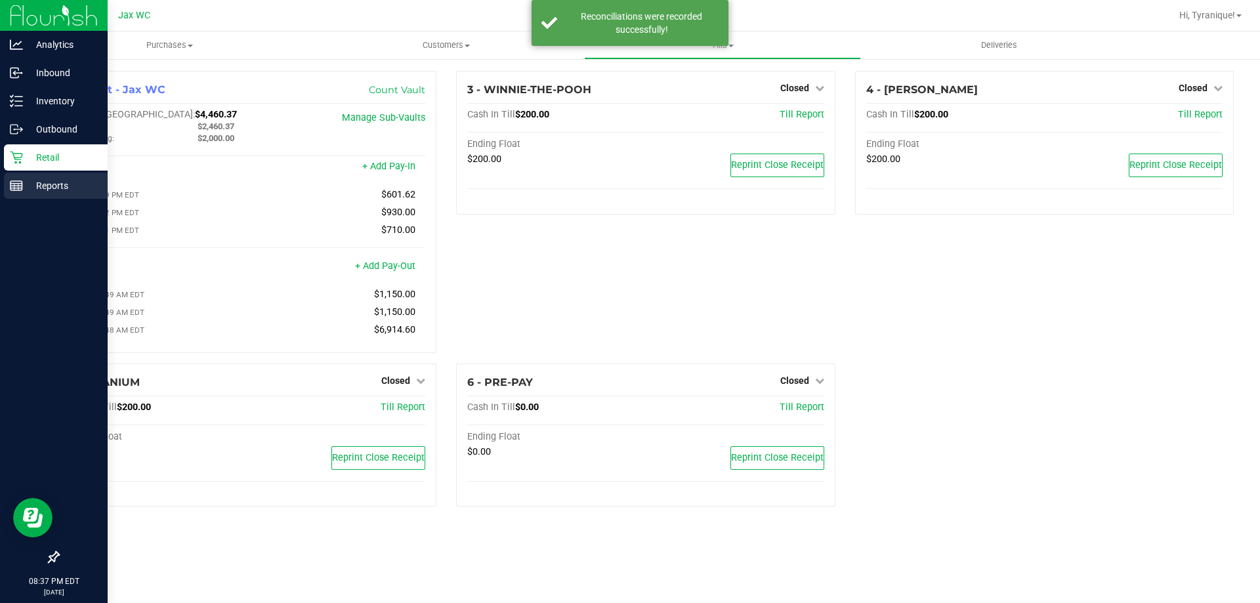
click at [21, 194] on div "Reports" at bounding box center [56, 186] width 104 height 26
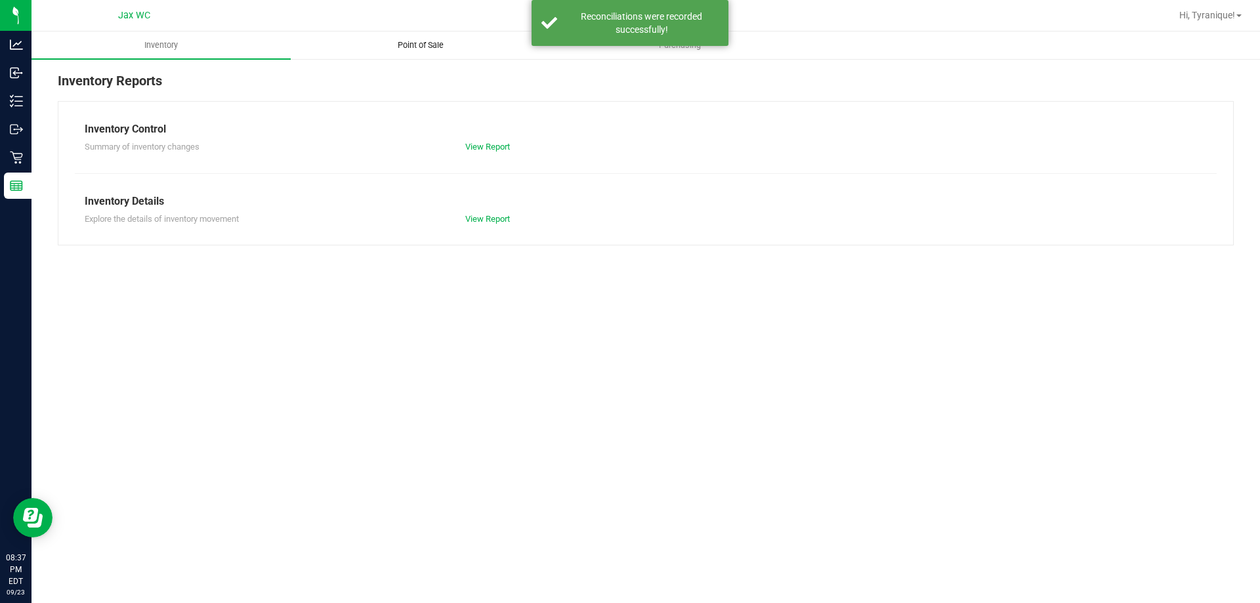
click at [407, 45] on span "Point of Sale" at bounding box center [420, 45] width 81 height 12
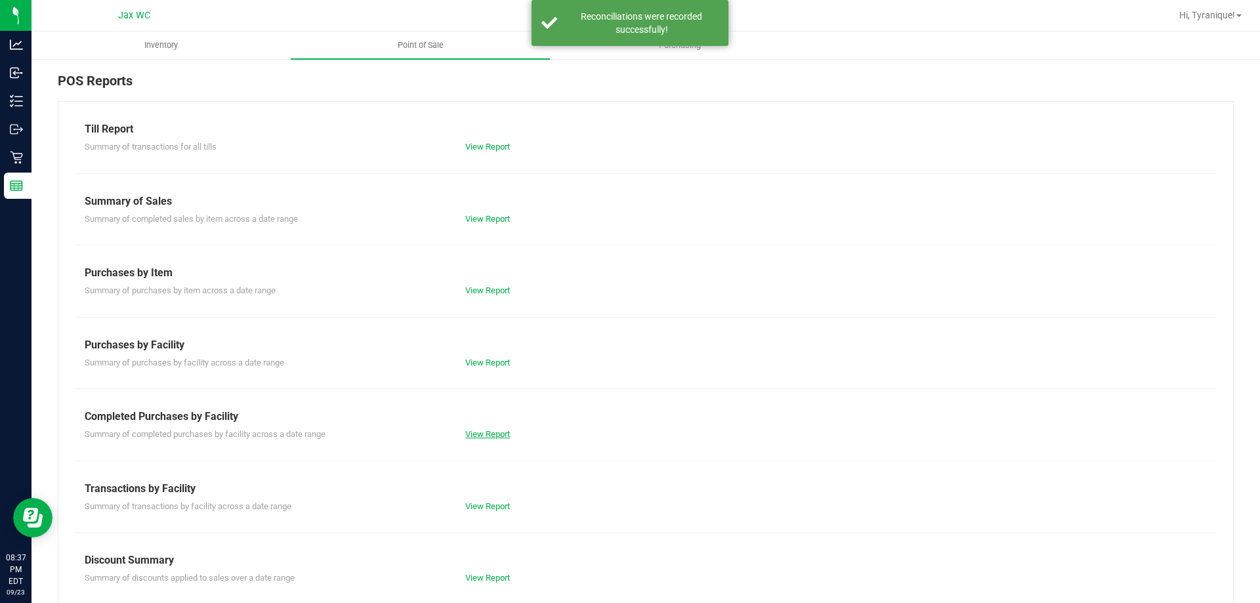
click at [483, 434] on link "View Report" at bounding box center [487, 434] width 45 height 10
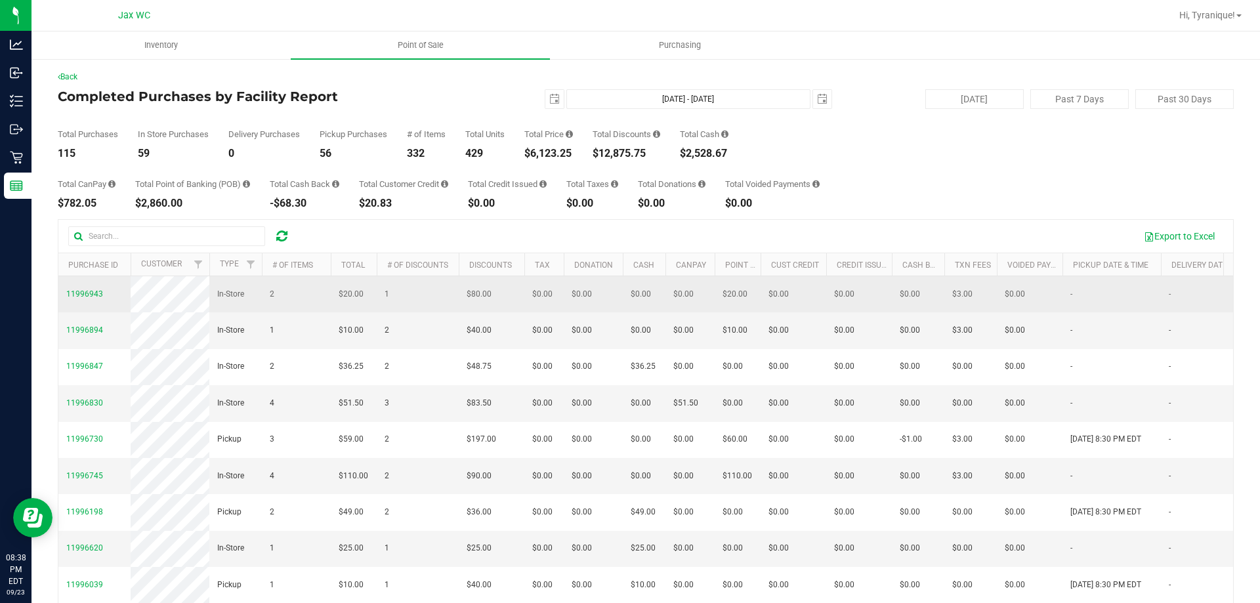
click at [570, 289] on td "$0.00" at bounding box center [593, 294] width 59 height 36
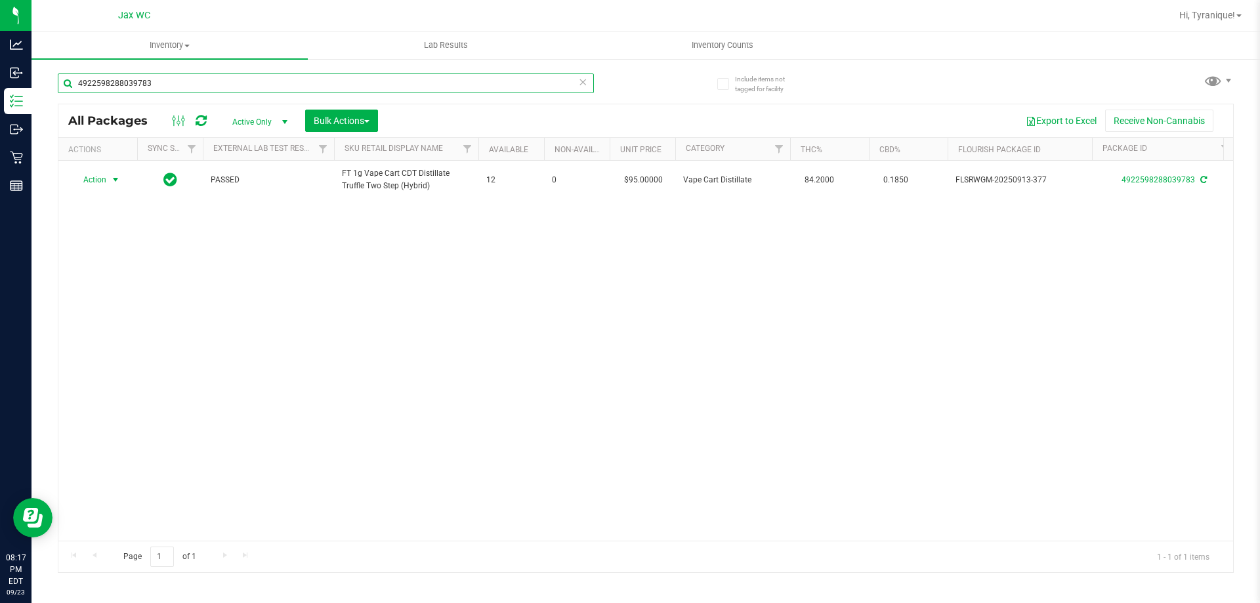
click at [234, 84] on input "4922598288039783" at bounding box center [326, 83] width 536 height 20
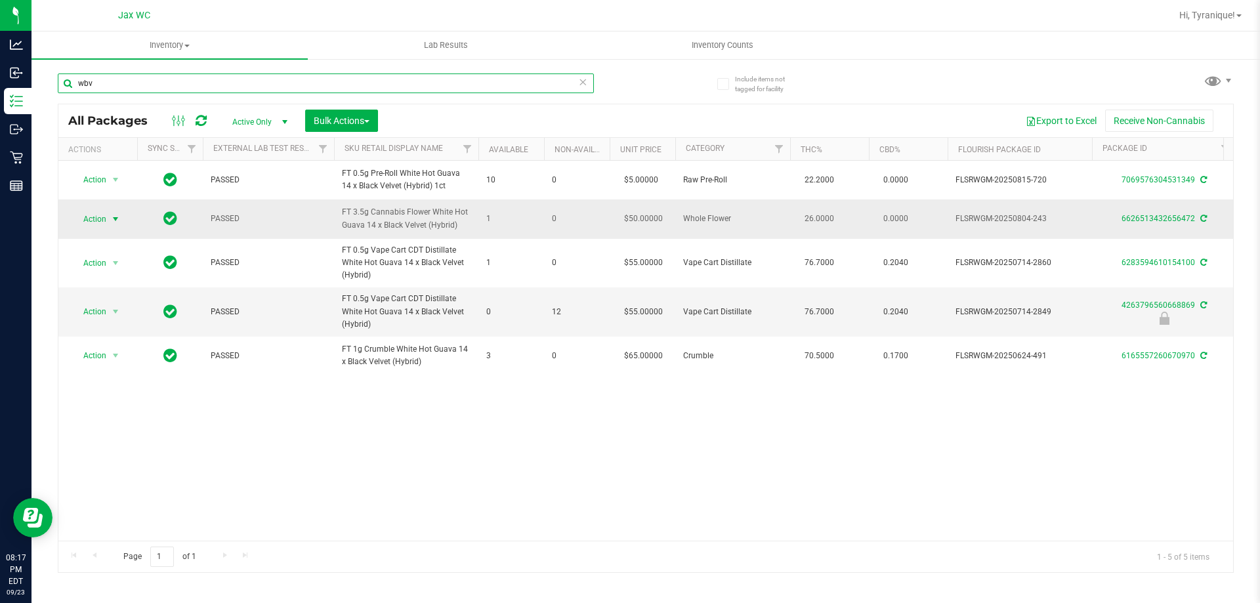
type input "wbv"
click at [120, 219] on span "select" at bounding box center [115, 219] width 10 height 10
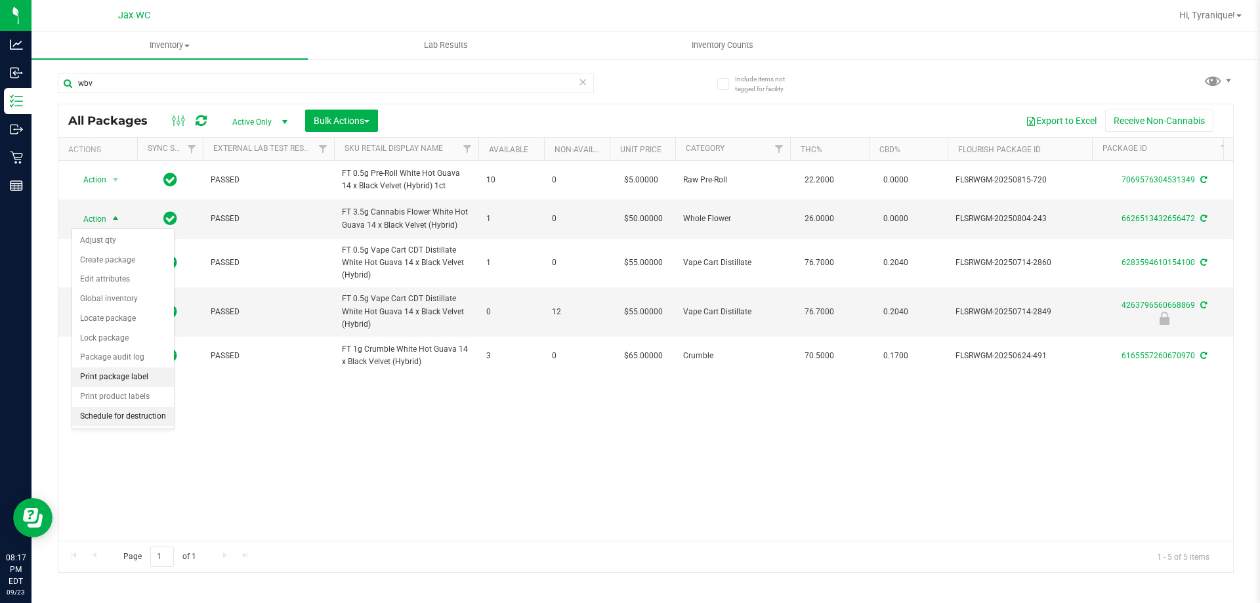
click at [146, 376] on li "Print package label" at bounding box center [123, 377] width 102 height 20
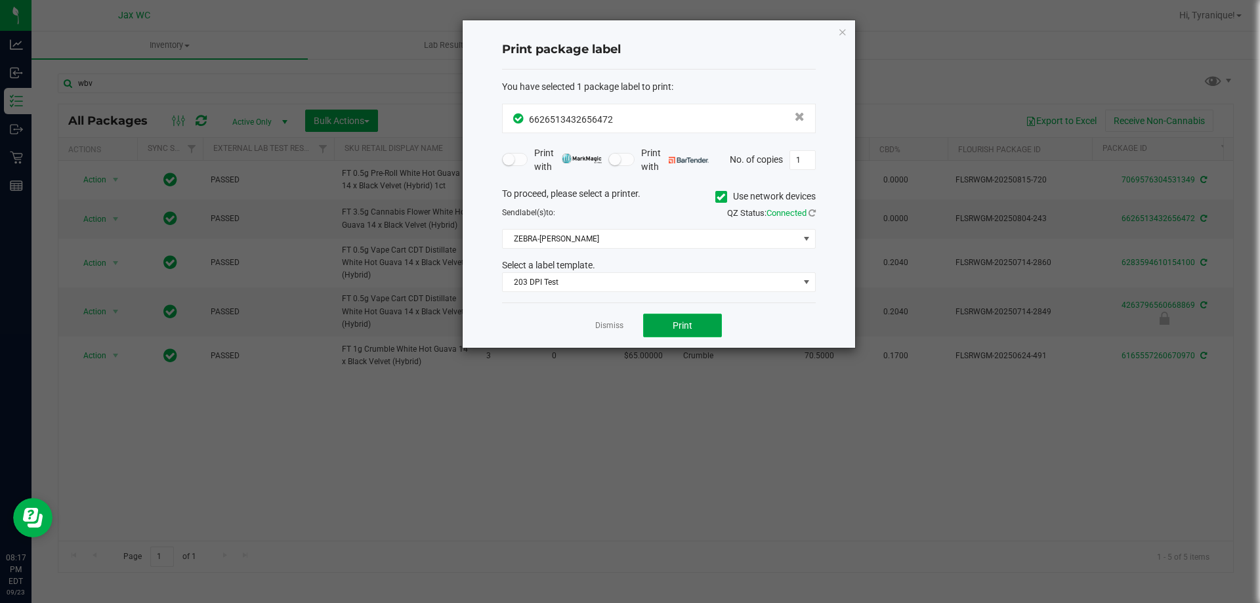
click at [664, 334] on button "Print" at bounding box center [682, 326] width 79 height 24
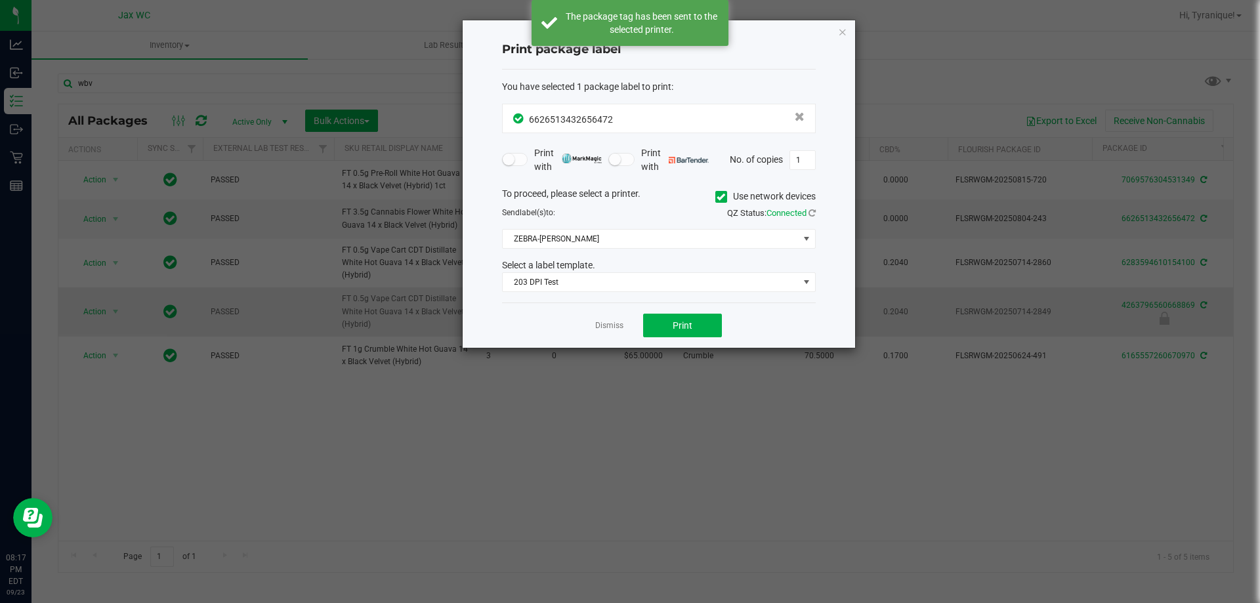
click at [606, 322] on link "Dismiss" at bounding box center [609, 325] width 28 height 11
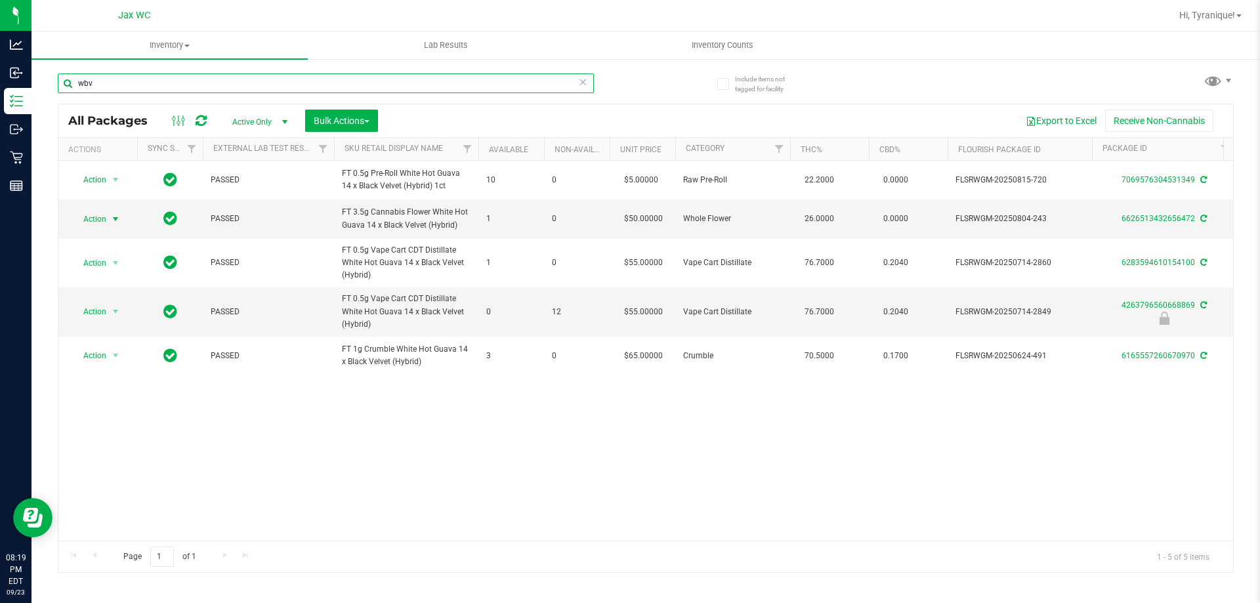
click at [587, 79] on input "wbv" at bounding box center [326, 83] width 536 height 20
click at [586, 81] on icon at bounding box center [582, 81] width 9 height 16
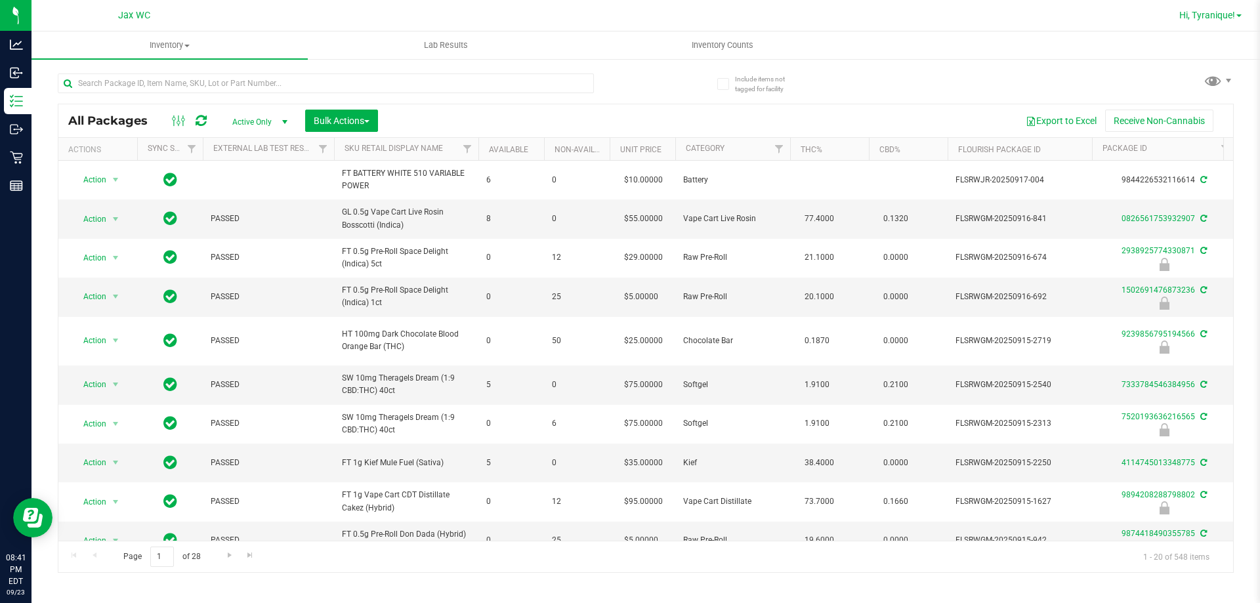
click at [1194, 18] on span "Hi, Tyranique!" at bounding box center [1207, 15] width 56 height 10
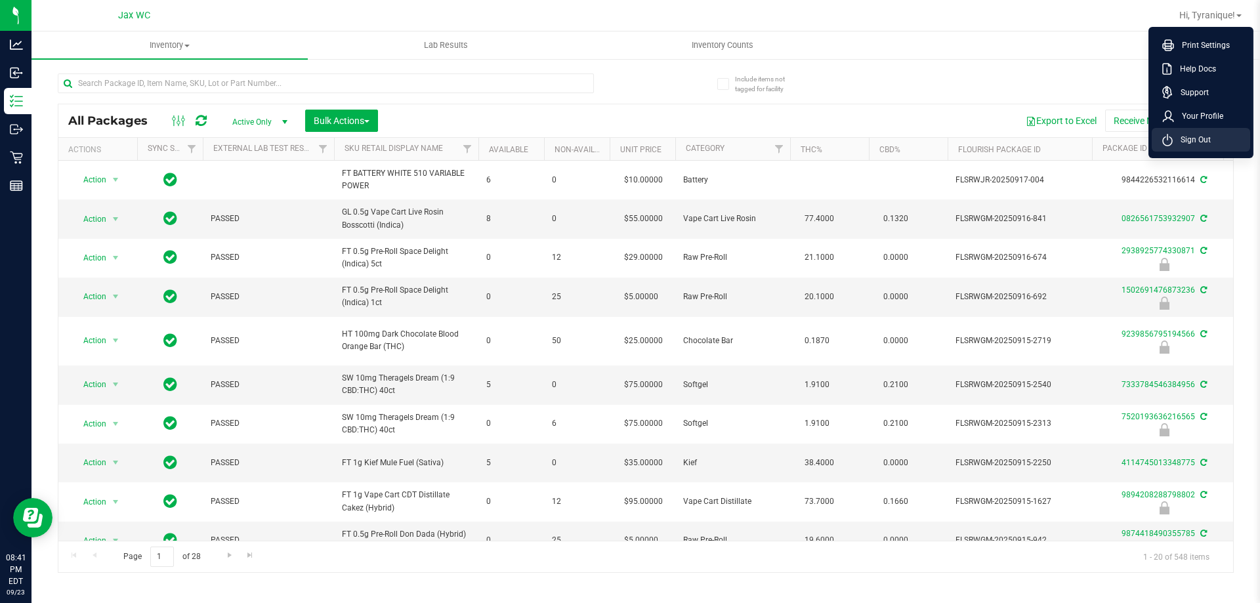
click at [1197, 140] on span "Sign Out" at bounding box center [1192, 139] width 38 height 13
